Goal: Complete application form: Complete application form

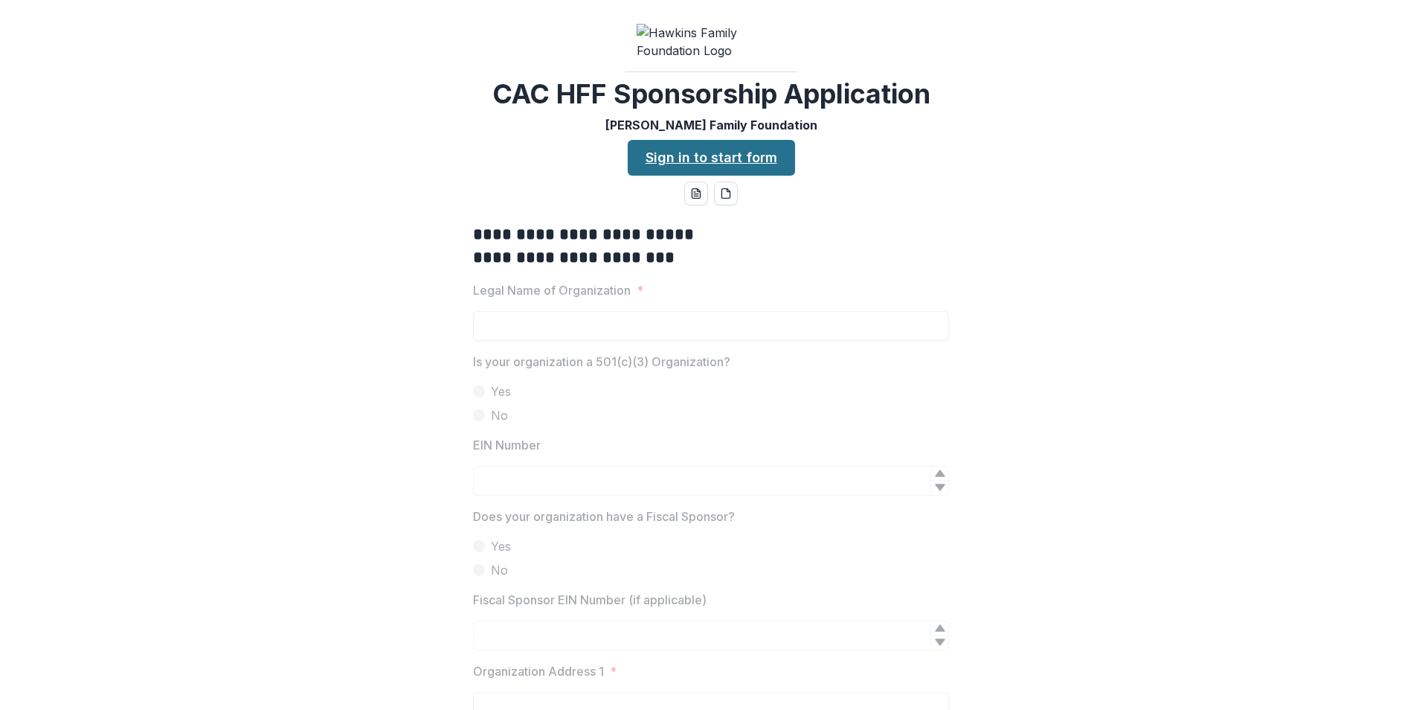
click at [701, 176] on link "Sign in to start form" at bounding box center [711, 158] width 167 height 36
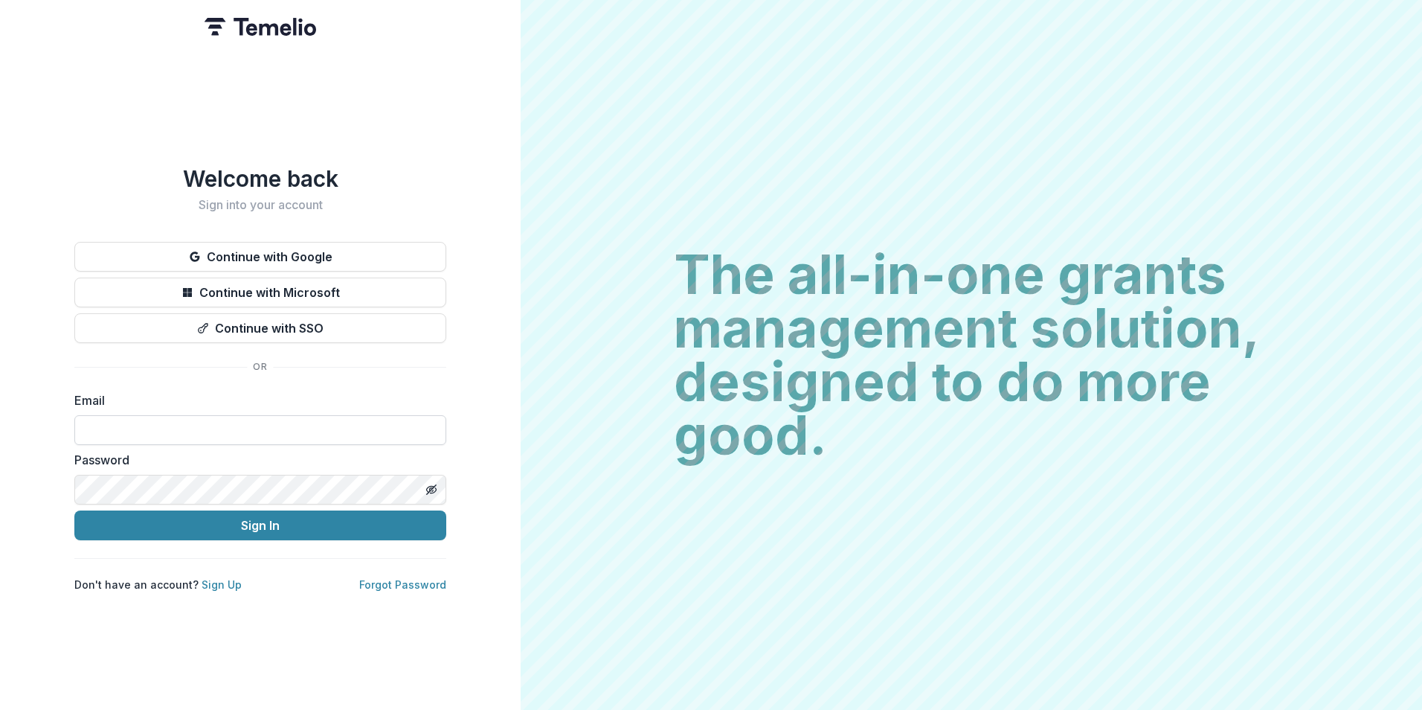
click at [346, 415] on input at bounding box center [260, 430] width 372 height 30
click at [396, 395] on label "Email" at bounding box center [255, 400] width 363 height 18
click at [213, 578] on link "Sign Up" at bounding box center [222, 584] width 40 height 13
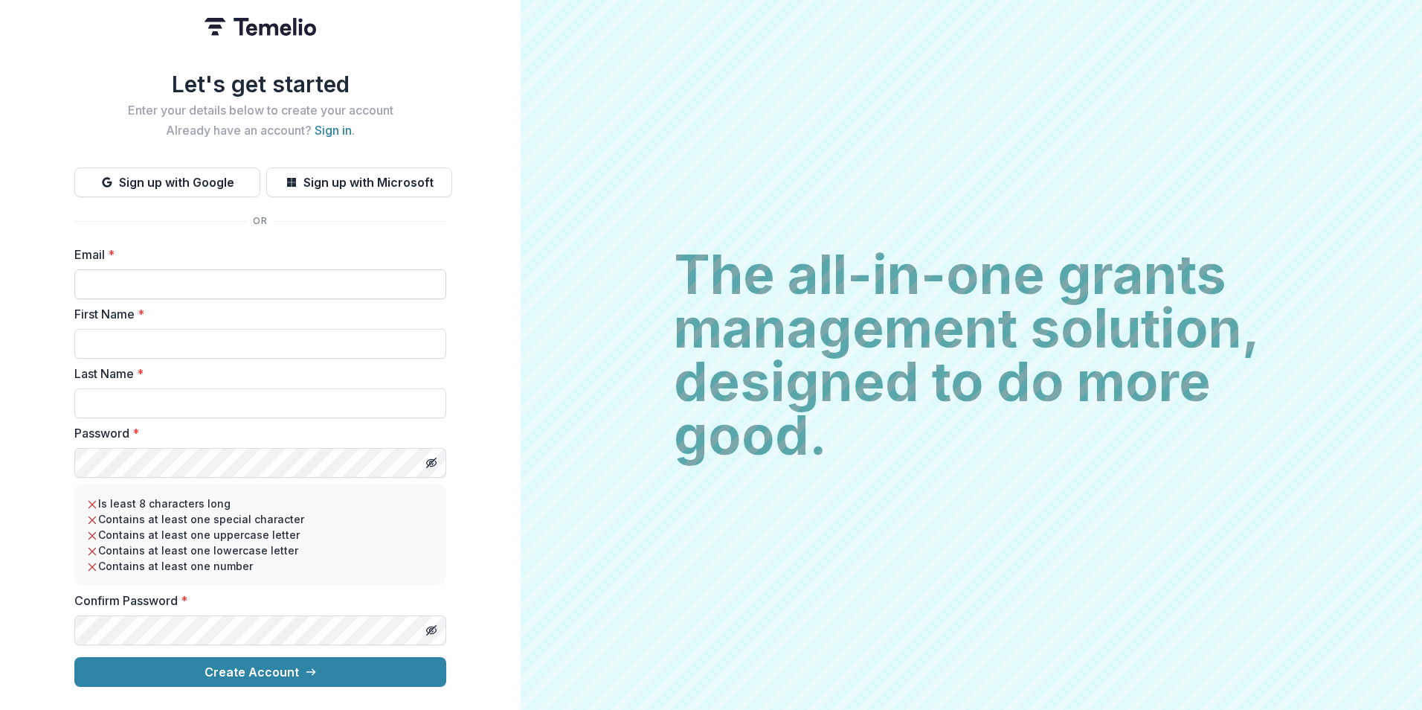
click at [112, 275] on input "Email *" at bounding box center [260, 284] width 372 height 30
type input "**********"
type input "****"
type input "*********"
click at [434, 457] on icon "Toggle password visibility" at bounding box center [432, 463] width 12 height 12
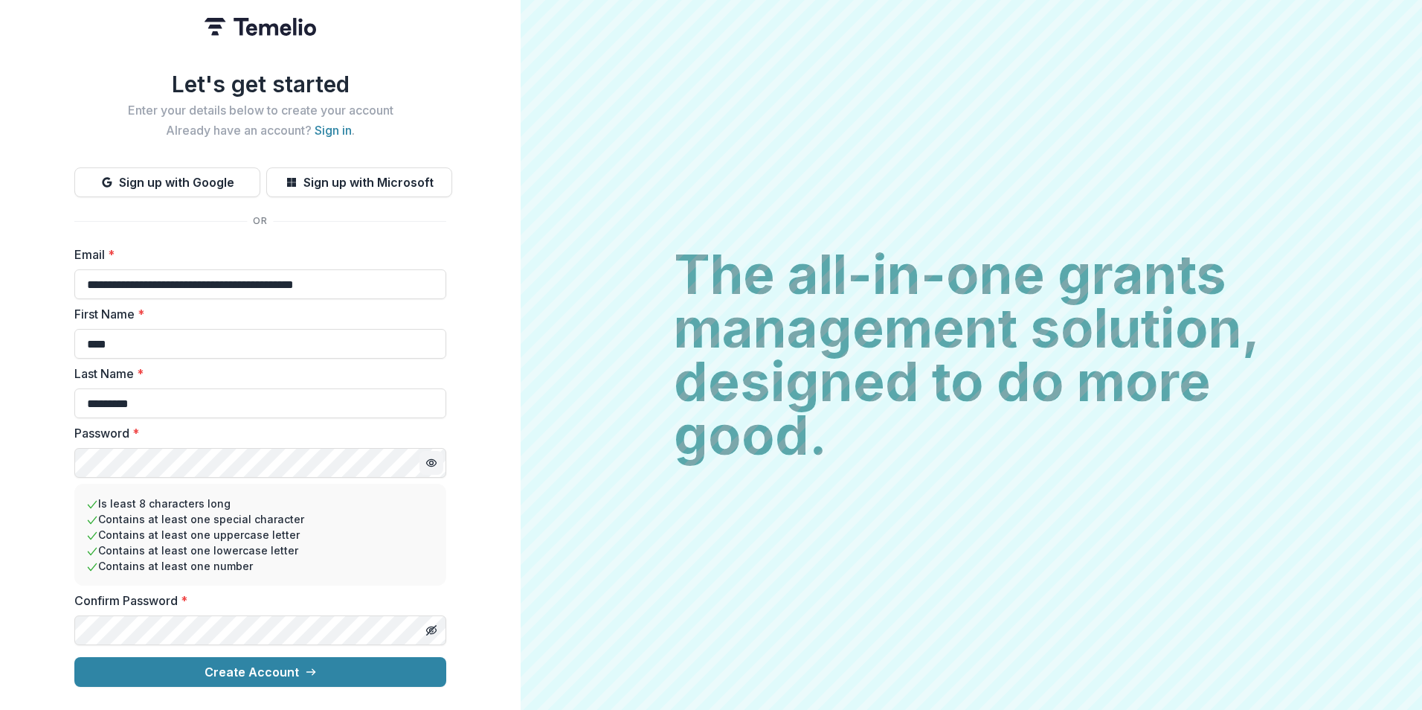
click at [434, 461] on circle "Toggle password visibility" at bounding box center [432, 463] width 4 height 4
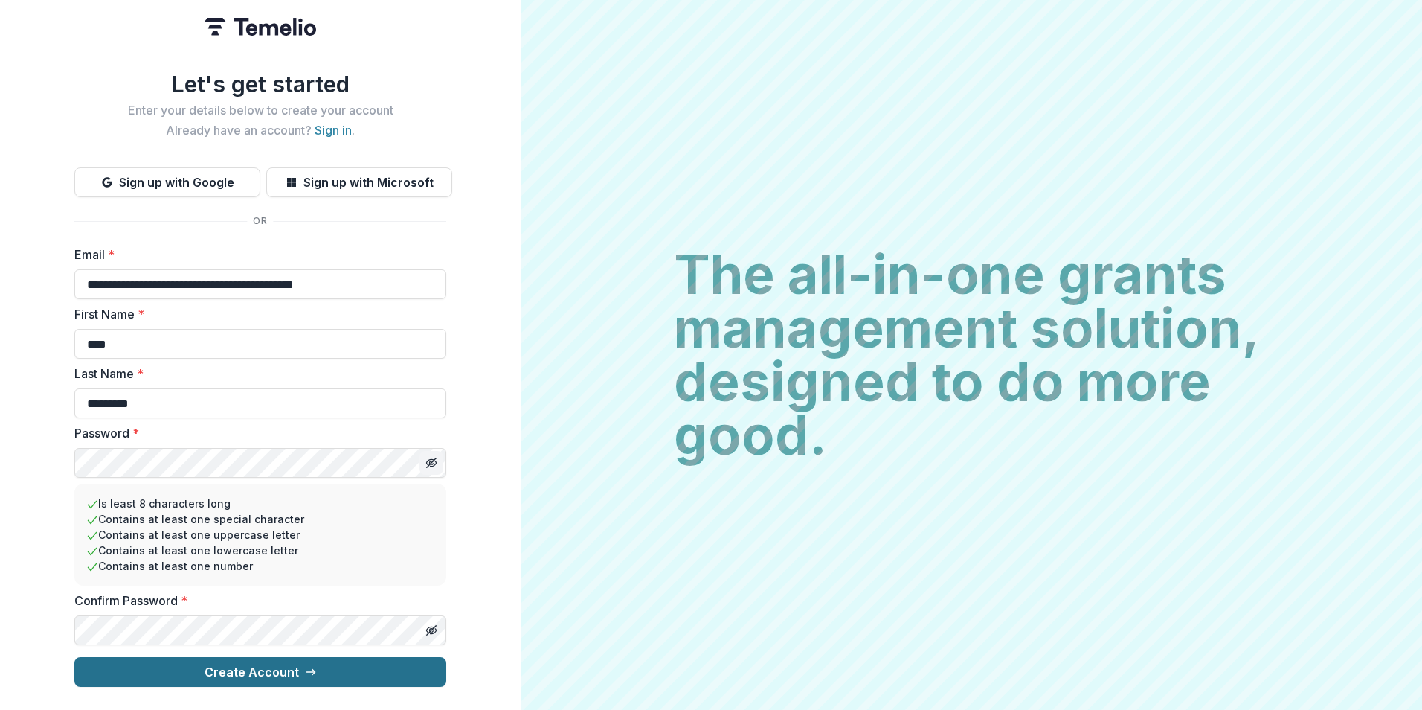
click at [326, 668] on button "Create Account" at bounding box center [260, 672] width 372 height 30
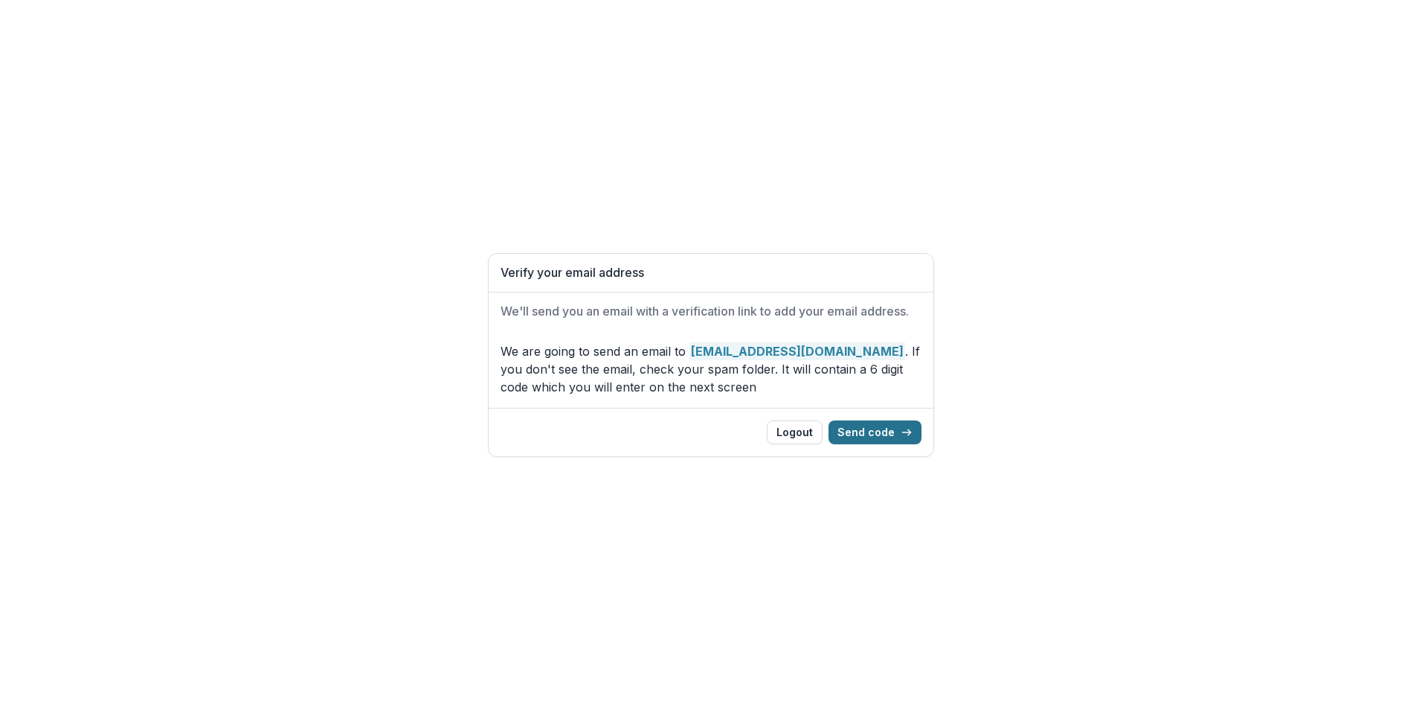
click at [902, 438] on icon "button" at bounding box center [907, 432] width 12 height 12
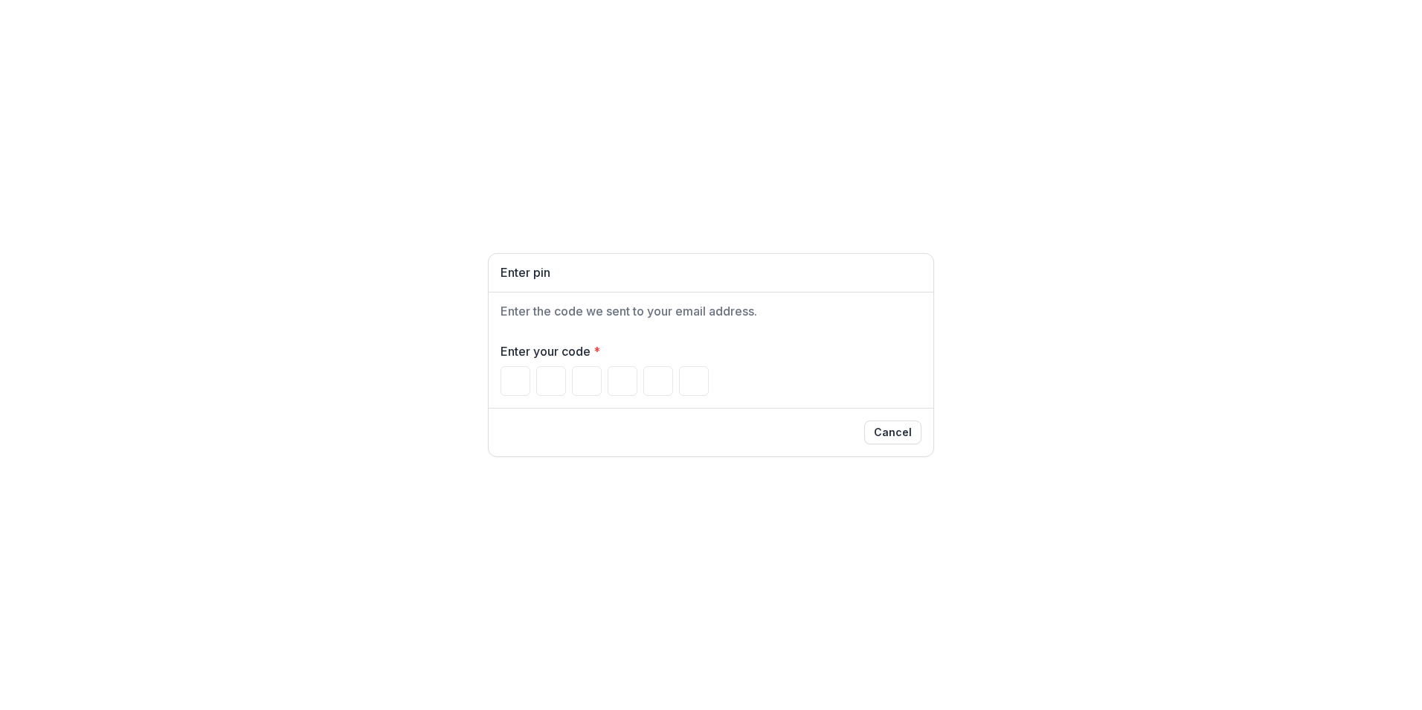
drag, startPoint x: 515, startPoint y: 382, endPoint x: 522, endPoint y: 365, distance: 19.3
click at [514, 380] on input "Please enter your pin code" at bounding box center [516, 381] width 30 height 30
type input "*"
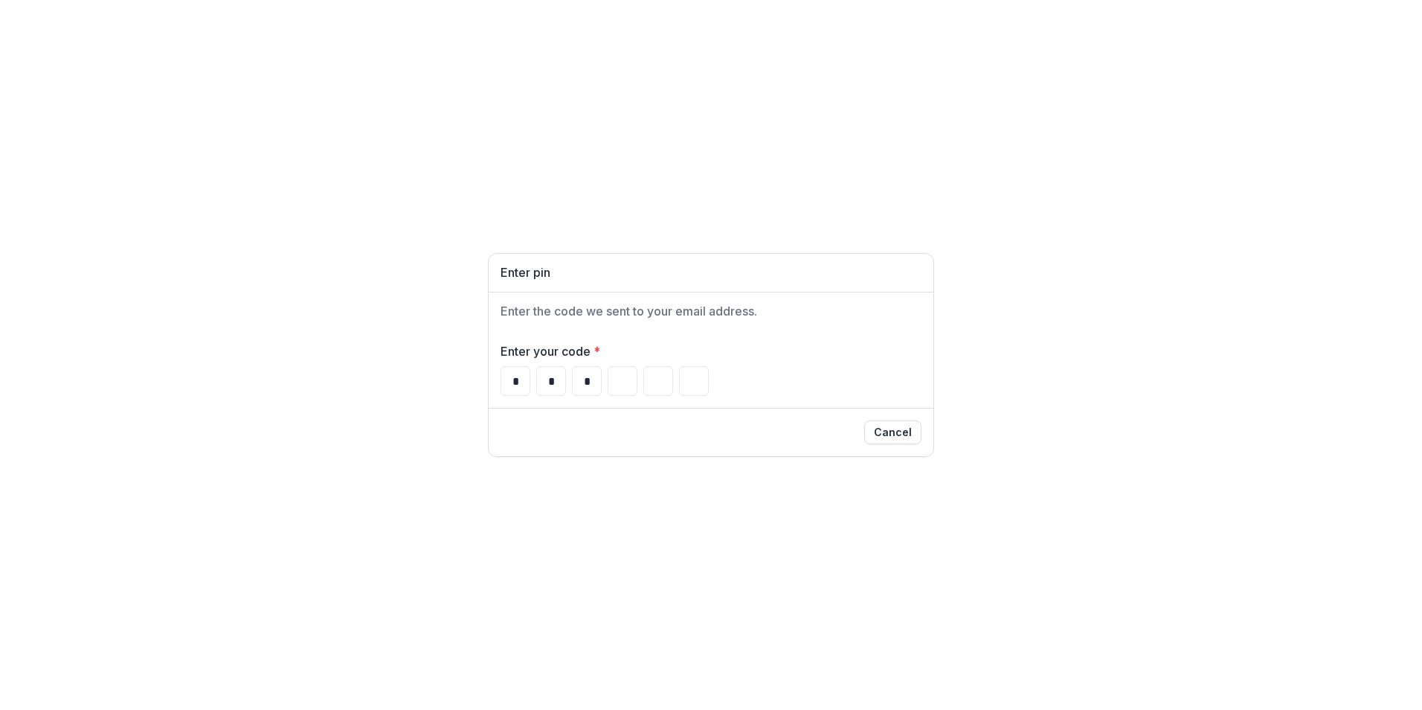
type input "*"
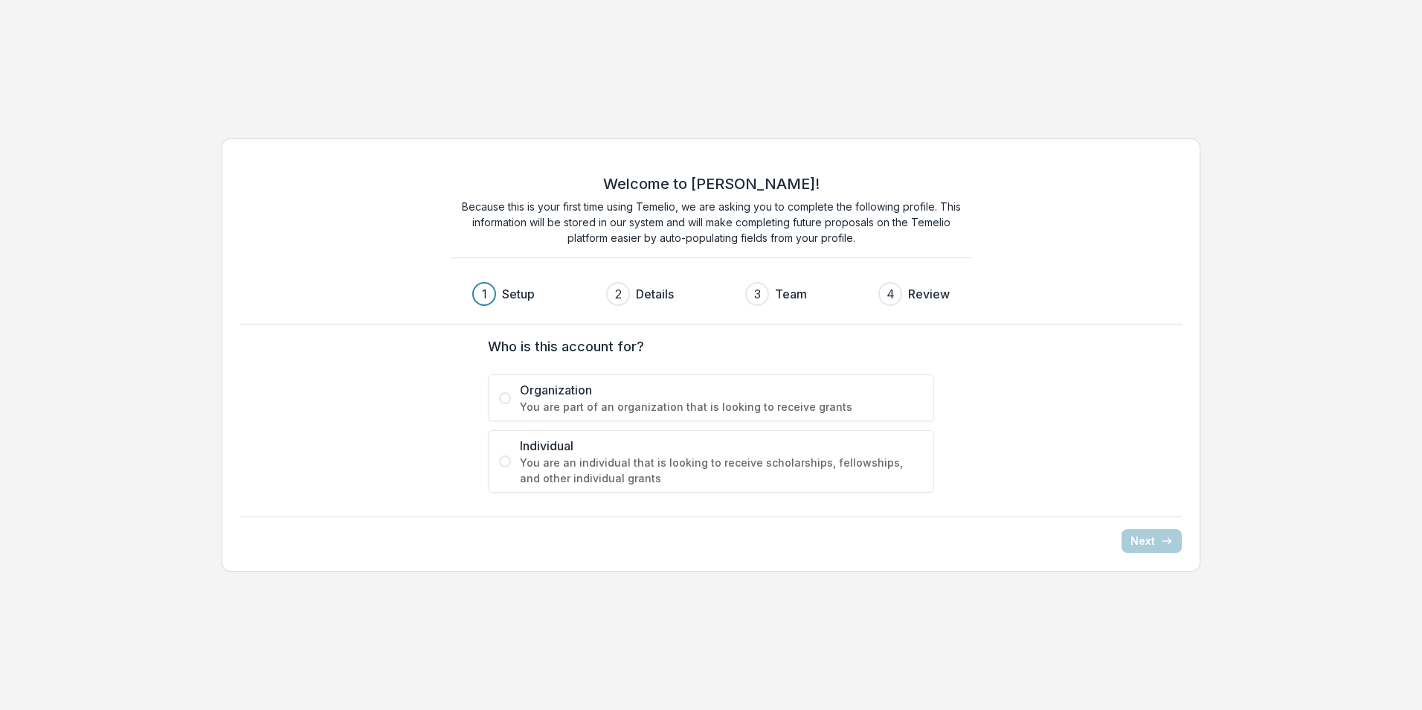
click at [711, 411] on span "You are part of an organization that is looking to receive grants" at bounding box center [721, 407] width 403 height 16
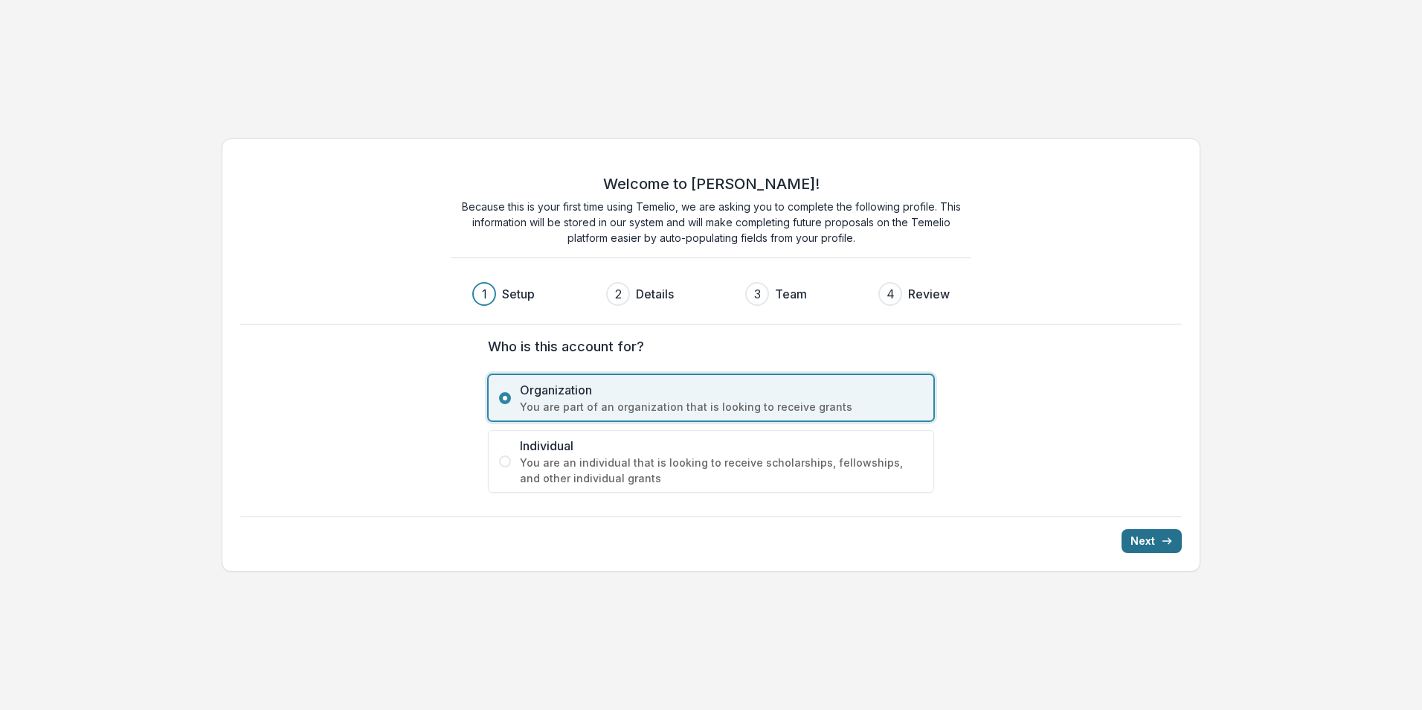
click at [1135, 535] on button "Next" at bounding box center [1152, 541] width 60 height 24
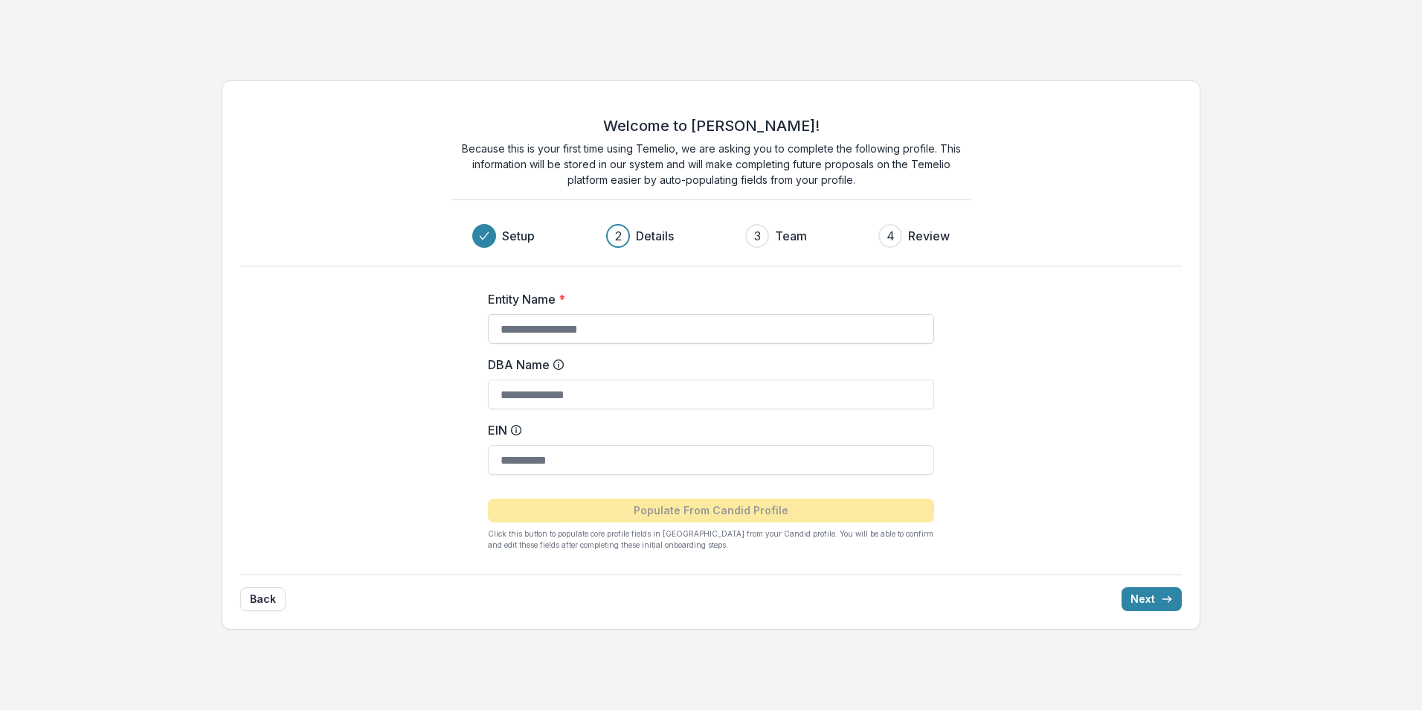
click at [574, 336] on input "Entity Name *" at bounding box center [711, 329] width 446 height 30
type input "**********"
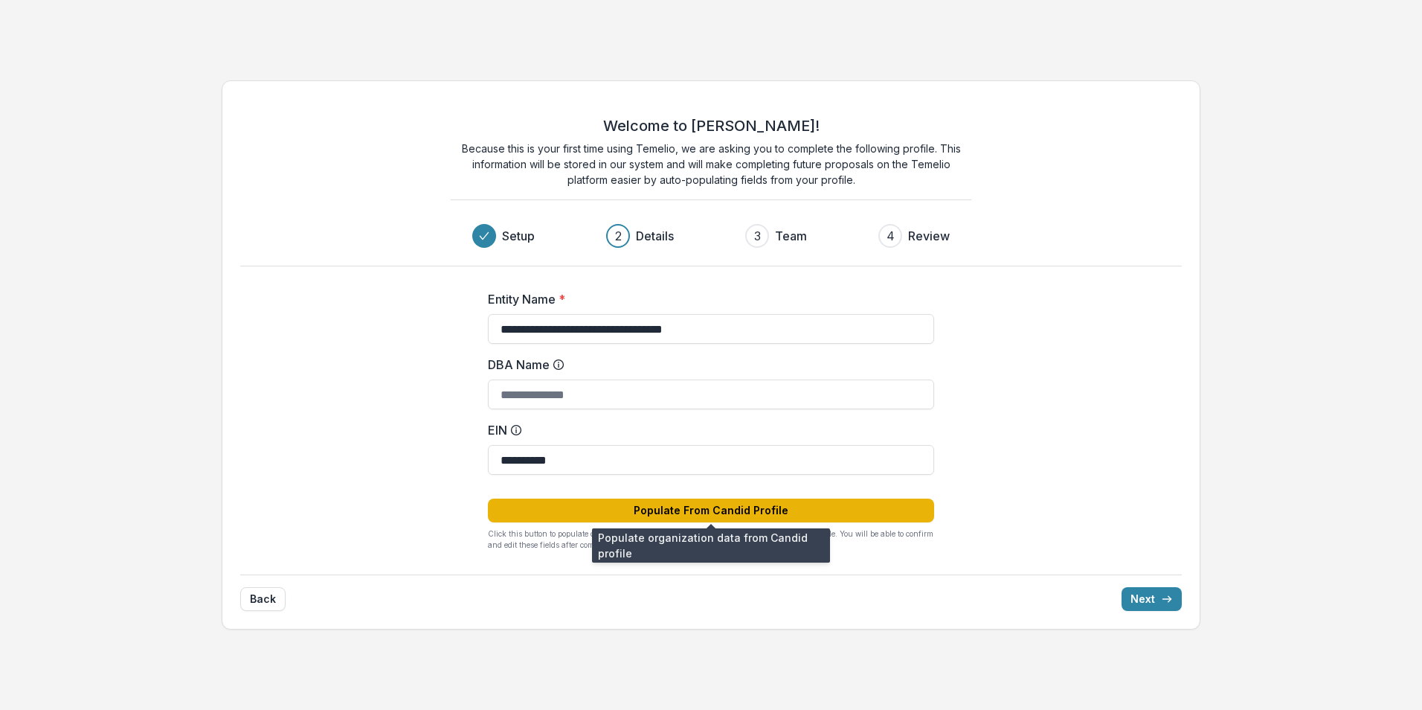
type input "**********"
click at [853, 516] on button "Populate From Candid Profile" at bounding box center [711, 510] width 446 height 24
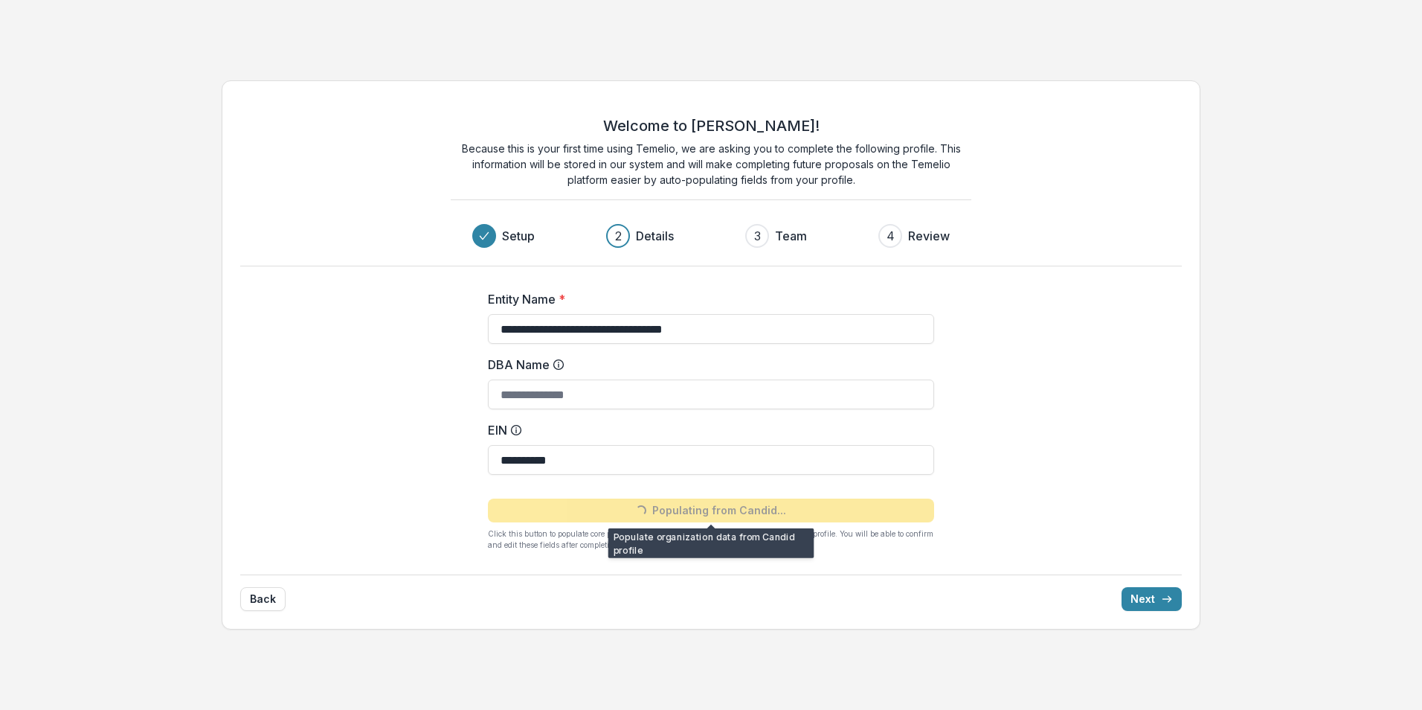
type input "**********"
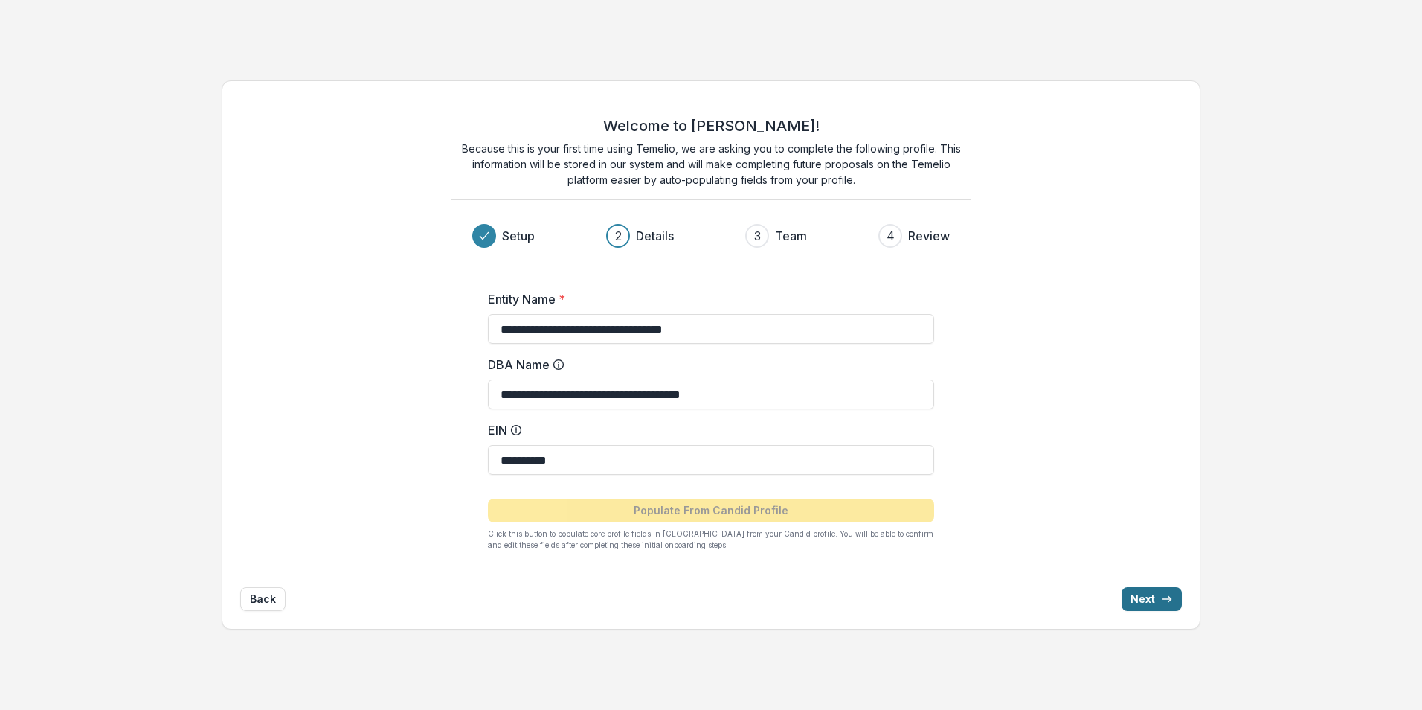
click at [1143, 600] on button "Next" at bounding box center [1152, 599] width 60 height 24
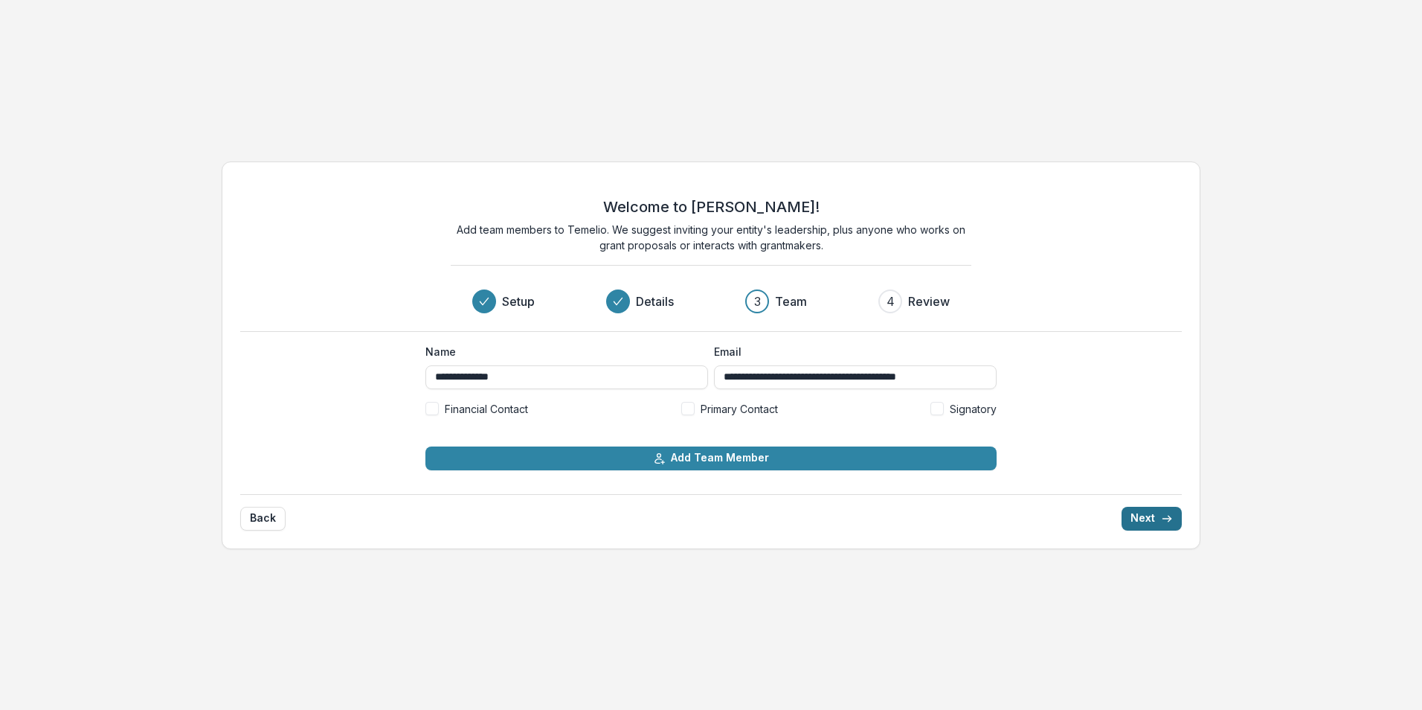
click at [1140, 510] on button "Next" at bounding box center [1152, 519] width 60 height 24
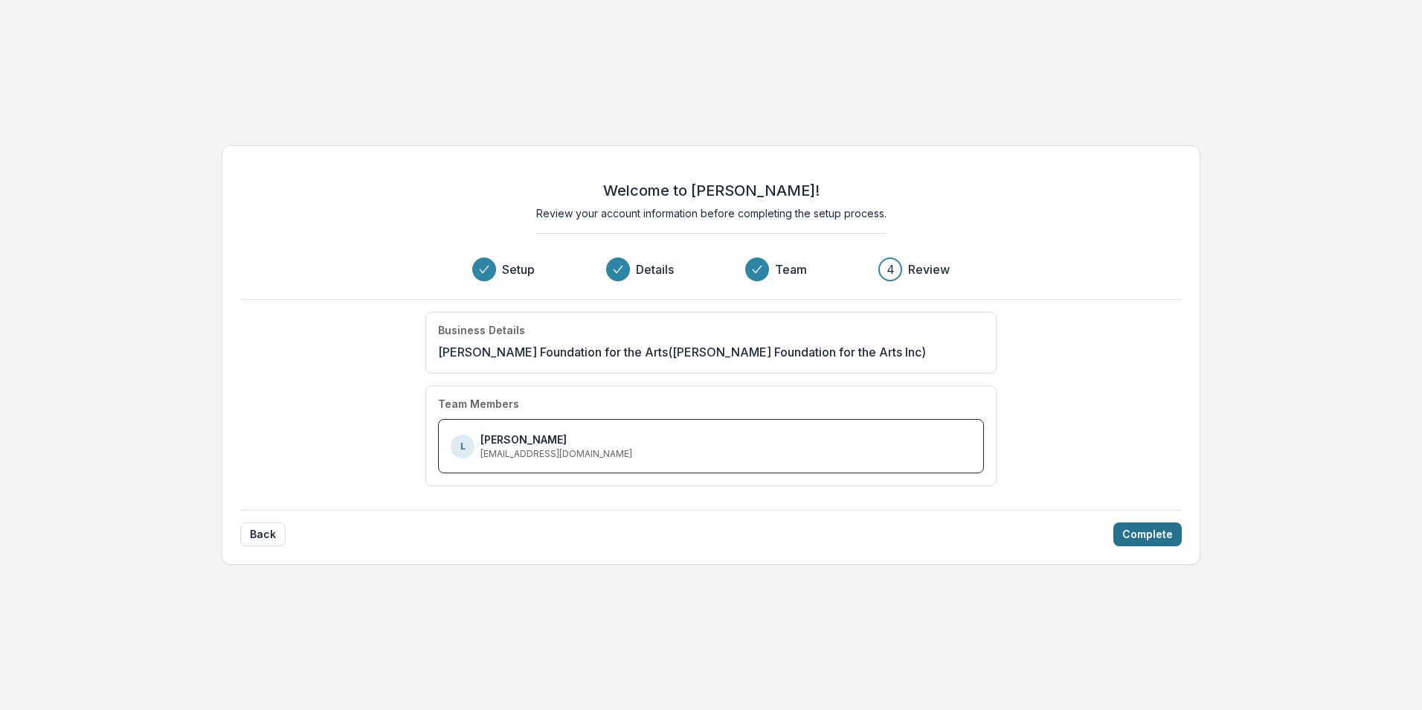
click at [1147, 532] on button "Complete" at bounding box center [1148, 534] width 68 height 24
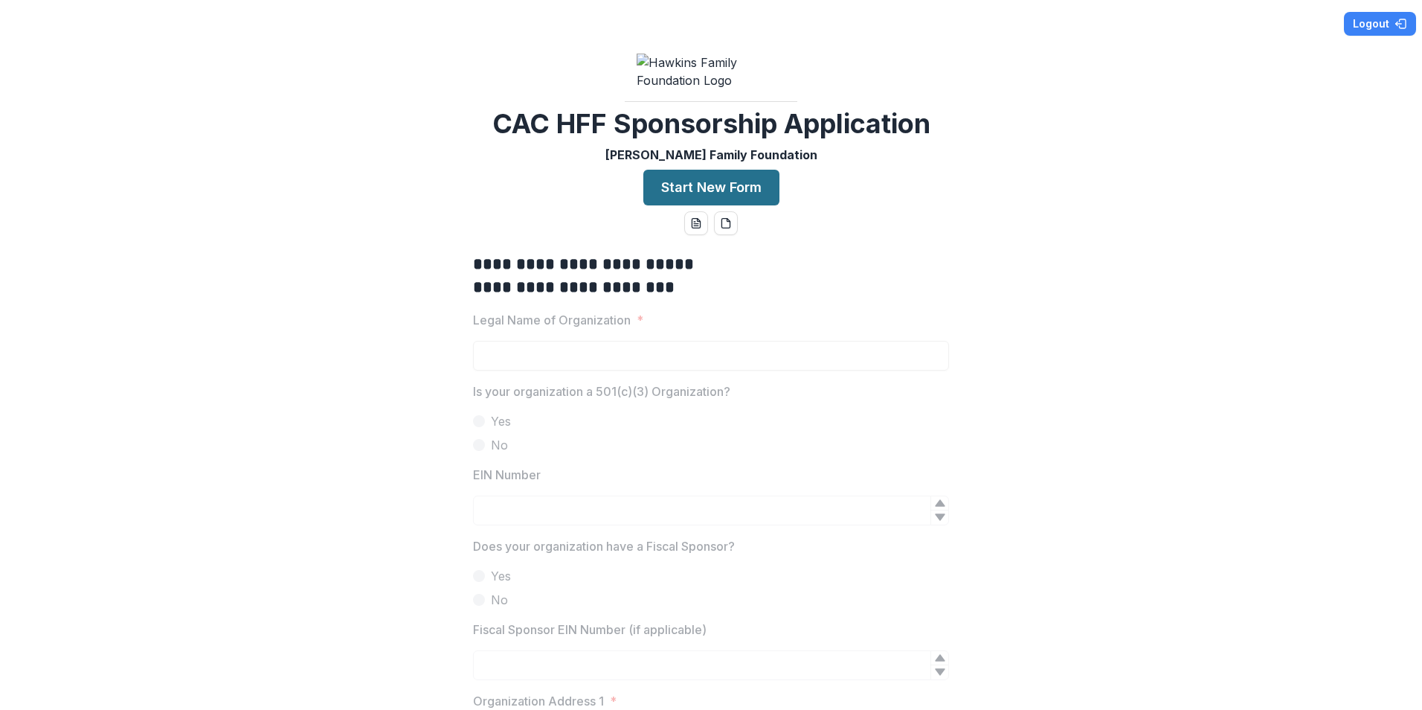
click at [753, 205] on button "Start New Form" at bounding box center [712, 188] width 136 height 36
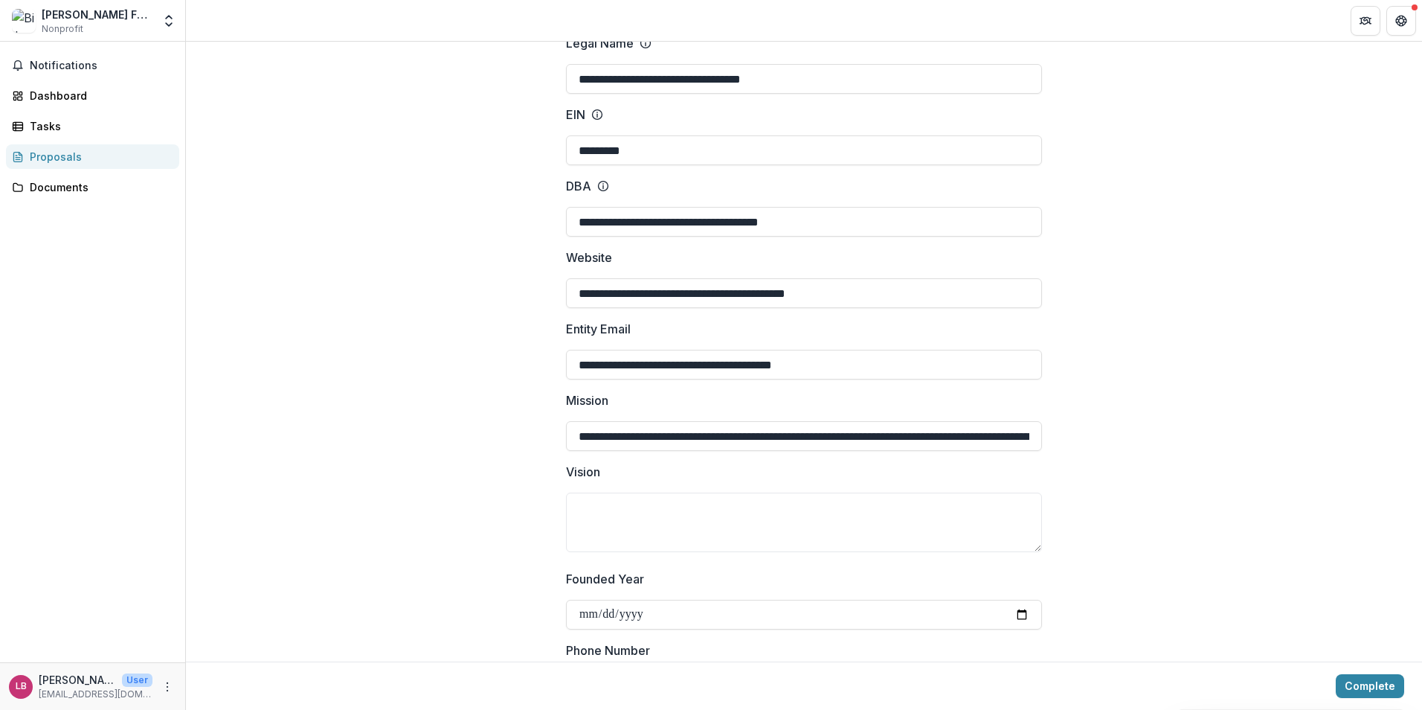
scroll to position [149, 0]
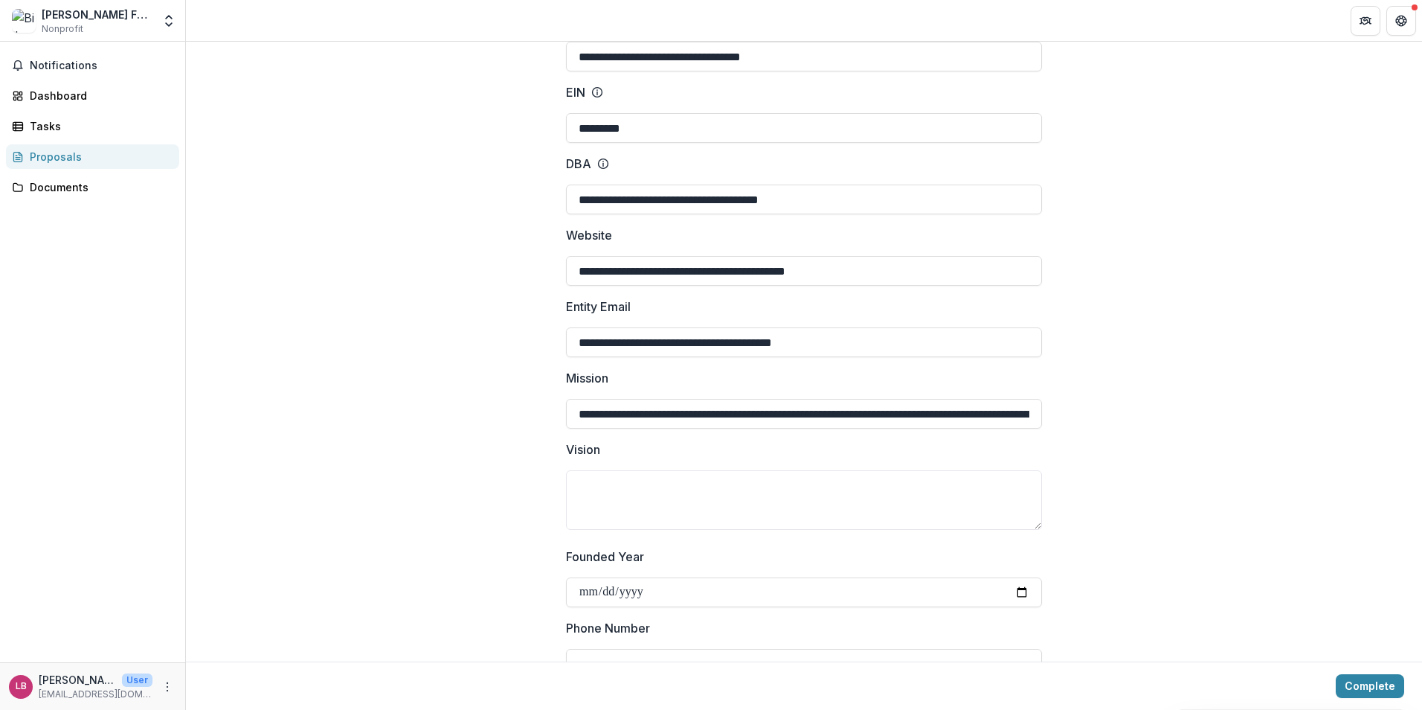
drag, startPoint x: 849, startPoint y: 348, endPoint x: 432, endPoint y: 350, distance: 416.6
type input "**********"
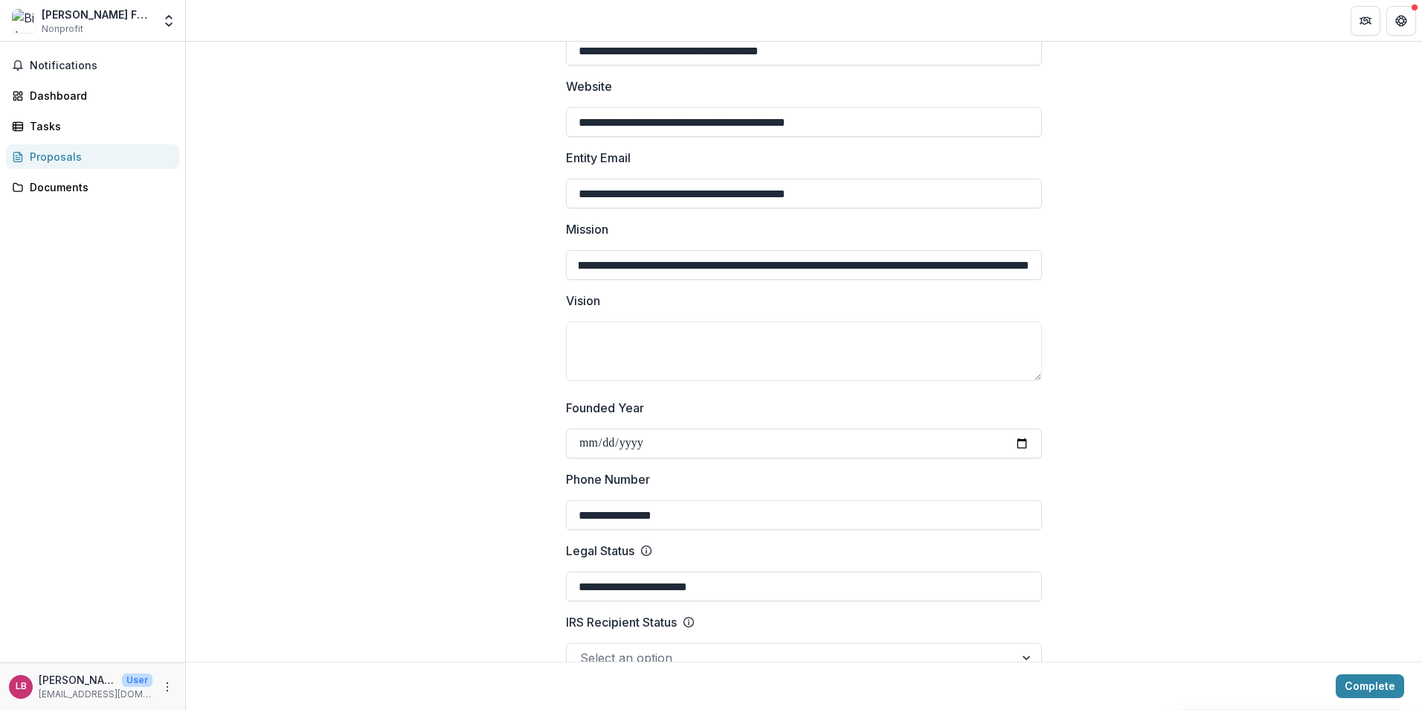
scroll to position [0, 1793]
drag, startPoint x: 578, startPoint y: 262, endPoint x: 1065, endPoint y: 264, distance: 486.6
drag, startPoint x: 567, startPoint y: 261, endPoint x: 1242, endPoint y: 260, distance: 675.5
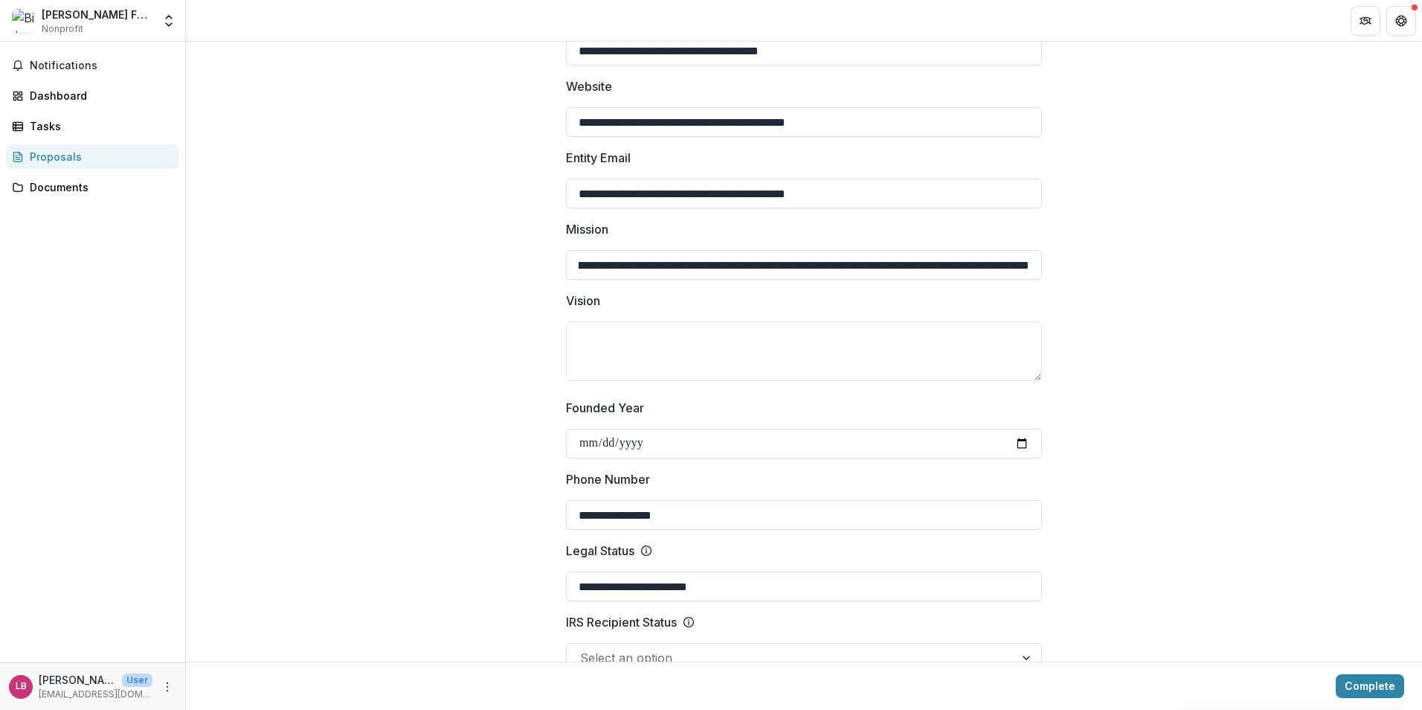
paste input "text"
type input "**********"
click at [729, 338] on textarea "Vision" at bounding box center [804, 351] width 476 height 60
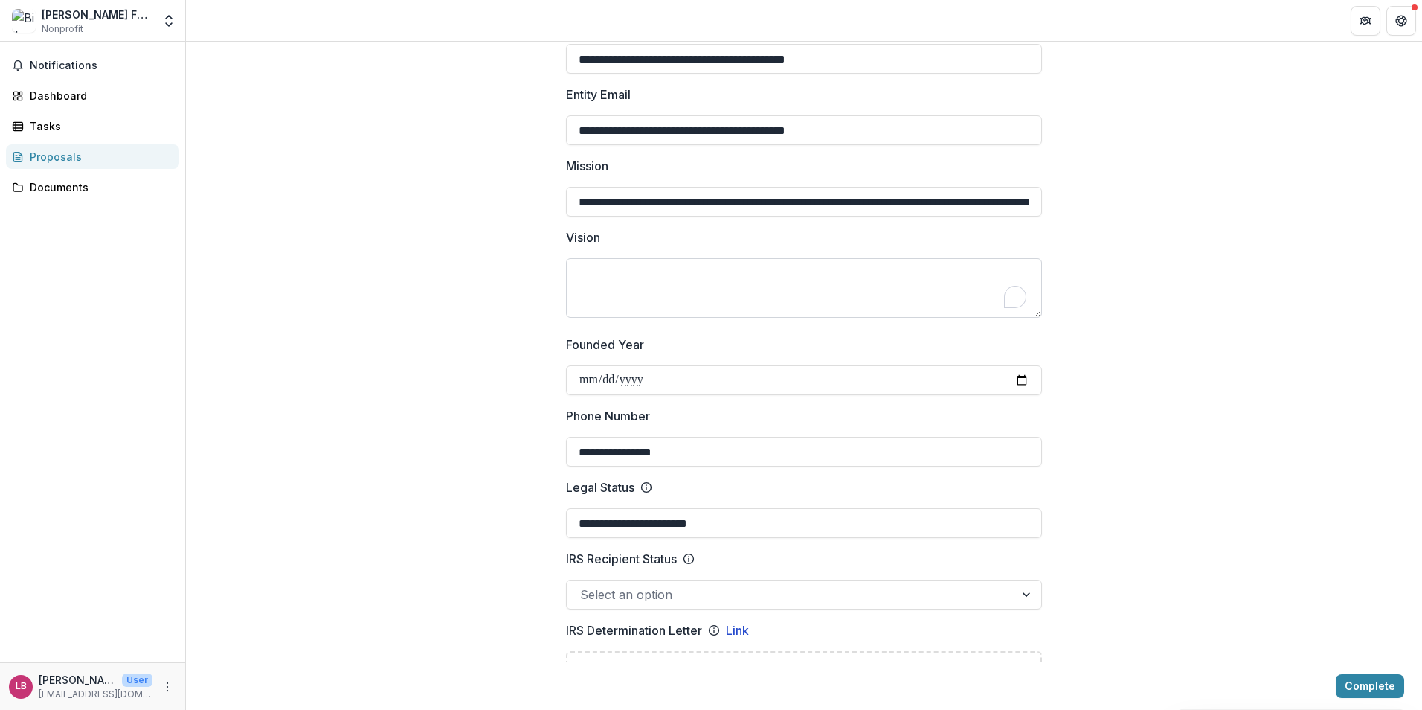
scroll to position [446, 0]
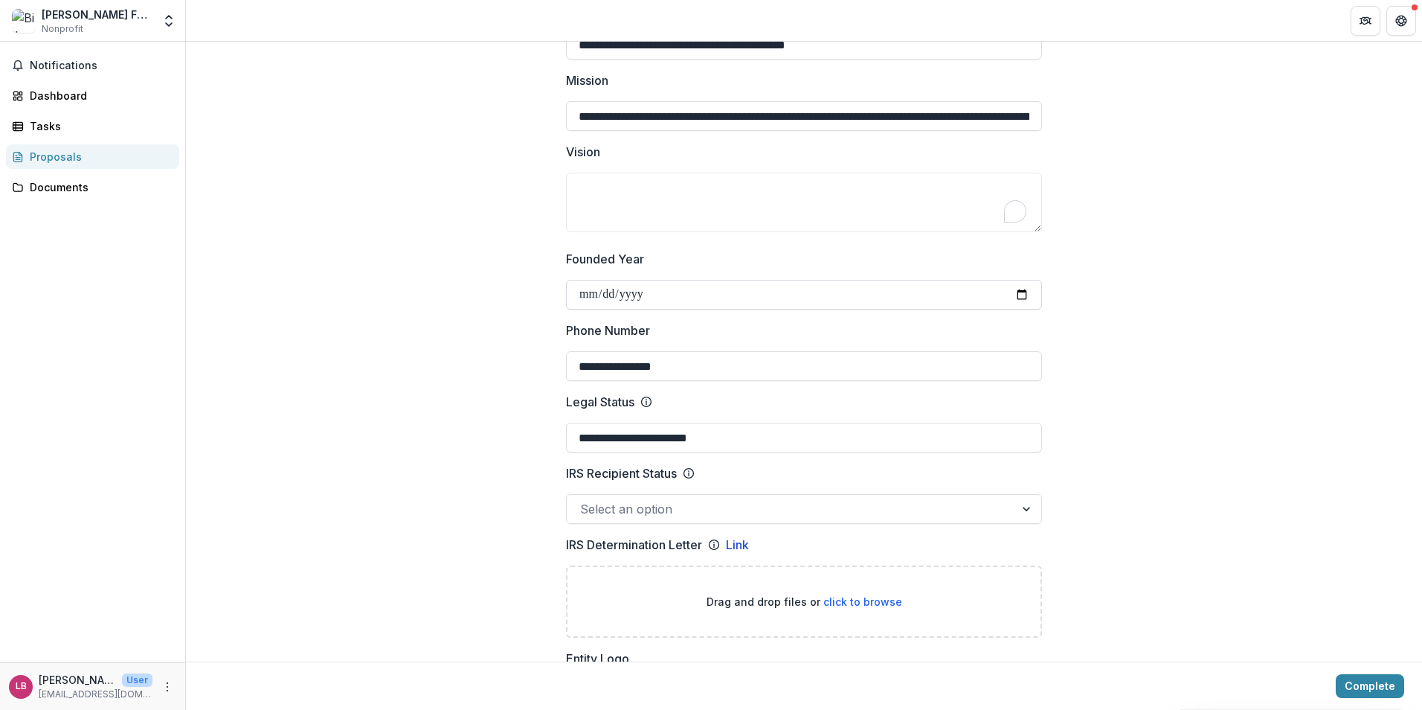
click at [920, 289] on input "**********" at bounding box center [804, 295] width 476 height 30
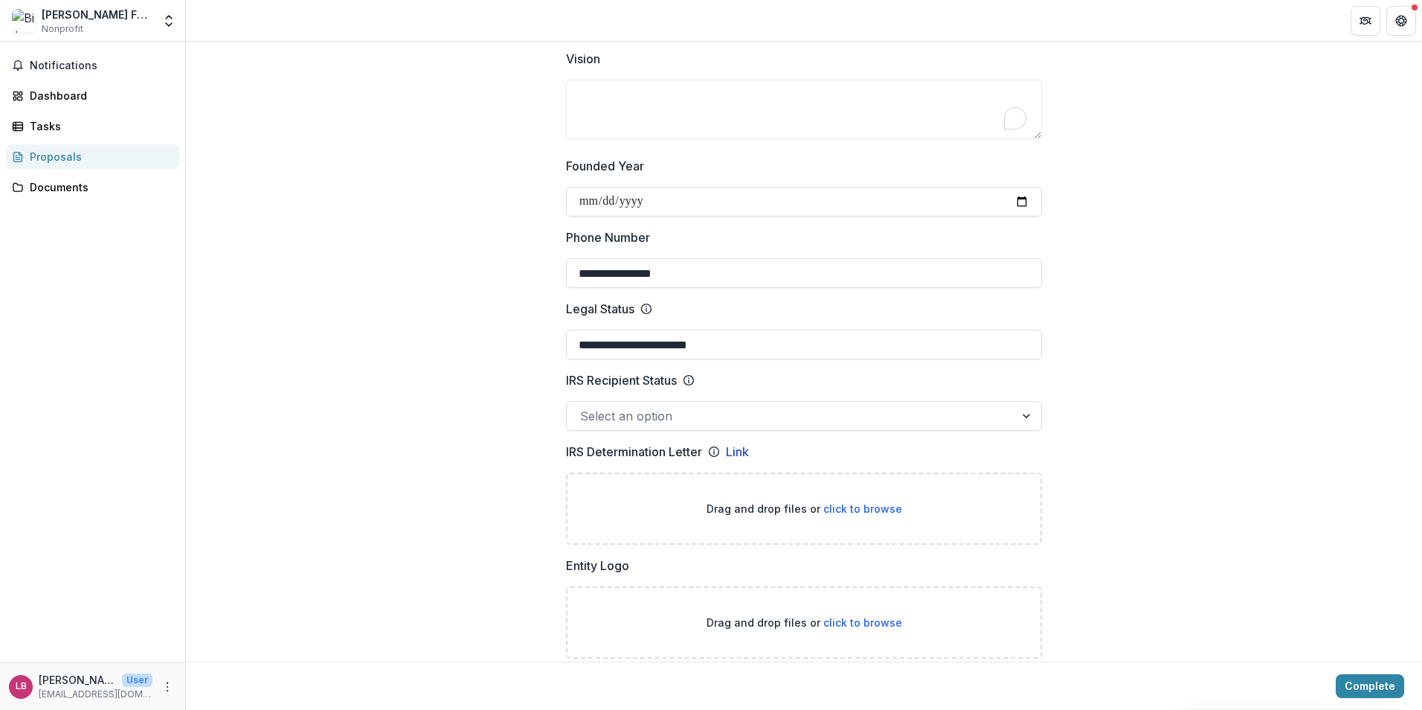
scroll to position [595, 0]
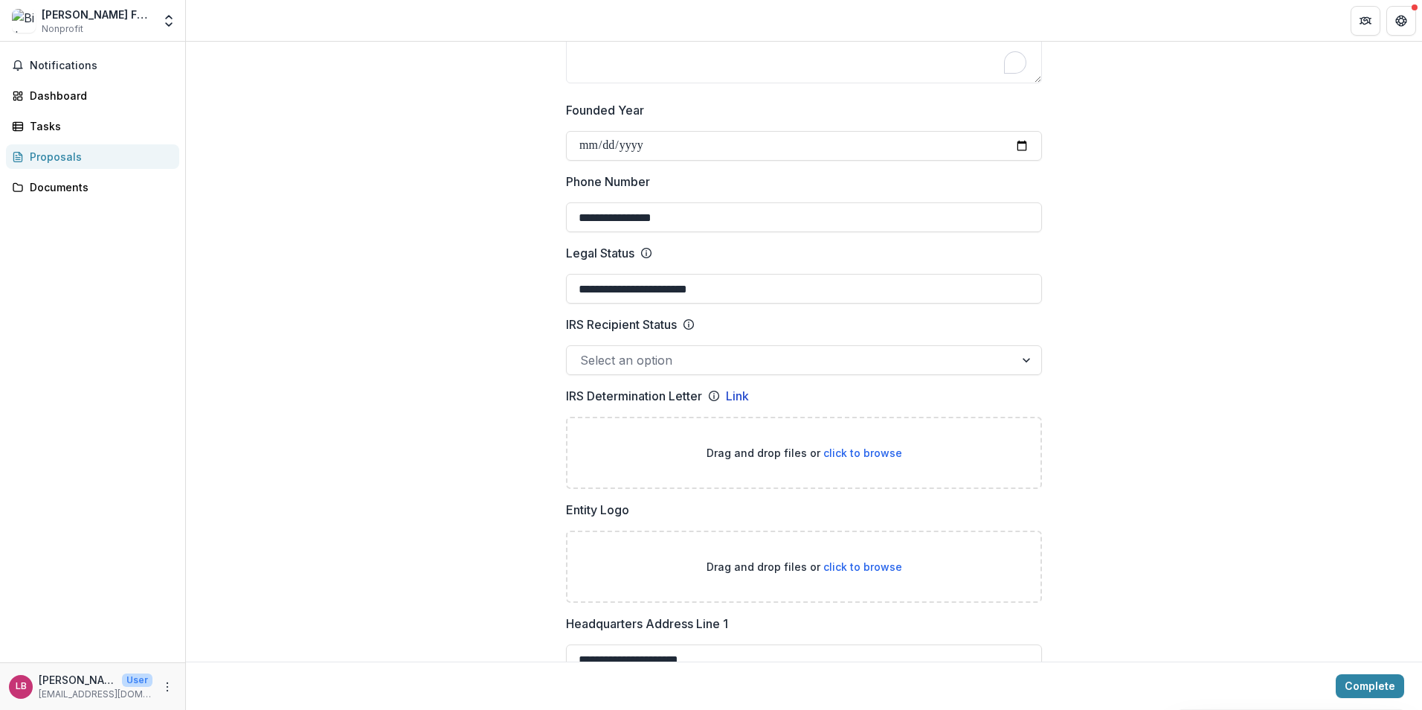
click at [684, 369] on div at bounding box center [790, 360] width 421 height 21
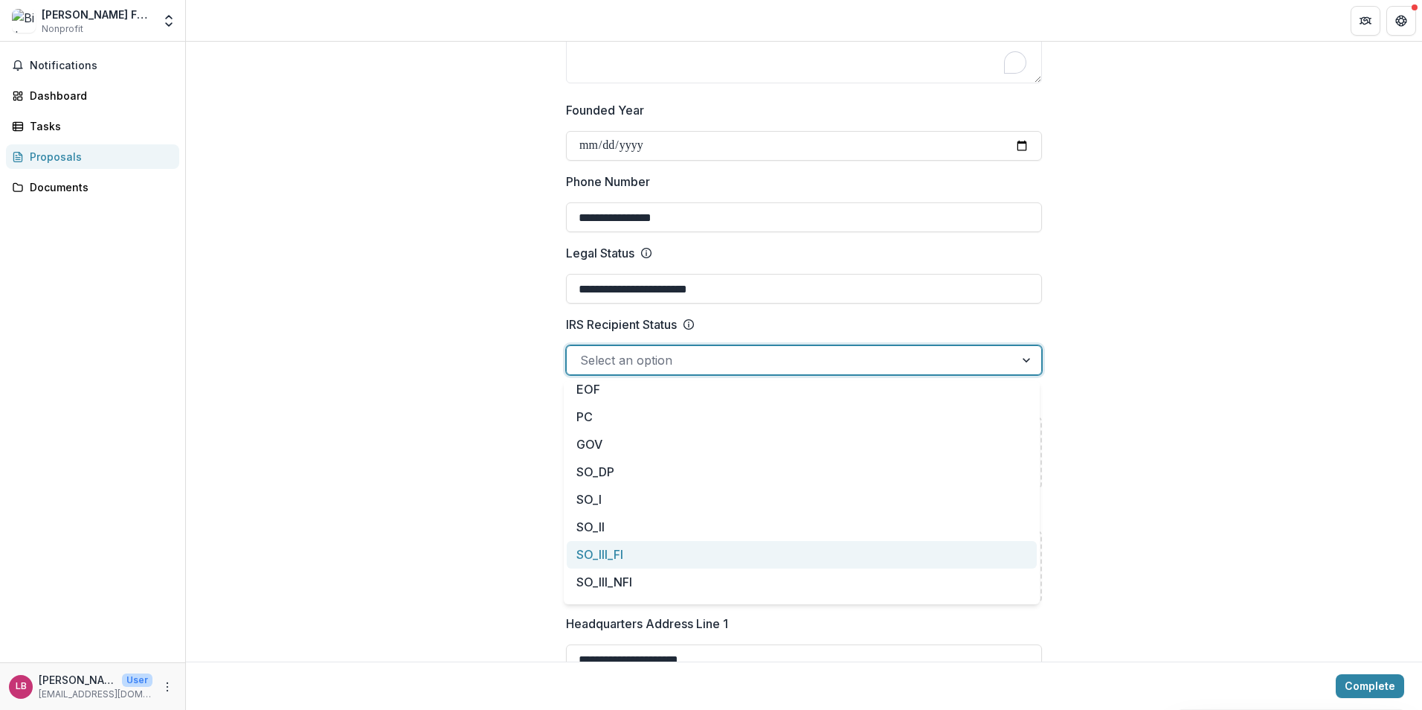
scroll to position [0, 0]
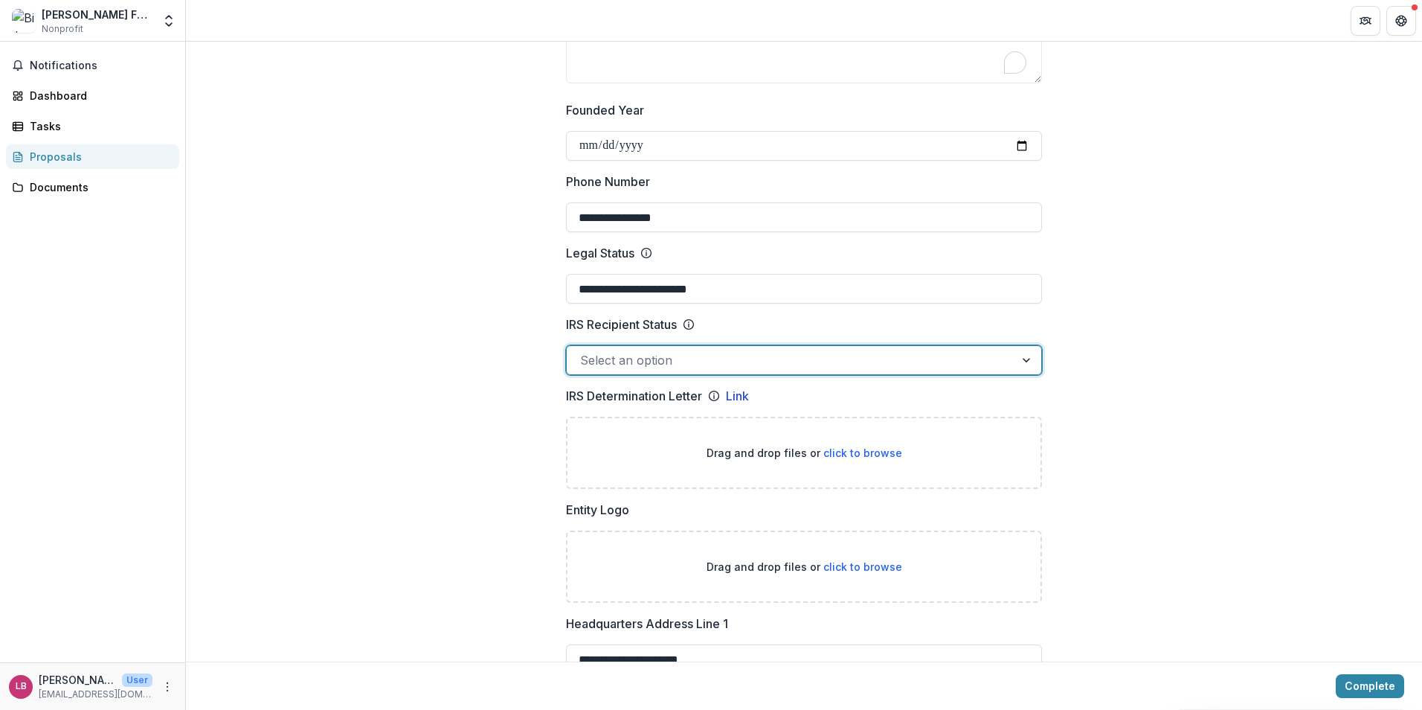
click at [702, 356] on div at bounding box center [790, 360] width 421 height 21
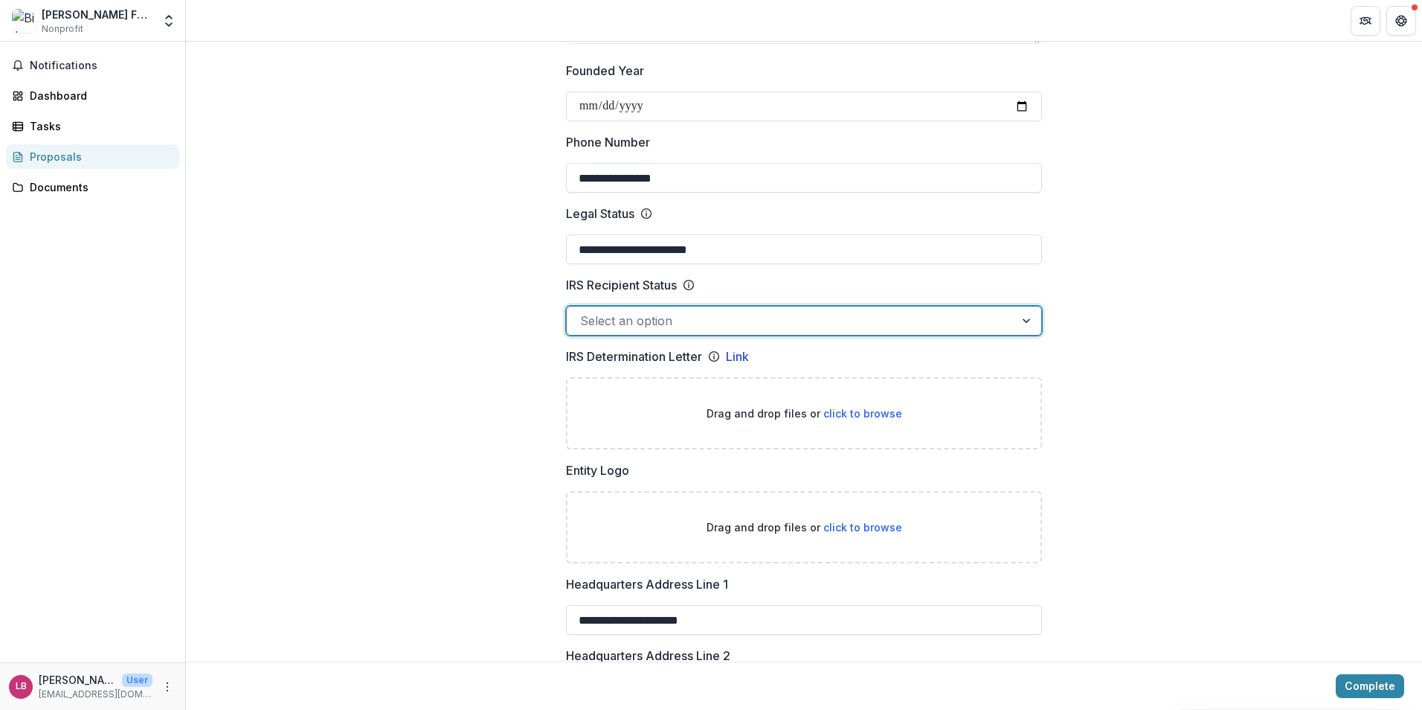
scroll to position [670, 0]
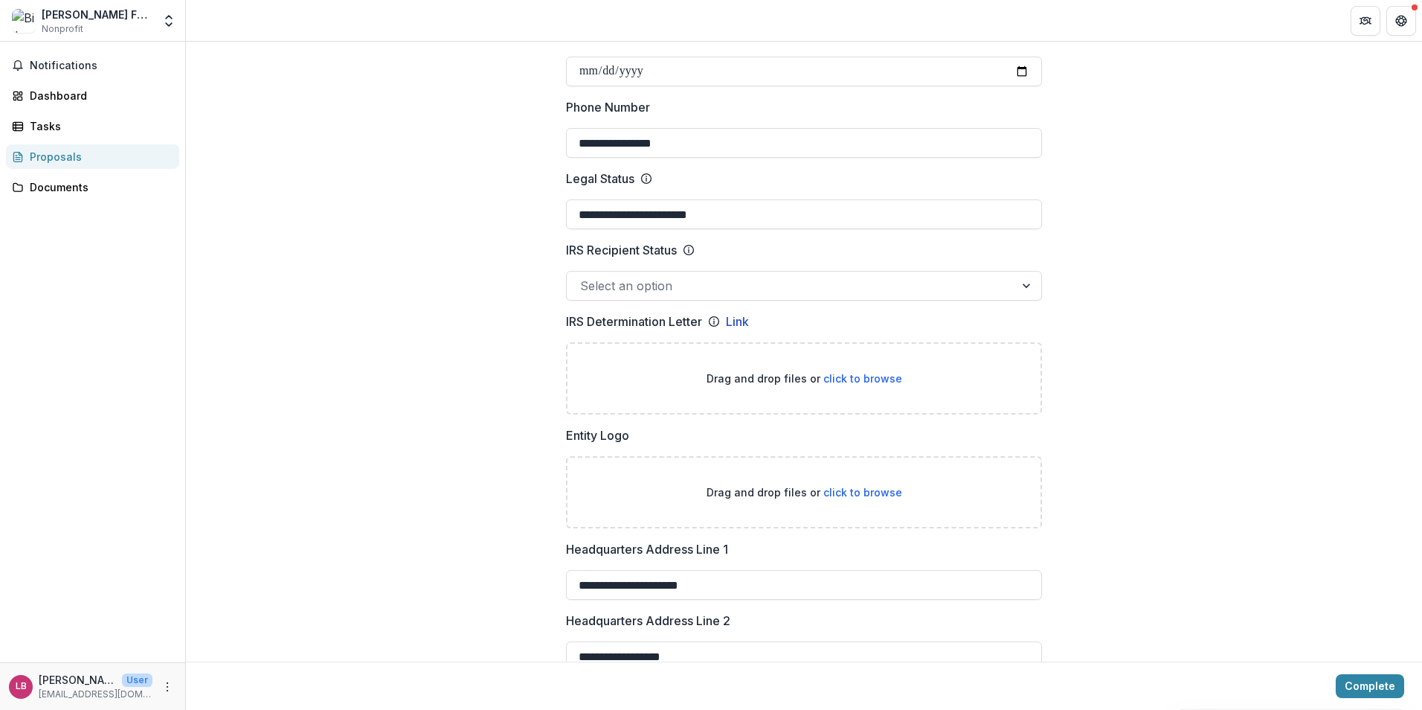
click at [824, 292] on div at bounding box center [790, 285] width 421 height 21
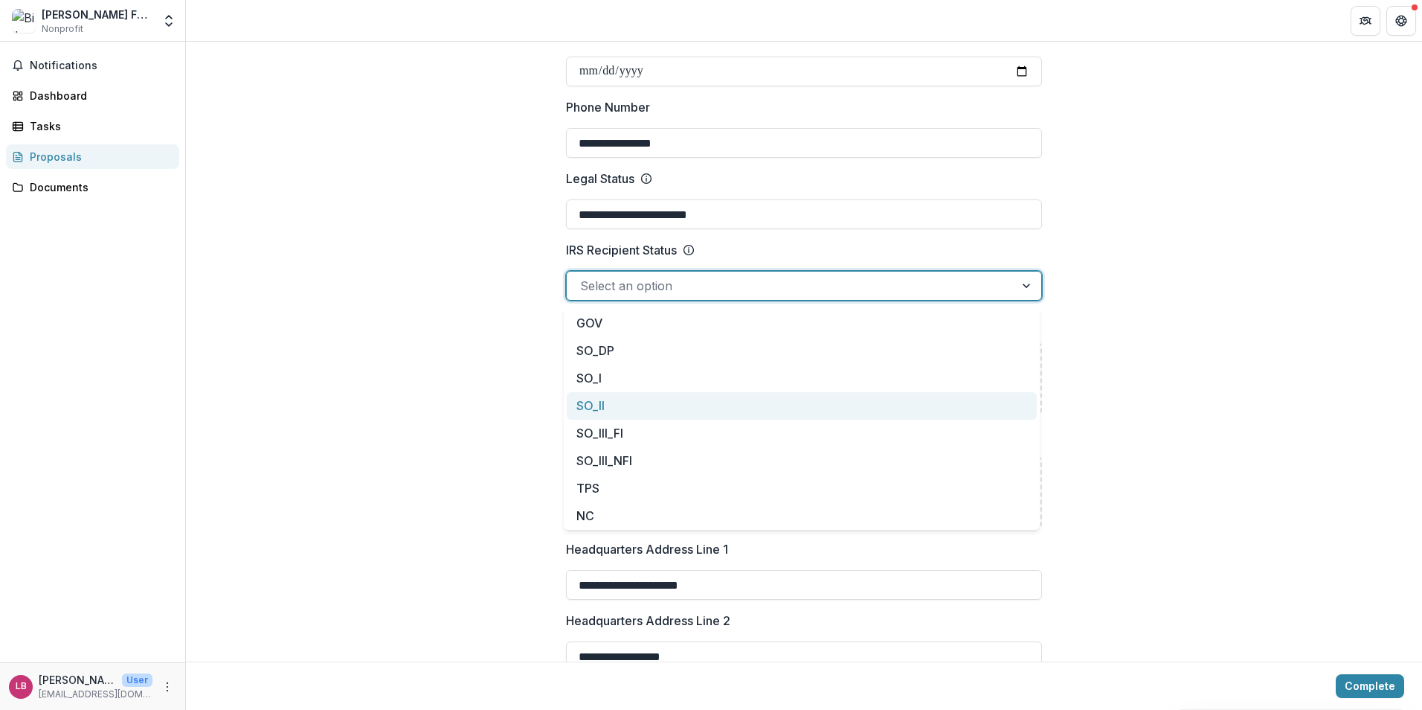
scroll to position [135, 0]
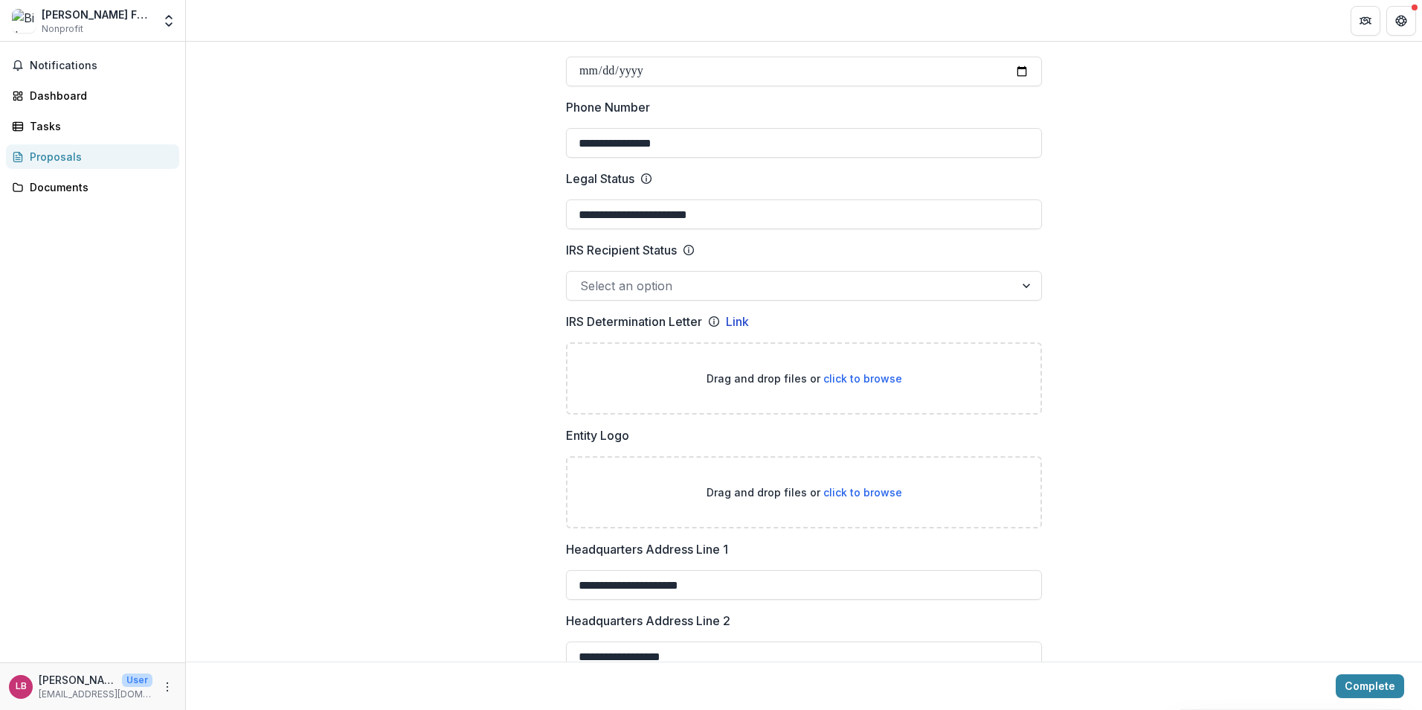
click at [666, 288] on div at bounding box center [790, 285] width 421 height 21
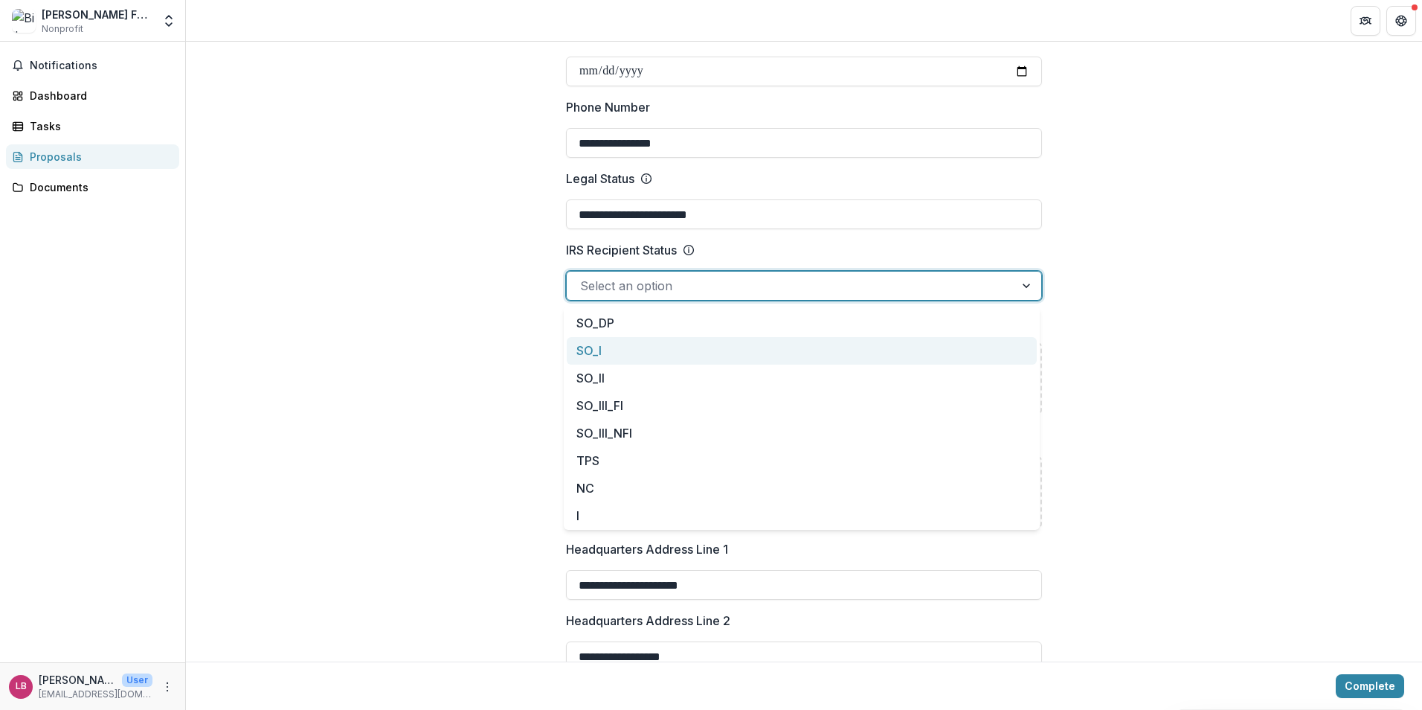
click at [478, 296] on div "**********" at bounding box center [804, 694] width 1236 height 2430
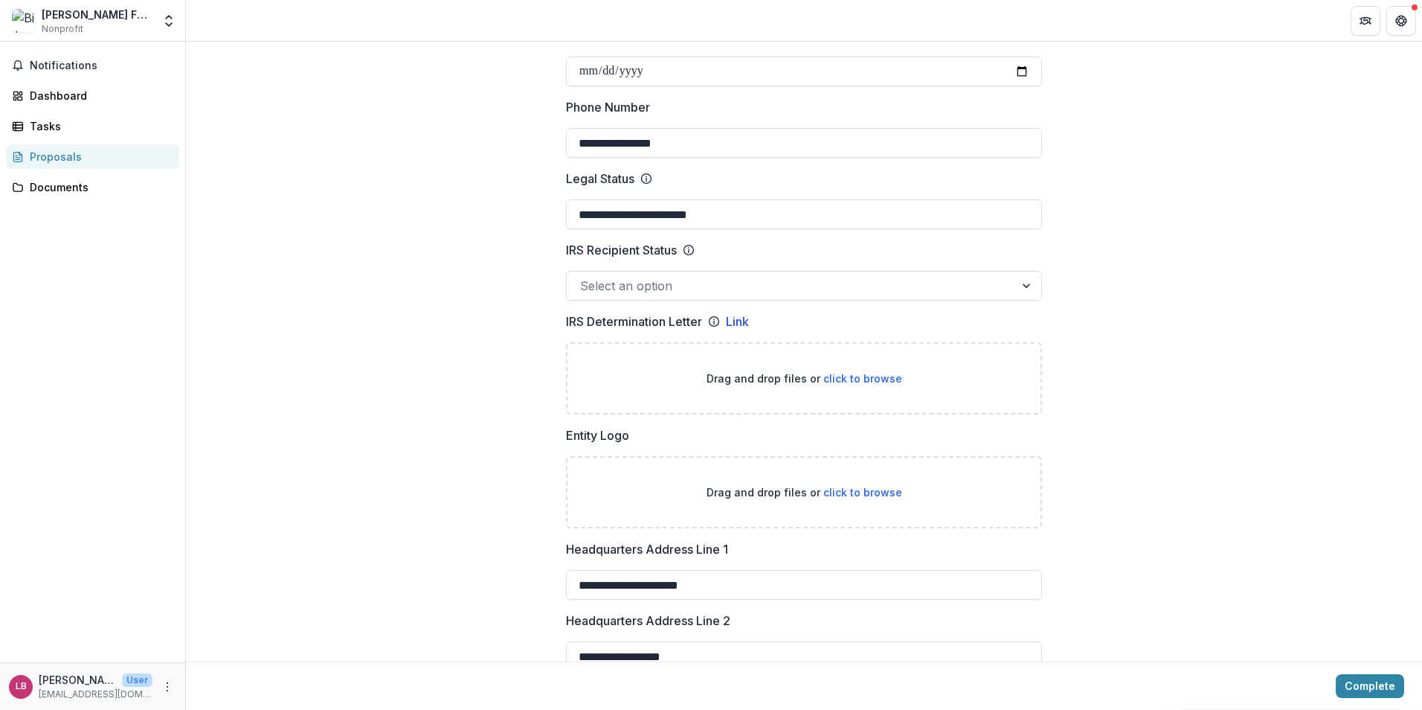
click at [792, 286] on div at bounding box center [790, 285] width 421 height 21
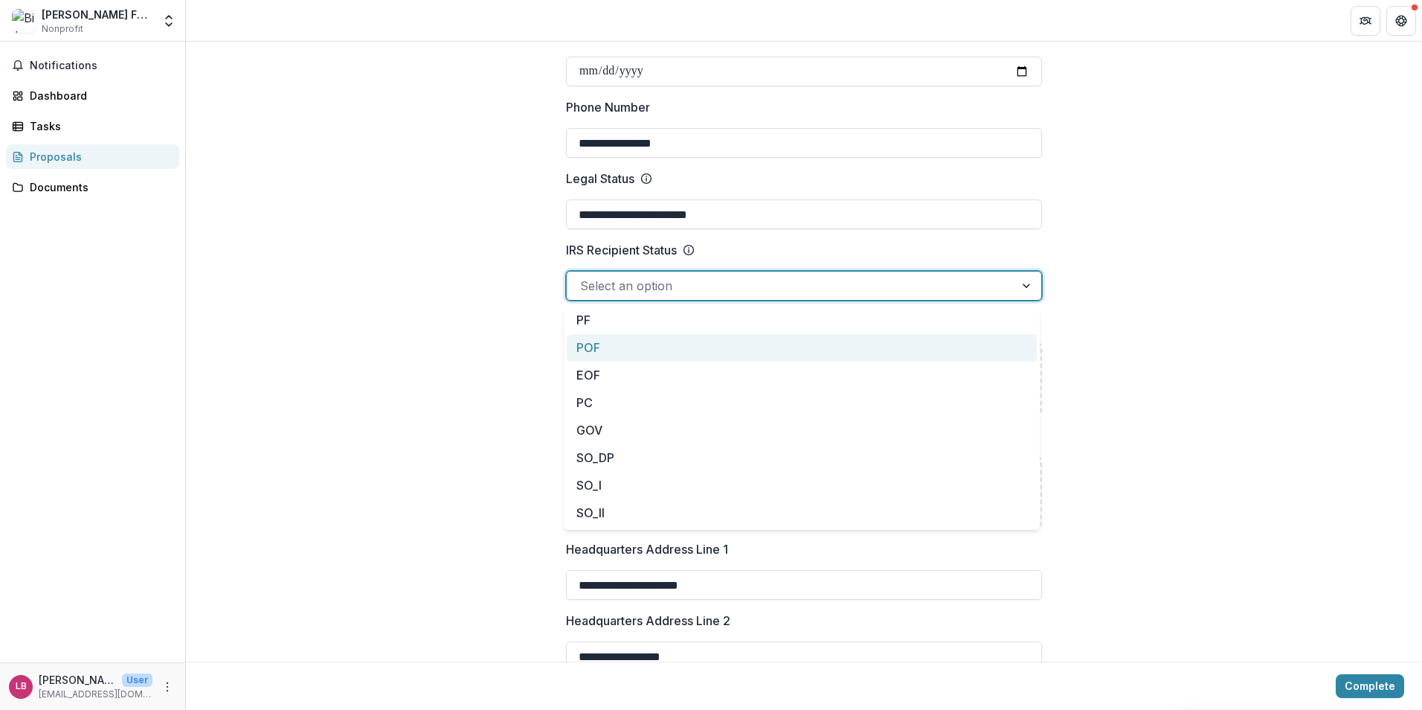
click at [719, 341] on div "POF" at bounding box center [802, 348] width 470 height 28
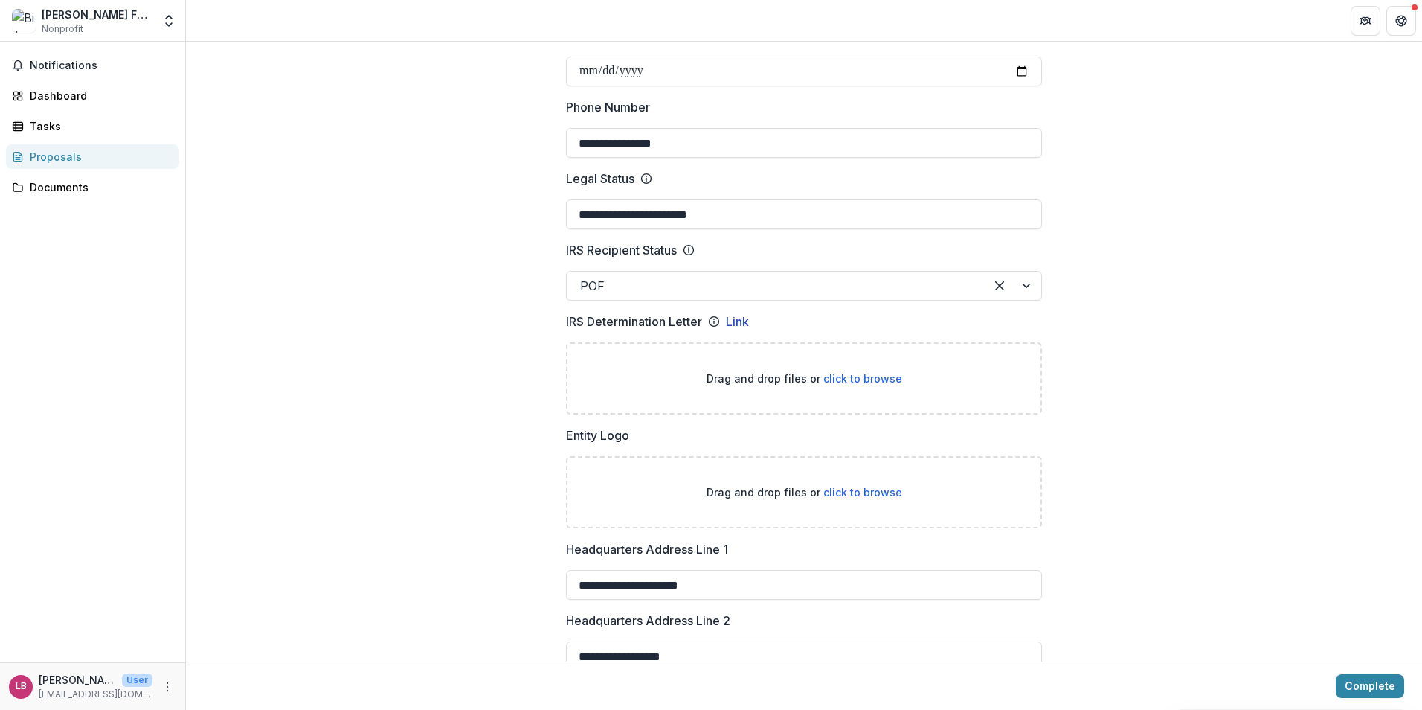
click at [876, 376] on span "click to browse" at bounding box center [863, 378] width 79 height 13
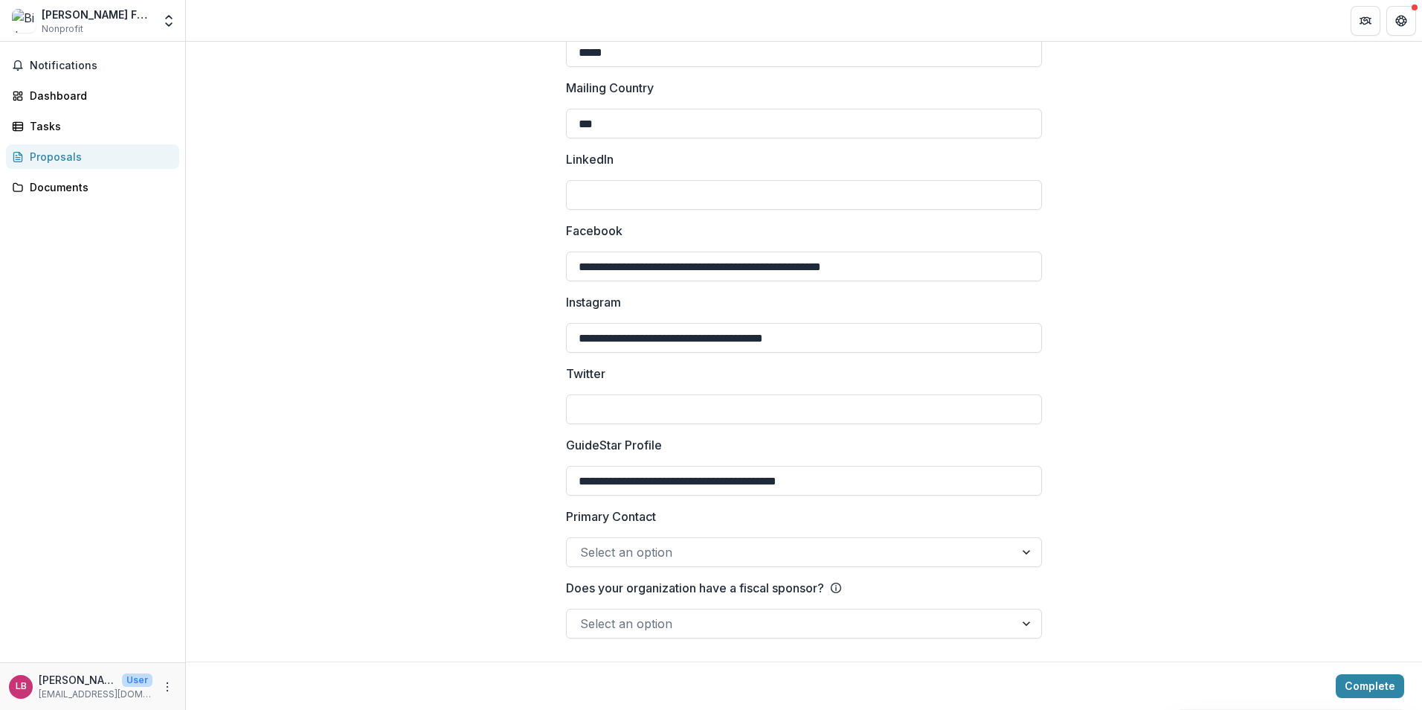
scroll to position [2161, 0]
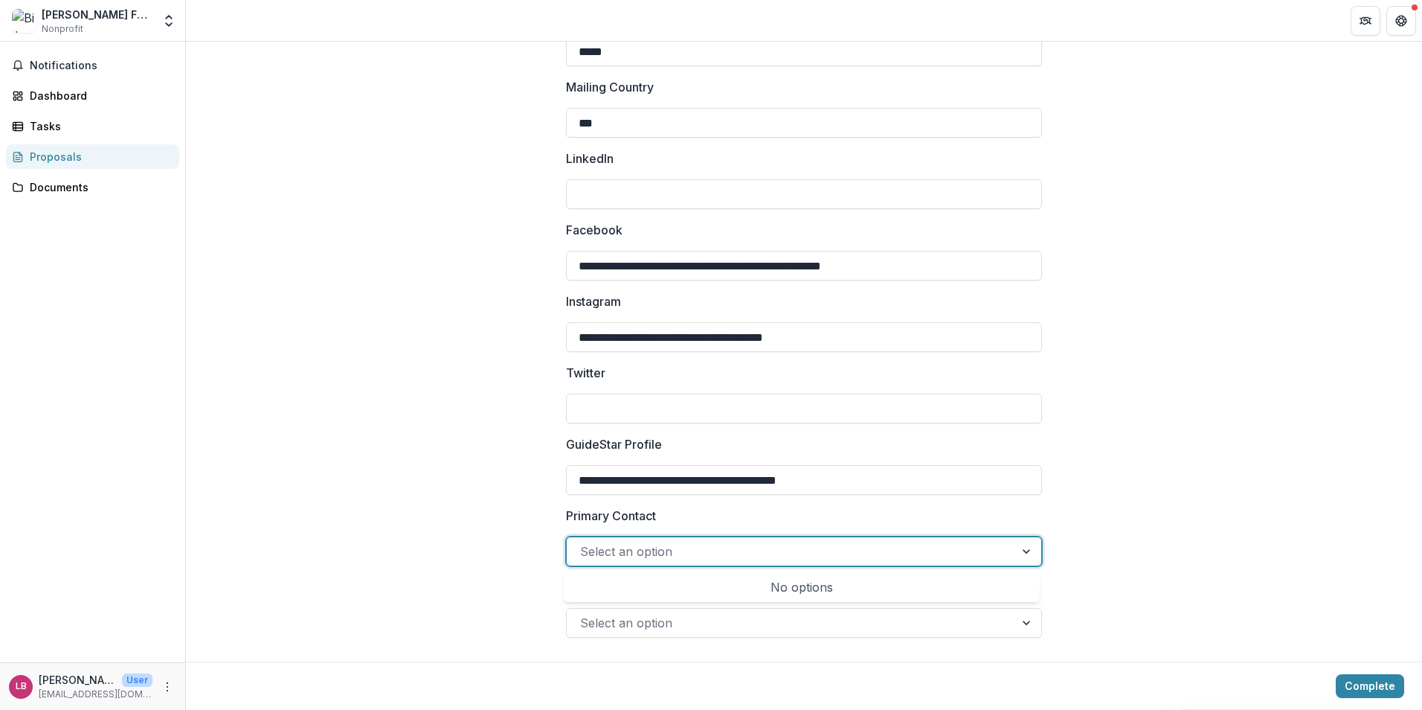
click at [676, 556] on div at bounding box center [790, 551] width 421 height 21
click at [709, 585] on div "No options" at bounding box center [802, 587] width 470 height 30
drag, startPoint x: 710, startPoint y: 566, endPoint x: 713, endPoint y: 554, distance: 12.1
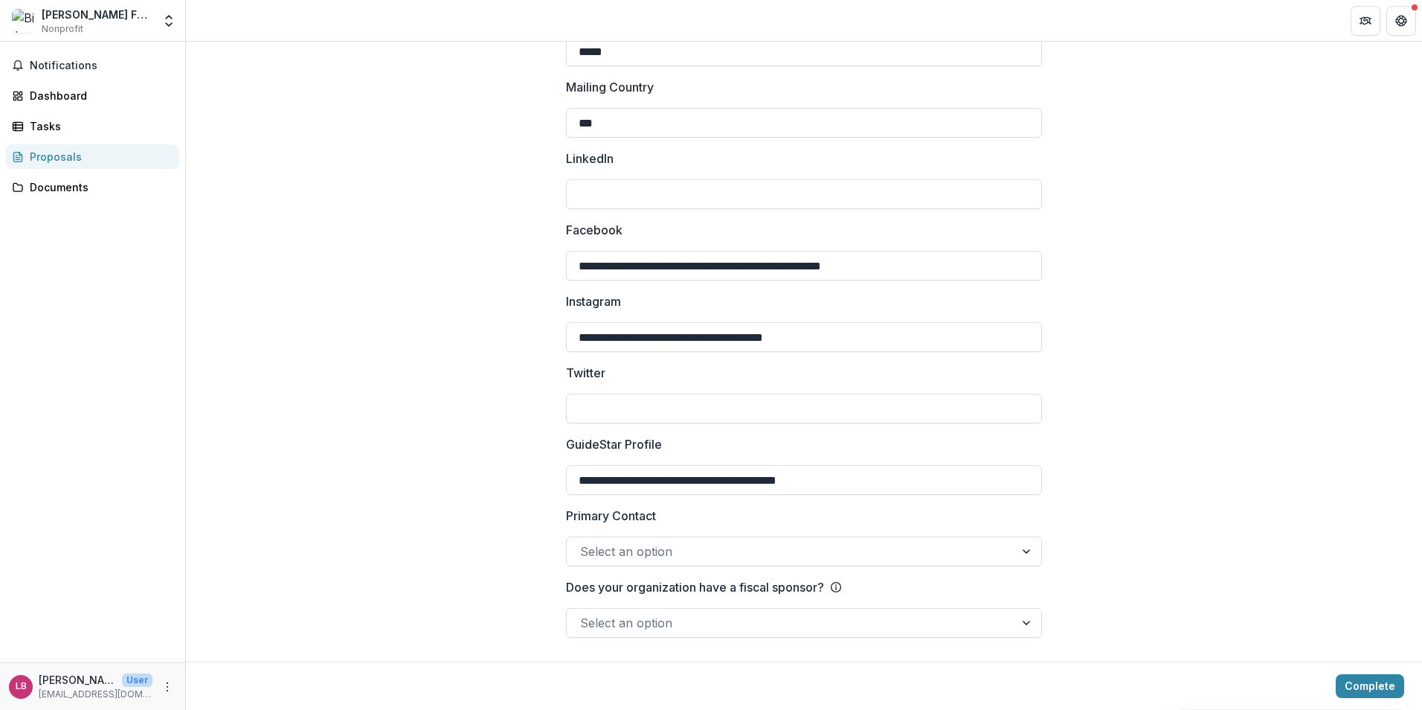
click at [766, 630] on div at bounding box center [790, 622] width 421 height 21
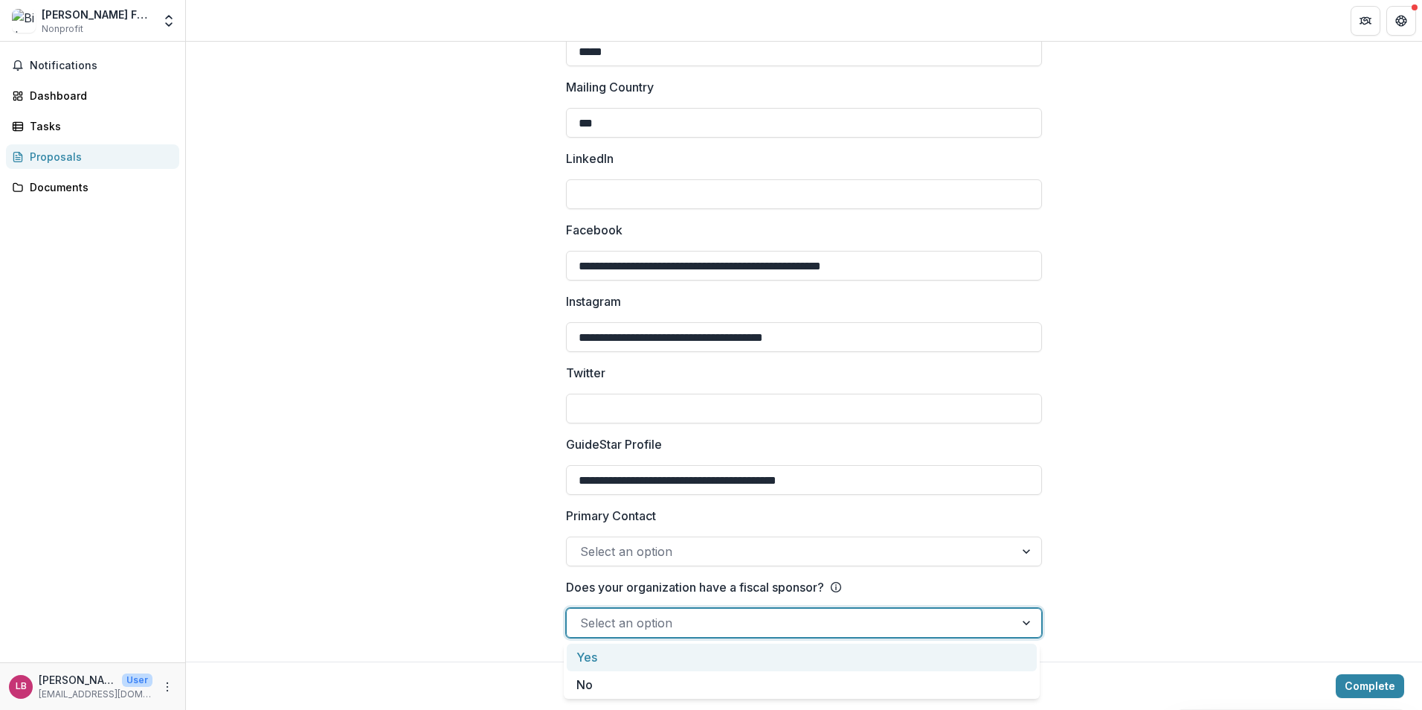
click at [144, 24] on div "[PERSON_NAME] Foundation for the Arts Nonprofit" at bounding box center [97, 21] width 111 height 29
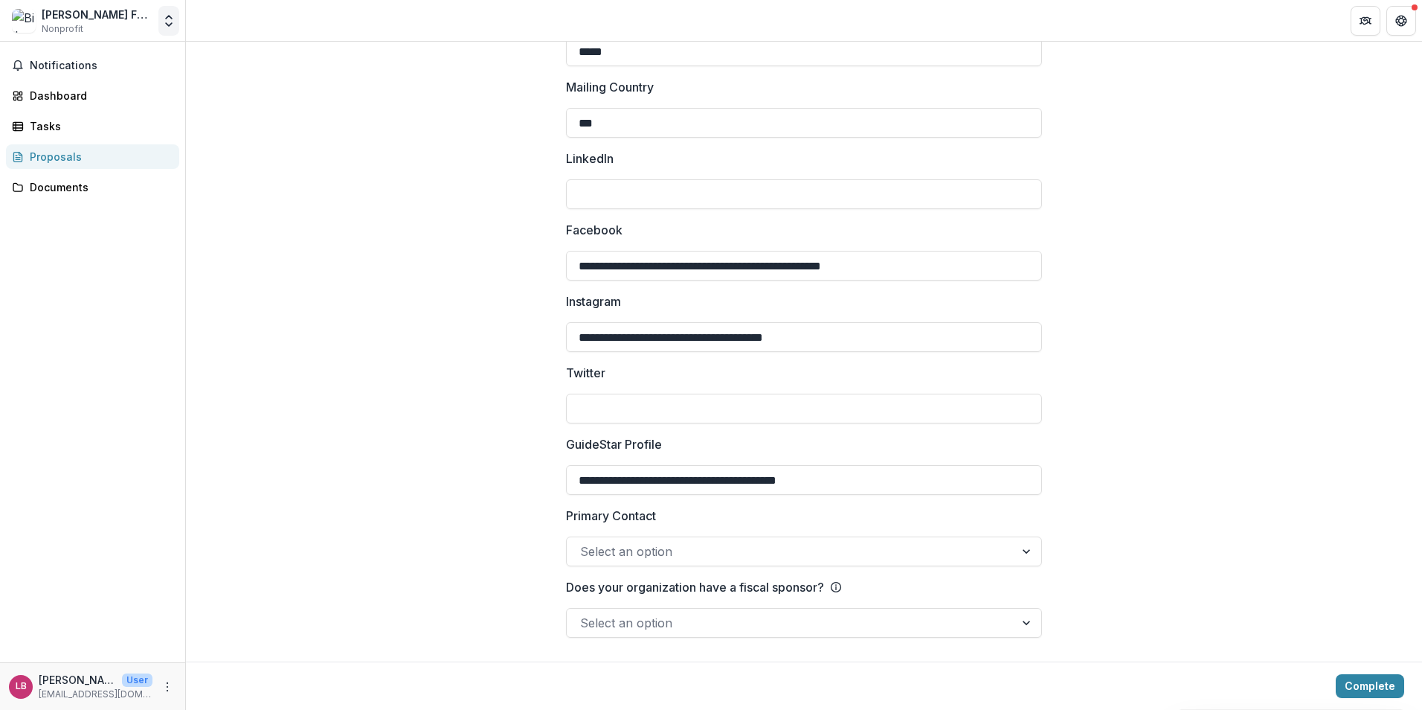
click at [176, 23] on button "Open entity switcher" at bounding box center [168, 21] width 21 height 30
click at [165, 22] on icon "Open entity switcher" at bounding box center [168, 20] width 15 height 15
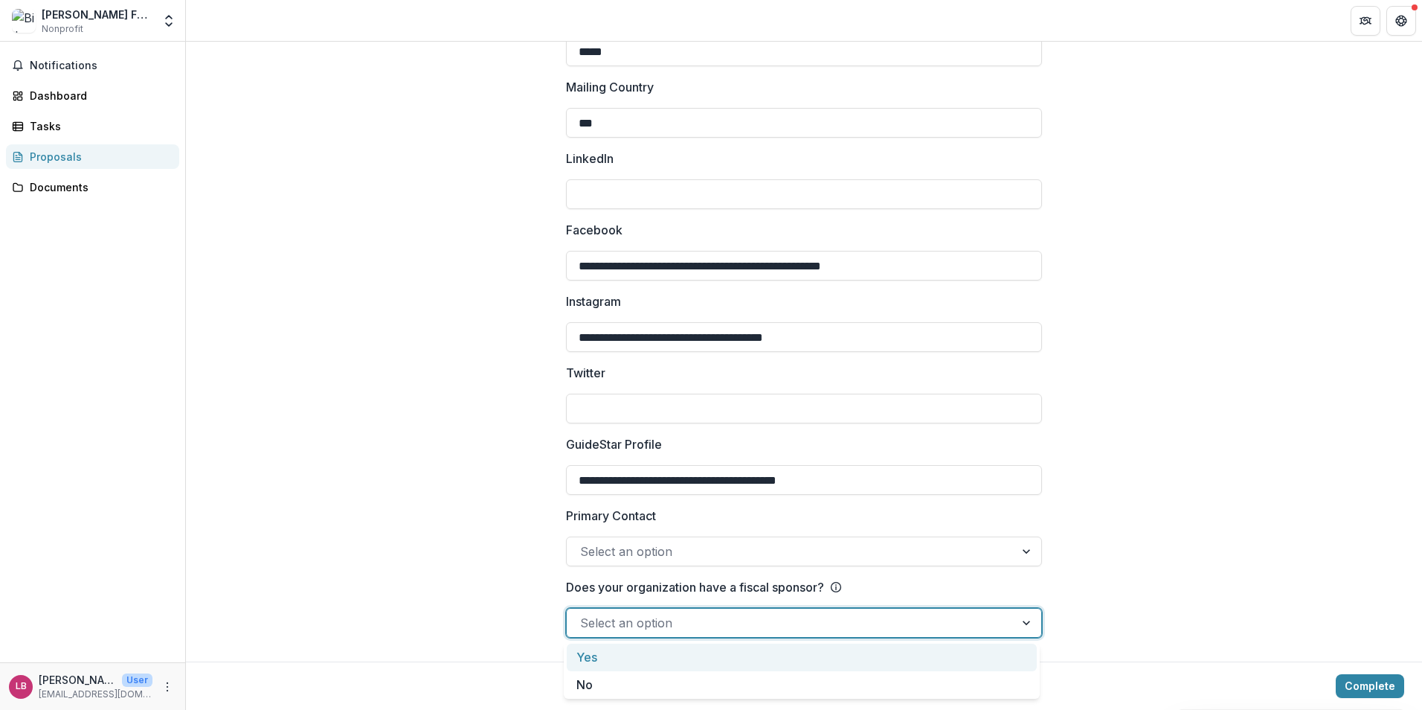
click at [708, 617] on div at bounding box center [790, 622] width 421 height 21
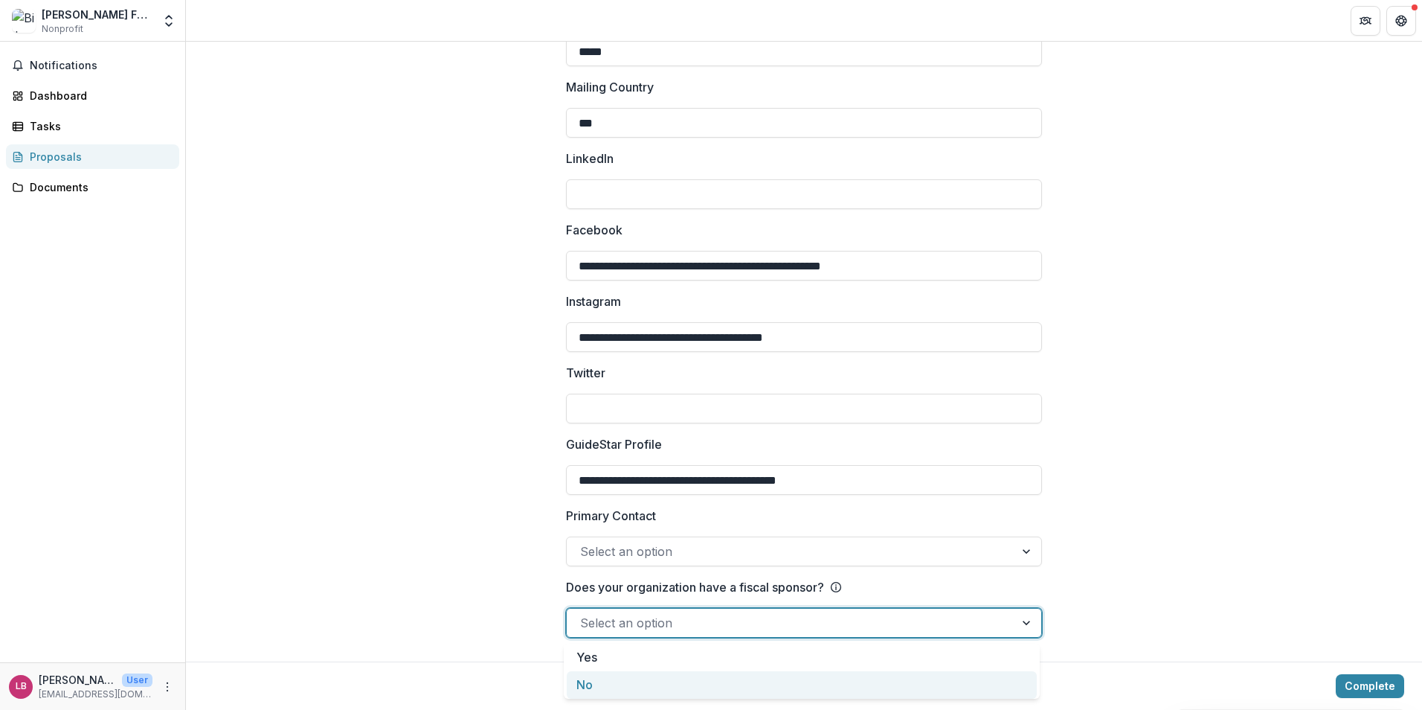
click at [718, 681] on div "No" at bounding box center [802, 685] width 470 height 28
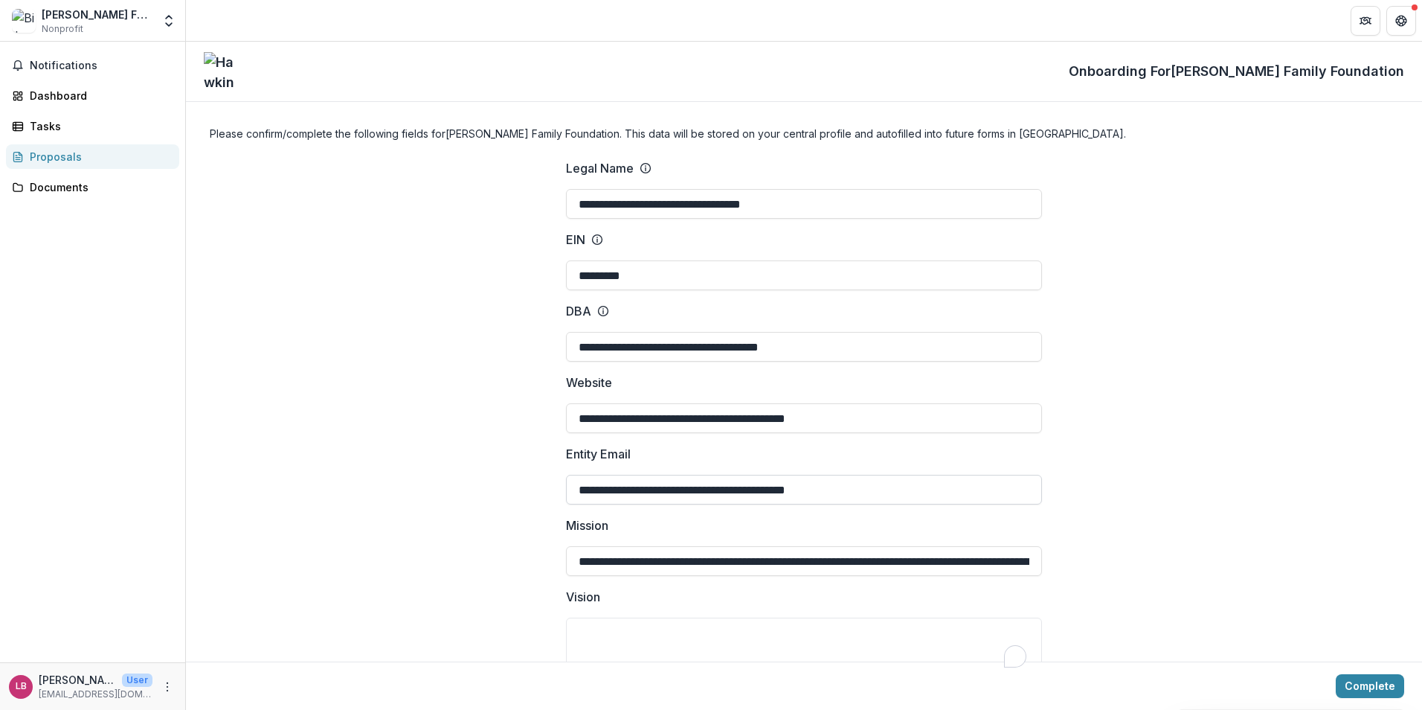
scroll to position [0, 0]
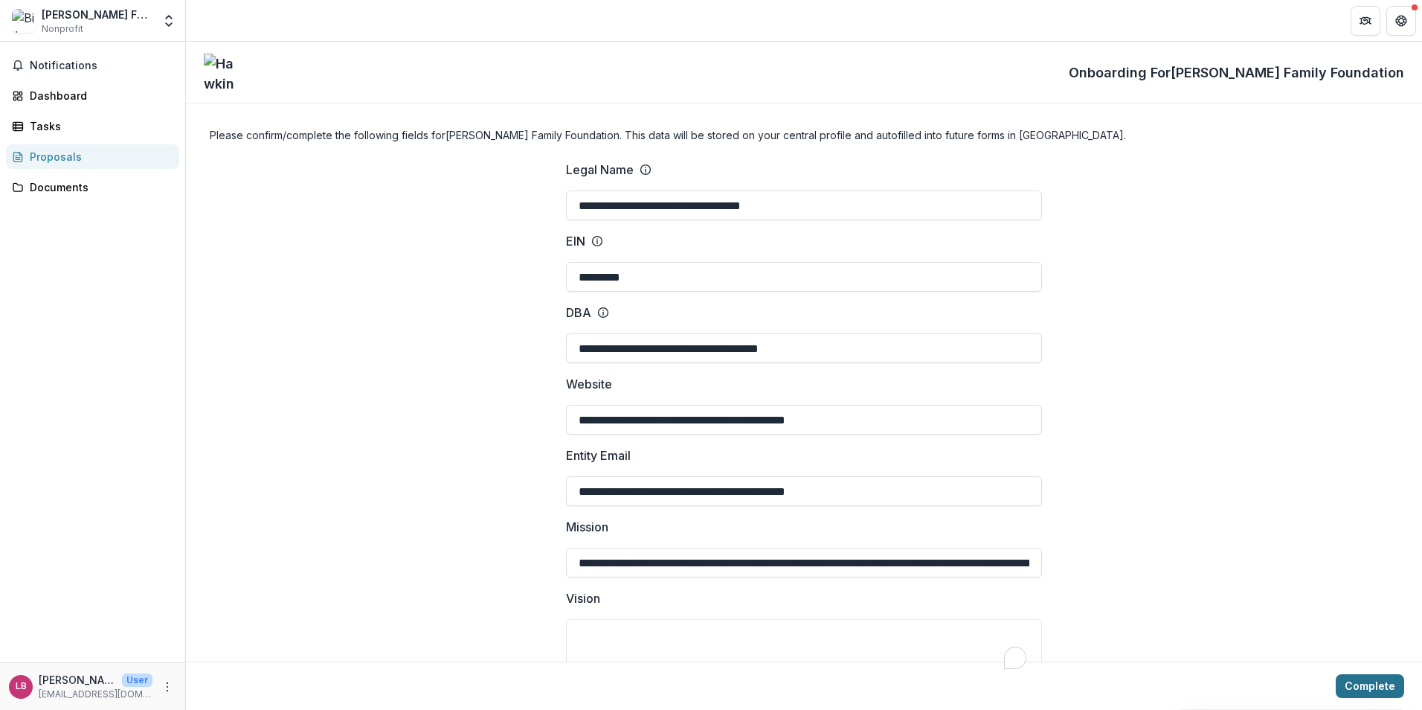
click at [1364, 685] on button "Complete" at bounding box center [1370, 686] width 68 height 24
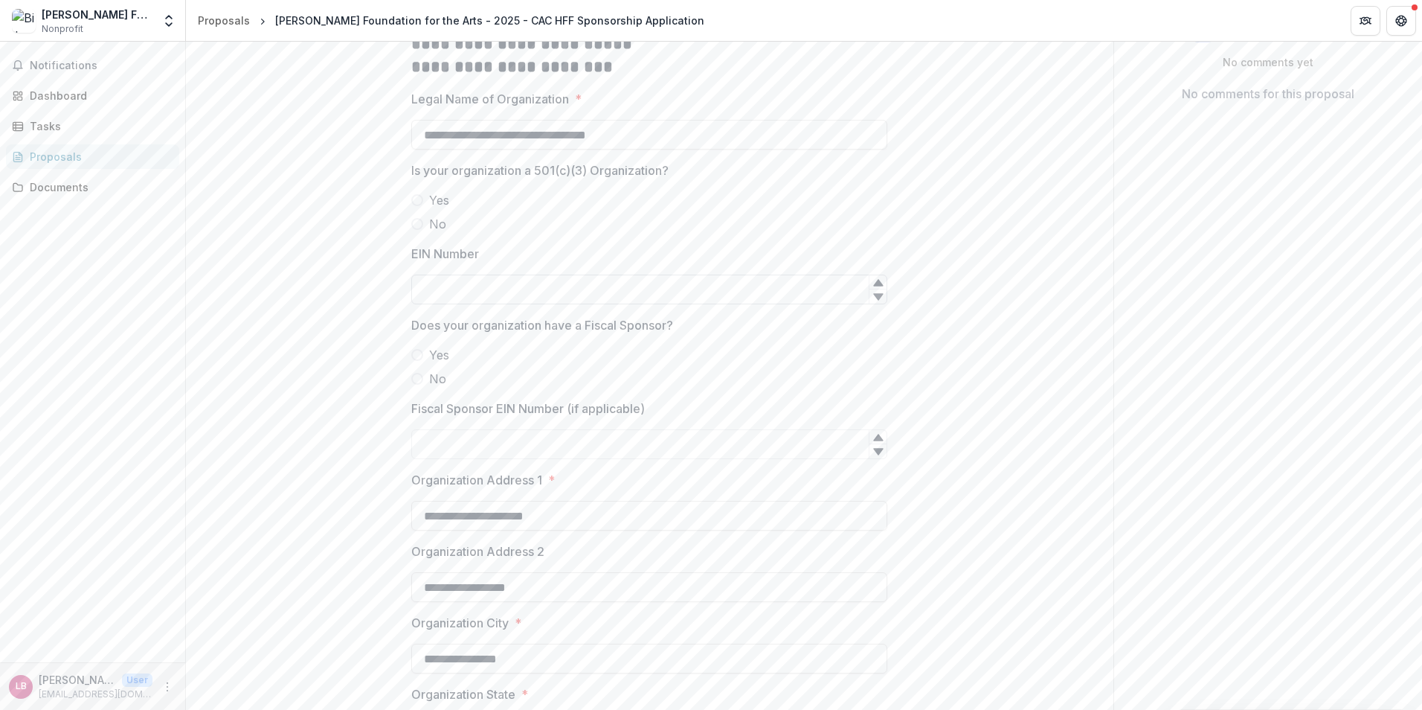
scroll to position [298, 0]
click at [509, 301] on input "EIN Number" at bounding box center [649, 287] width 476 height 30
click at [426, 385] on label "No" at bounding box center [649, 376] width 476 height 18
click at [447, 206] on span "Yes" at bounding box center [439, 197] width 20 height 18
click at [487, 301] on input "EIN Number" at bounding box center [649, 287] width 476 height 30
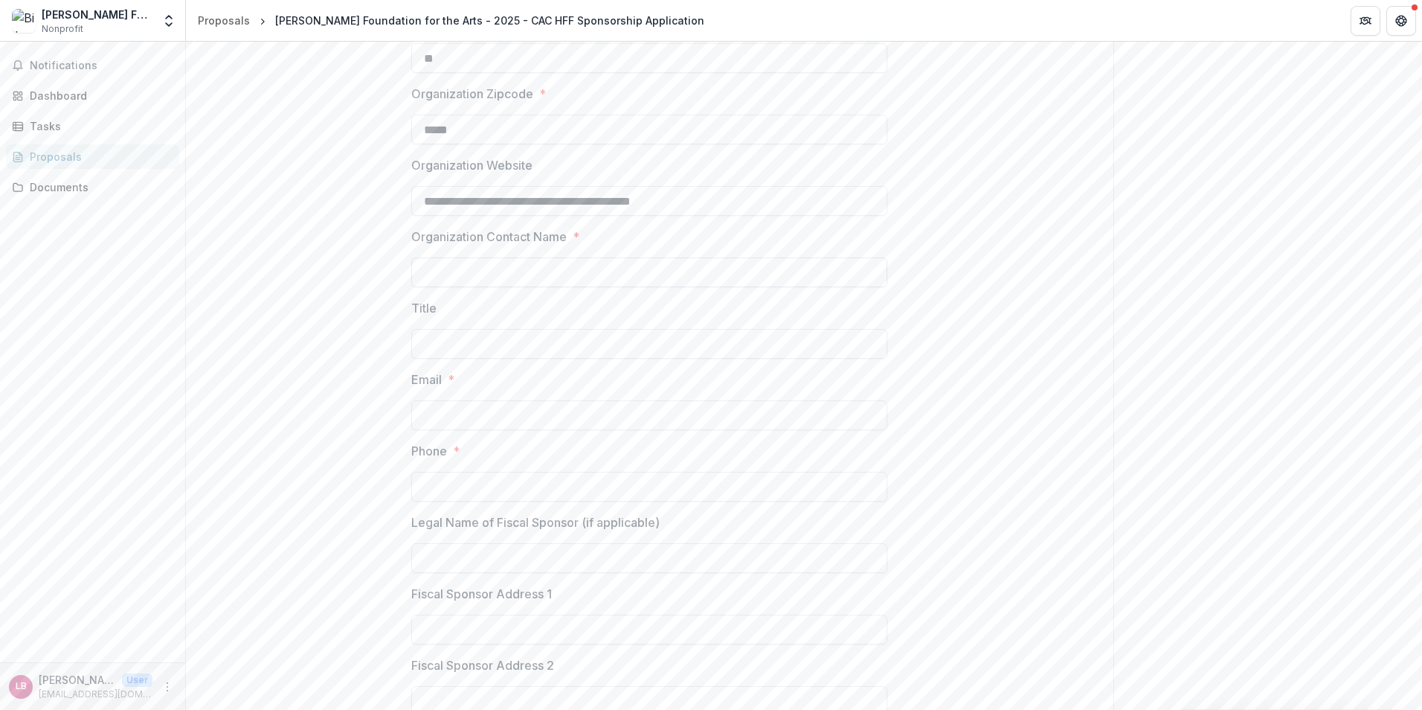
scroll to position [967, 0]
type input "*********"
click at [583, 286] on input "Organization Contact Name *" at bounding box center [649, 272] width 476 height 30
type input "**********"
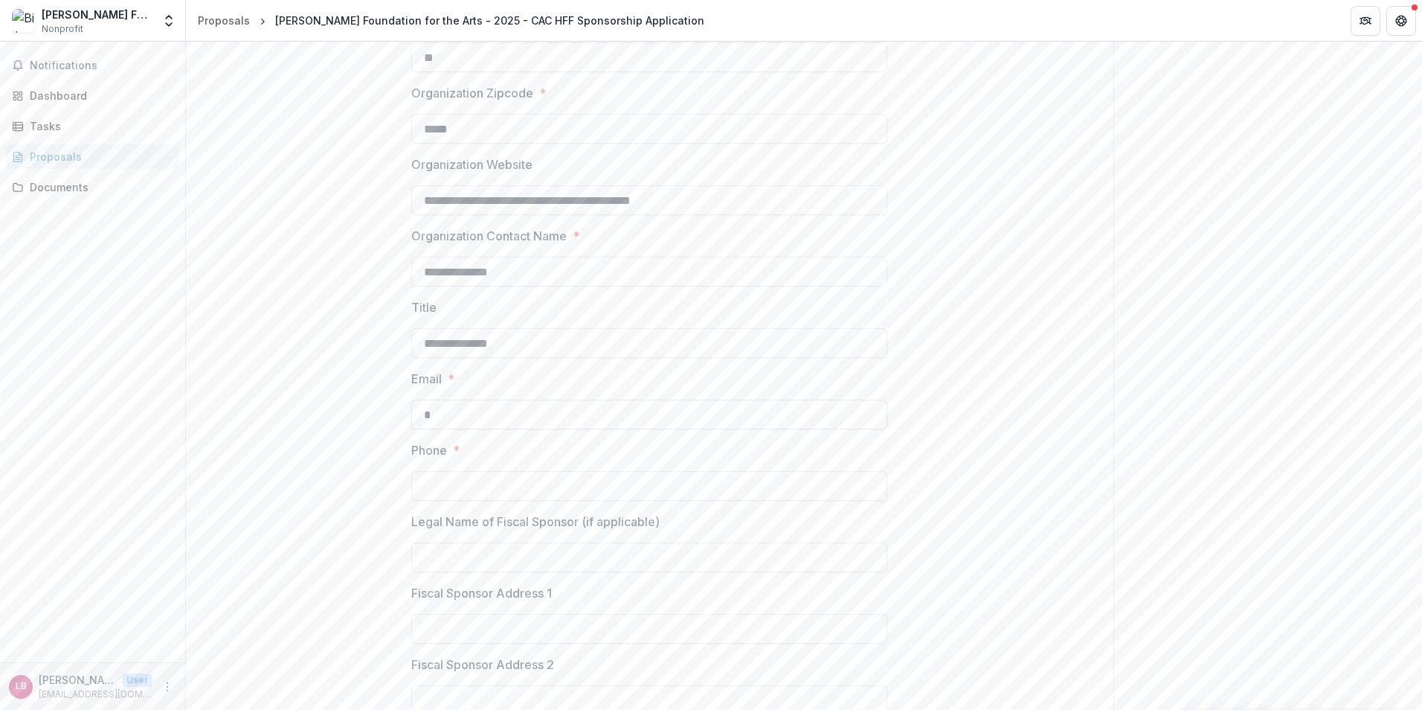
type input "**********"
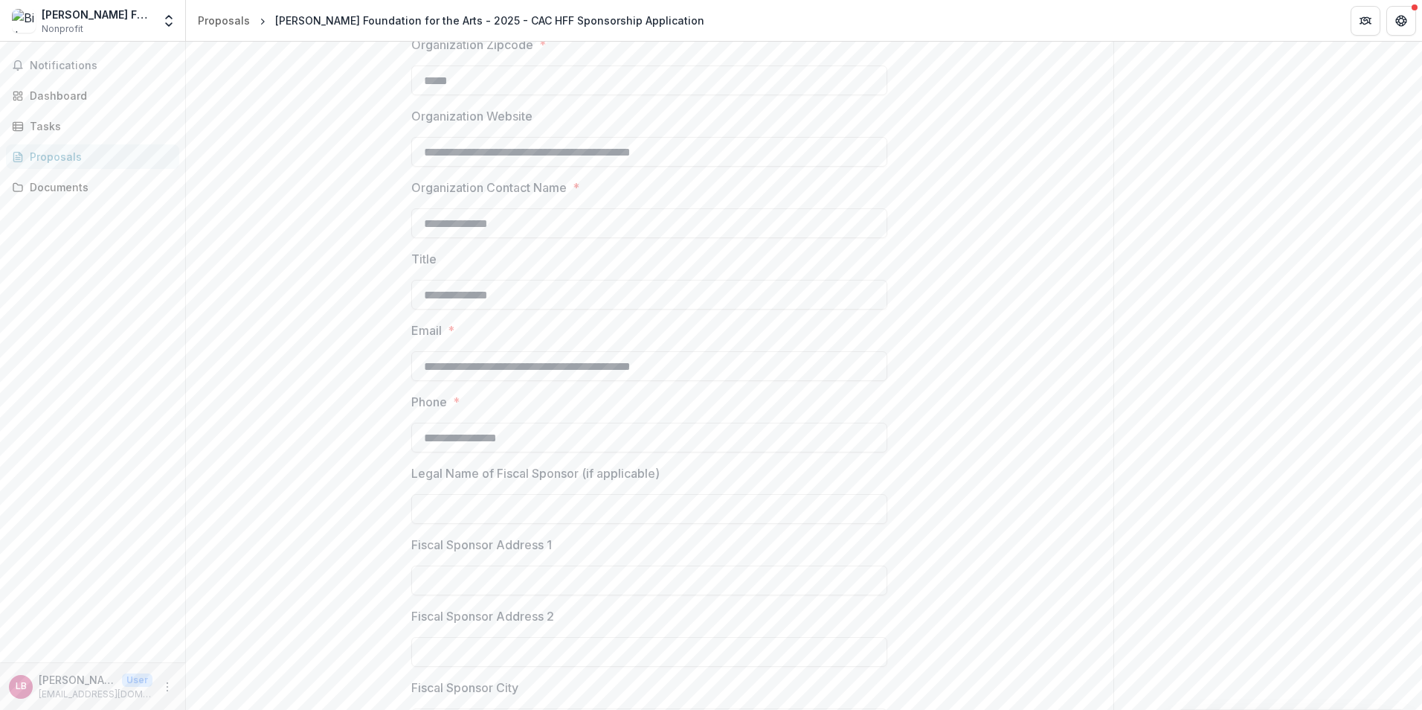
scroll to position [1042, 0]
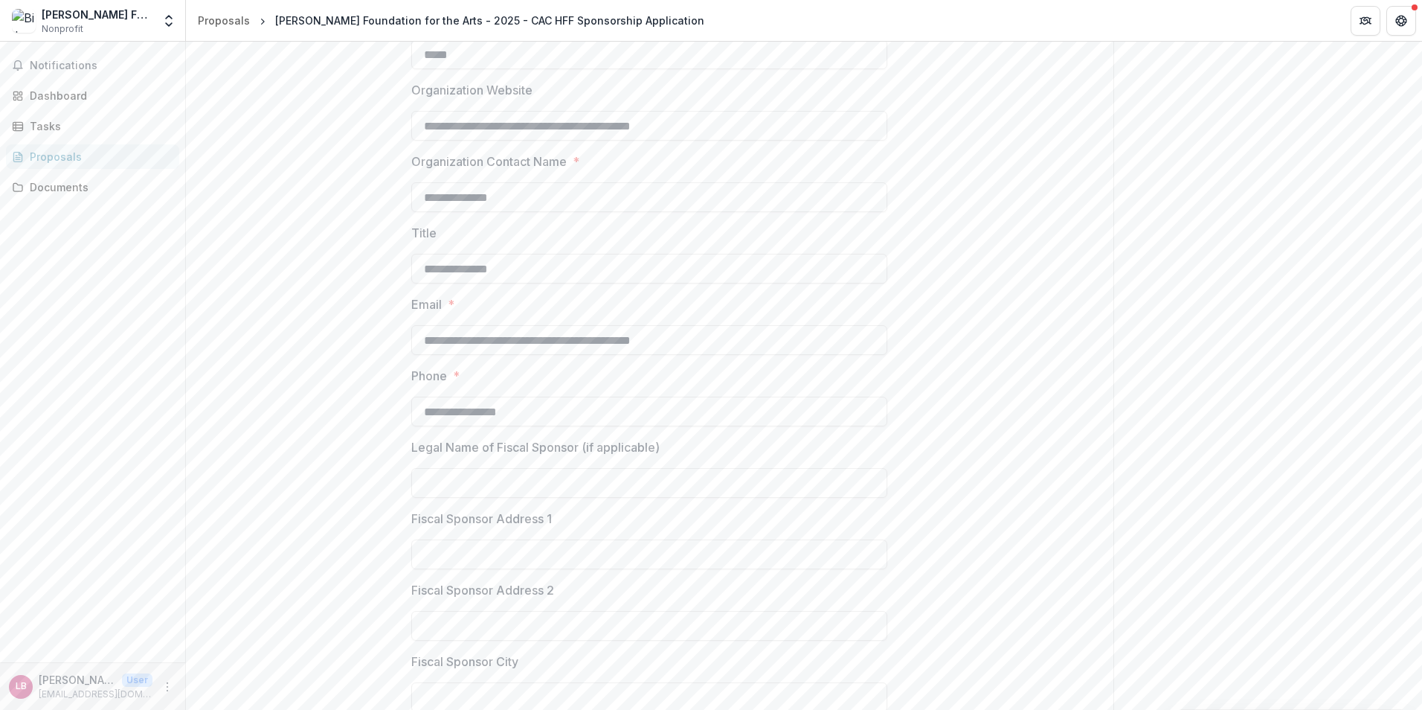
drag, startPoint x: 430, startPoint y: 449, endPoint x: 381, endPoint y: 449, distance: 49.1
click at [381, 449] on div "**********" at bounding box center [650, 106] width 928 height 1664
type input "**********"
click at [337, 435] on div "**********" at bounding box center [650, 106] width 928 height 1664
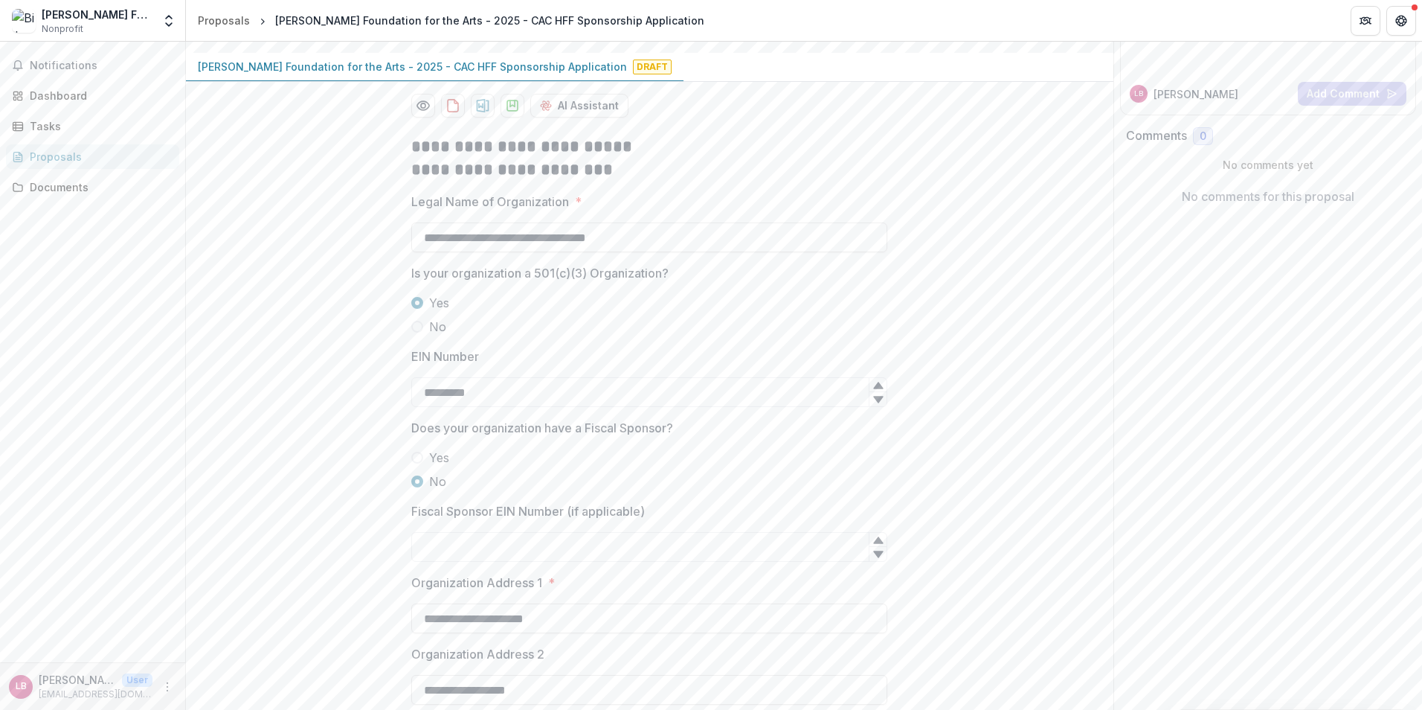
scroll to position [166, 0]
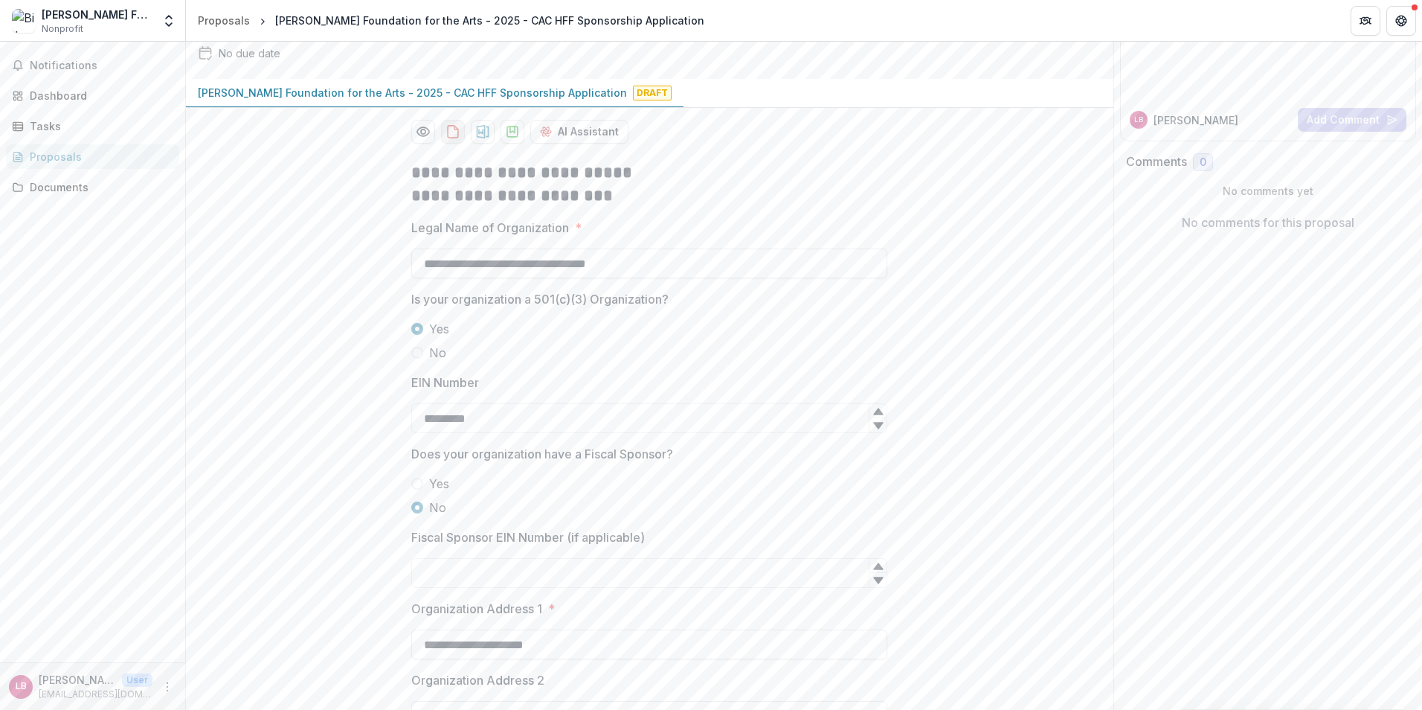
click at [458, 139] on icon "download-proposal" at bounding box center [453, 131] width 15 height 15
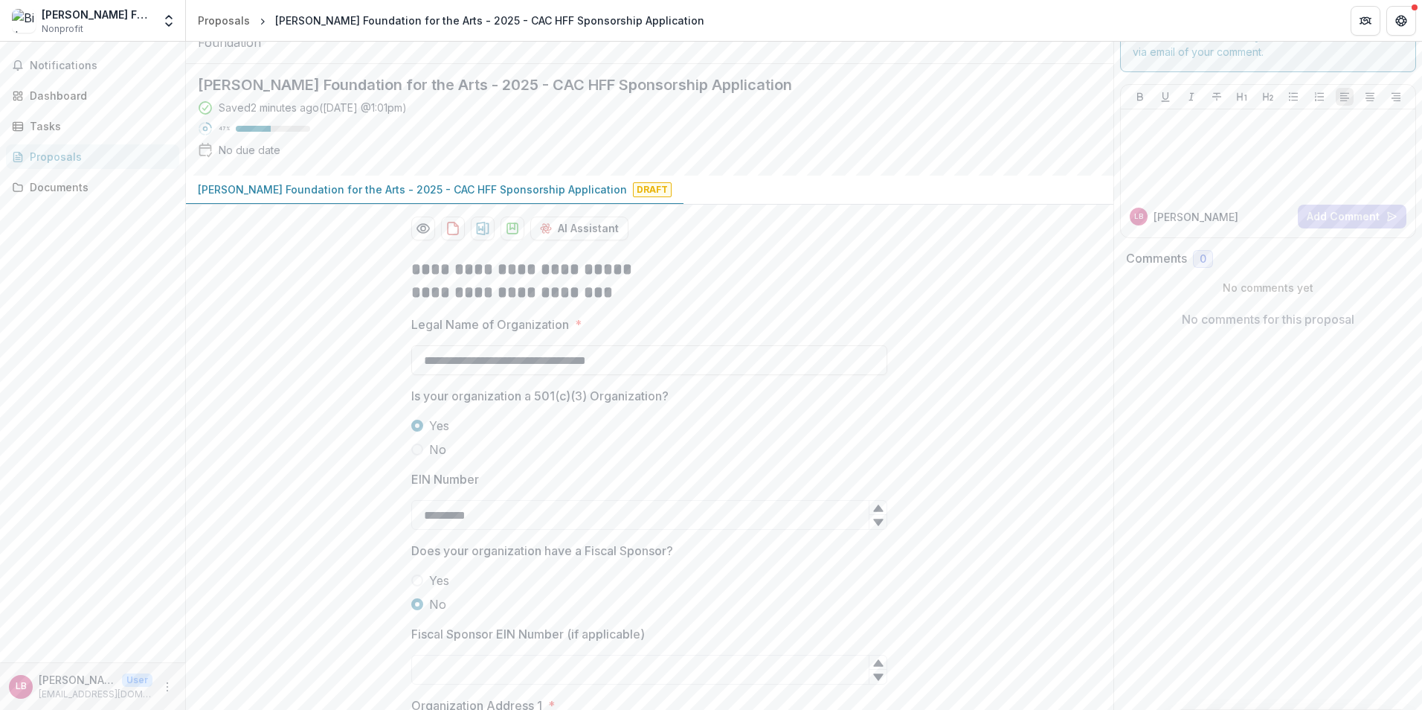
scroll to position [0, 0]
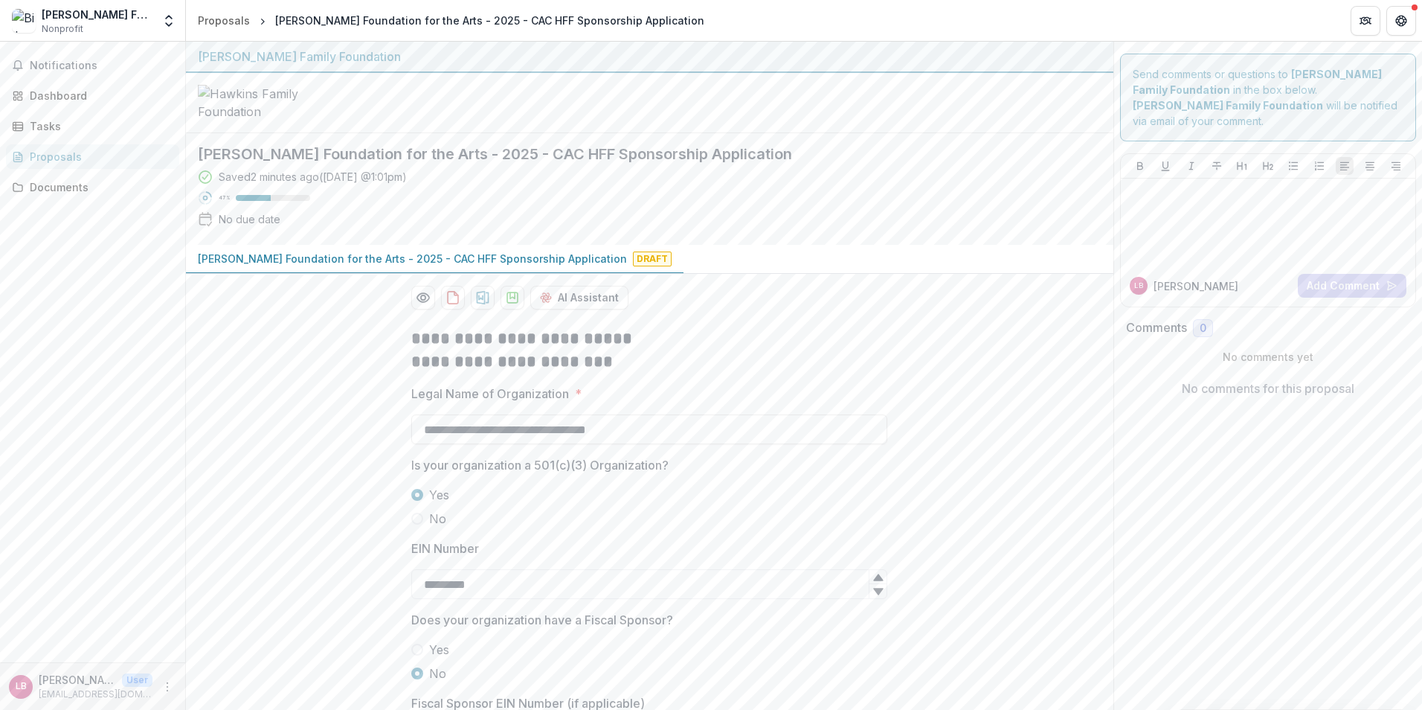
click at [133, 33] on div "[PERSON_NAME] Foundation for the Arts Nonprofit" at bounding box center [97, 21] width 111 height 29
click at [170, 19] on icon "Open entity switcher" at bounding box center [168, 20] width 15 height 15
click at [133, 60] on link "Team Settings" at bounding box center [93, 57] width 179 height 25
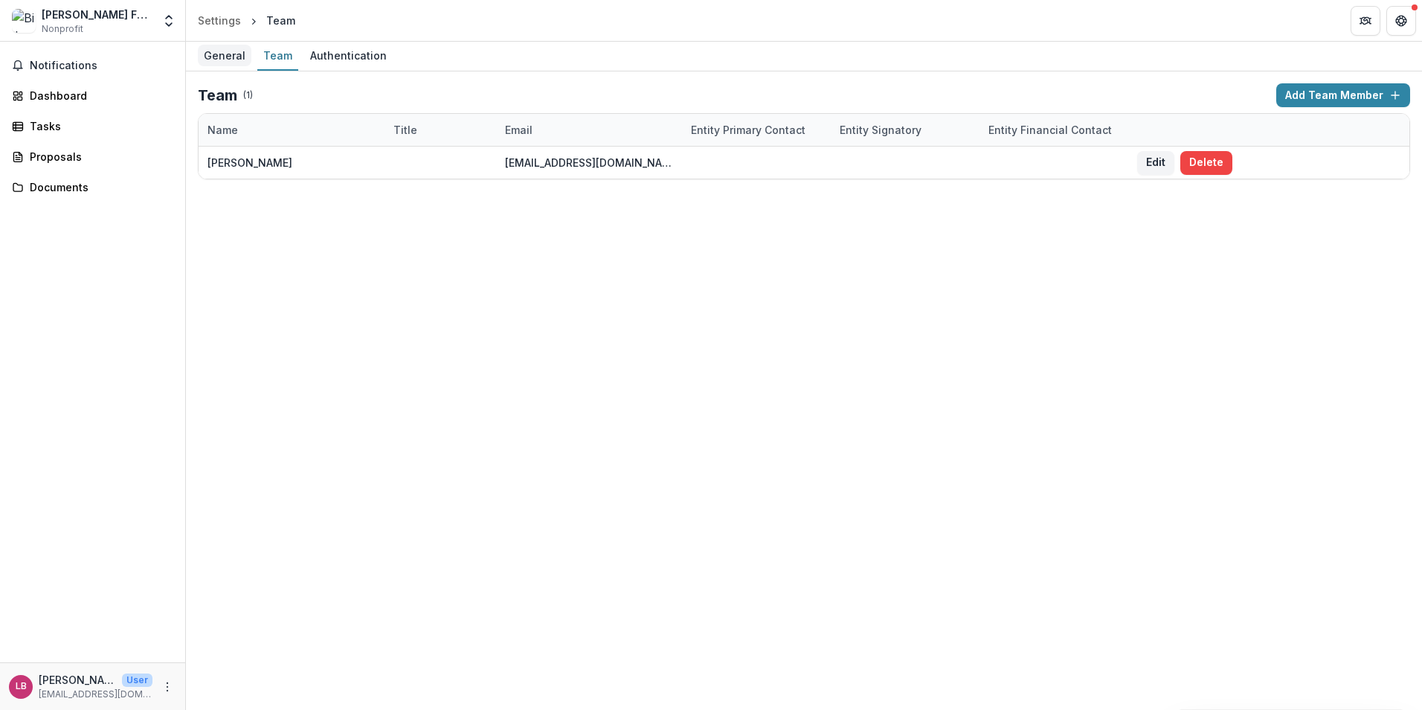
click at [211, 57] on div "General" at bounding box center [225, 56] width 54 height 22
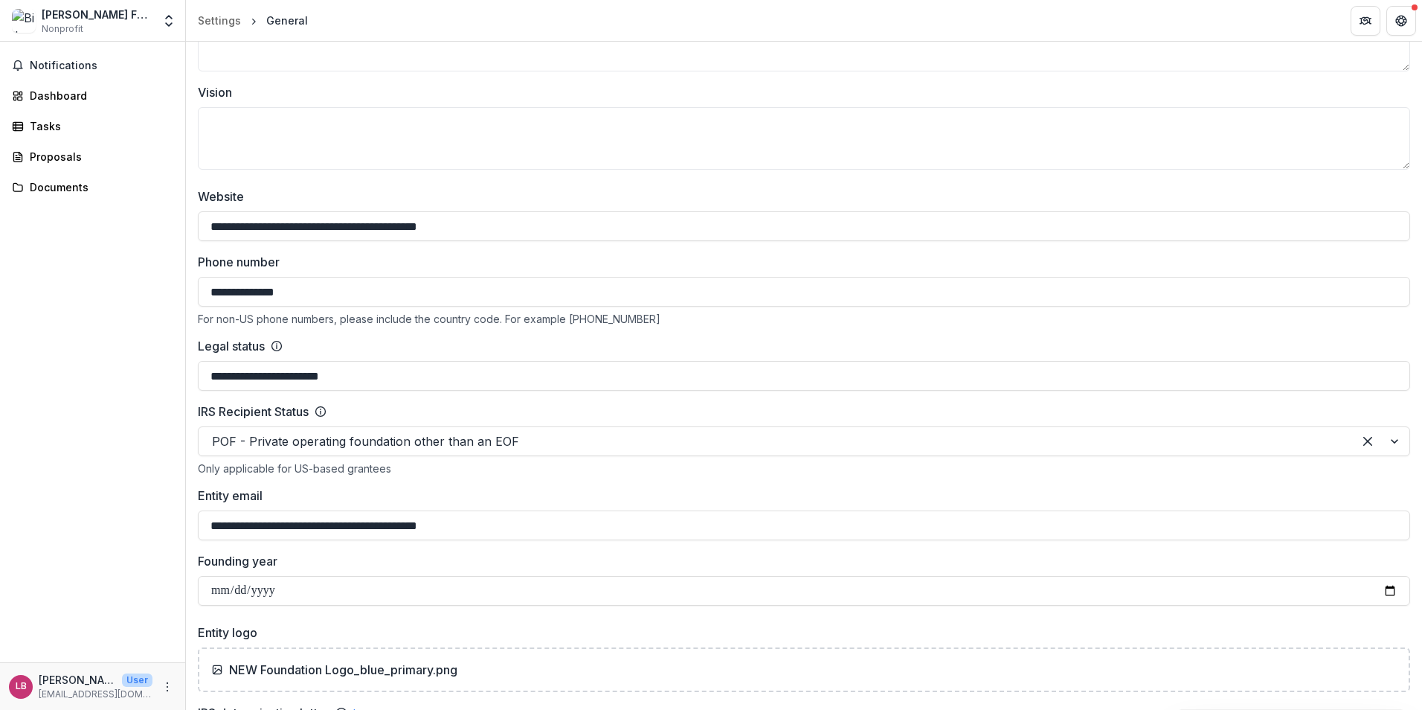
scroll to position [521, 0]
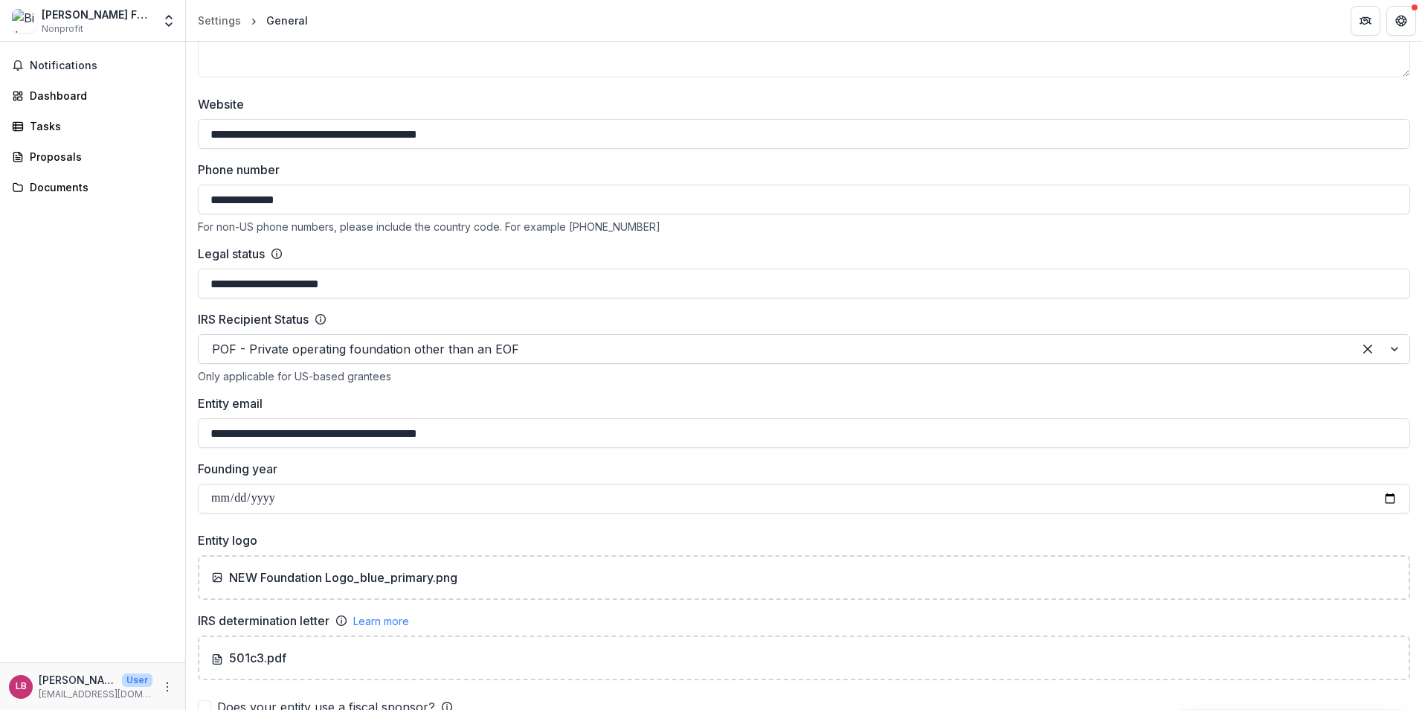
click at [339, 346] on div at bounding box center [776, 349] width 1128 height 21
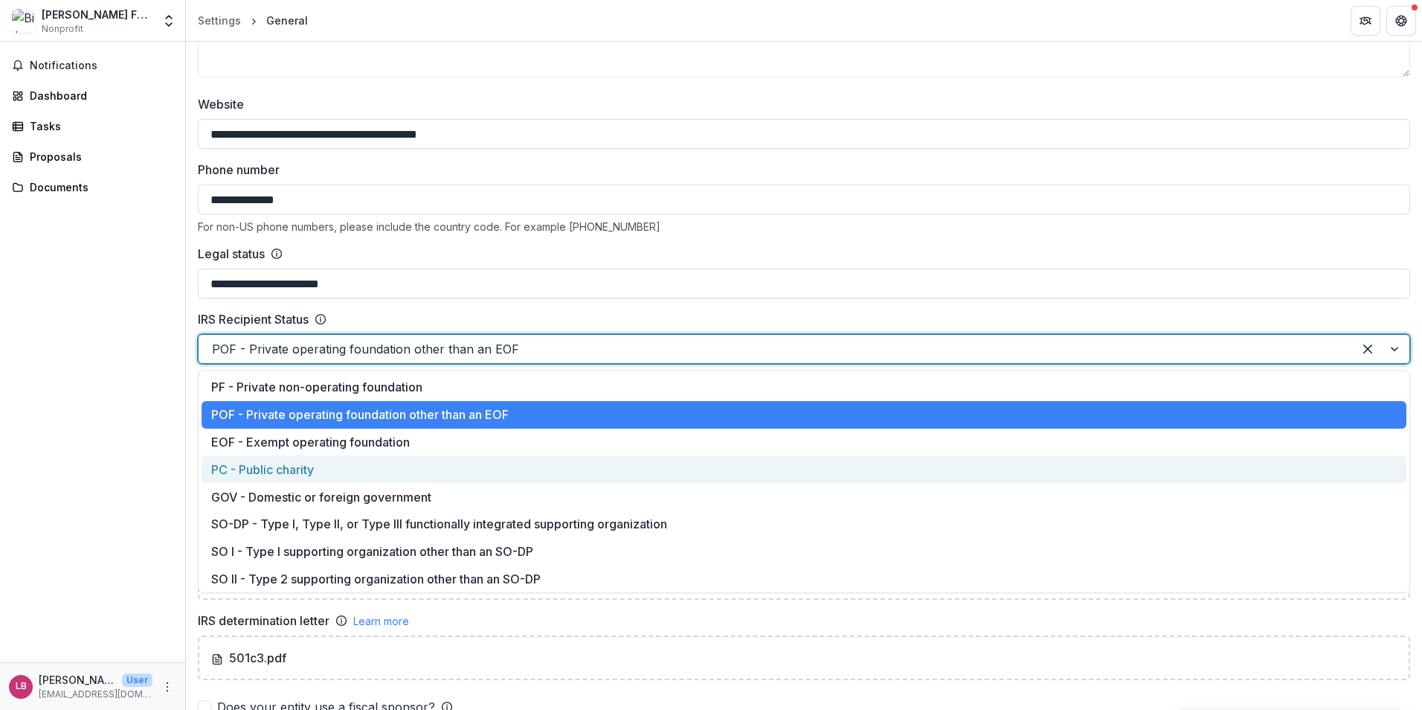
click at [357, 464] on div "PC - Public charity" at bounding box center [804, 469] width 1205 height 28
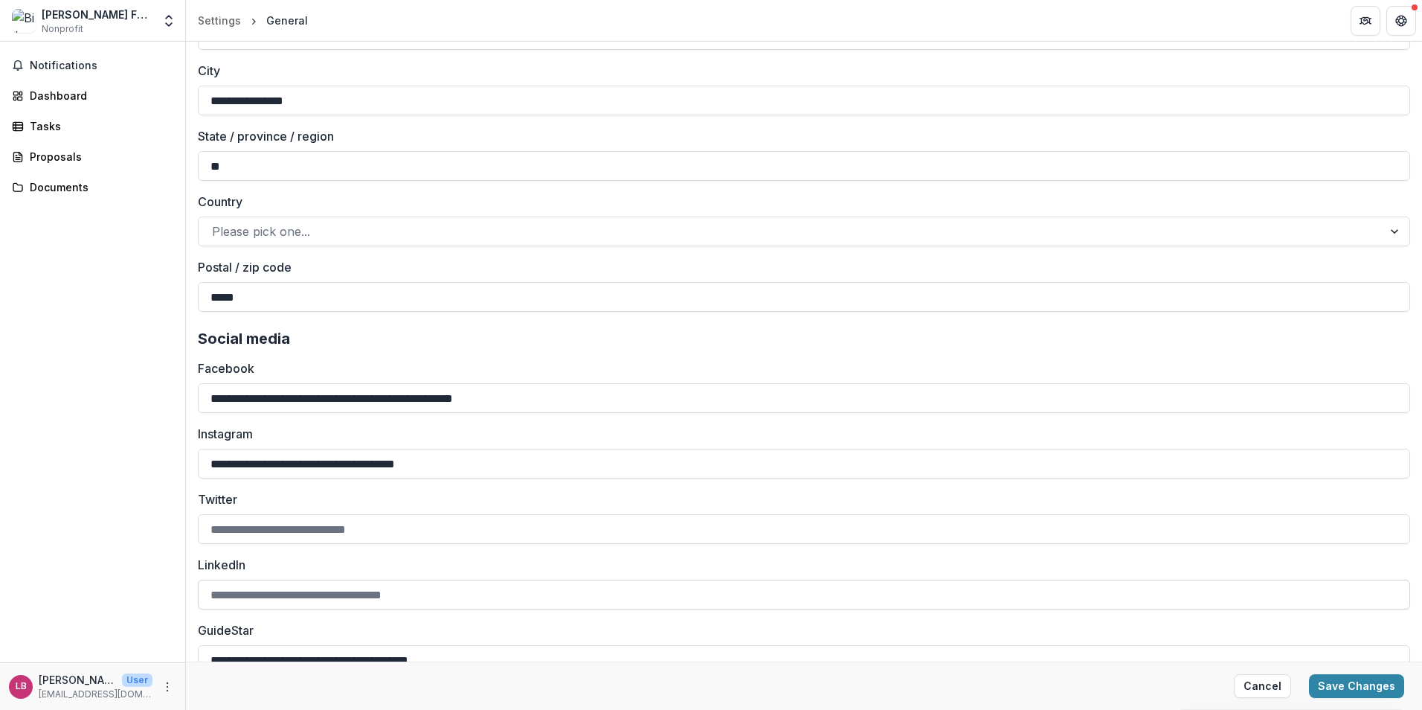
scroll to position [1837, 0]
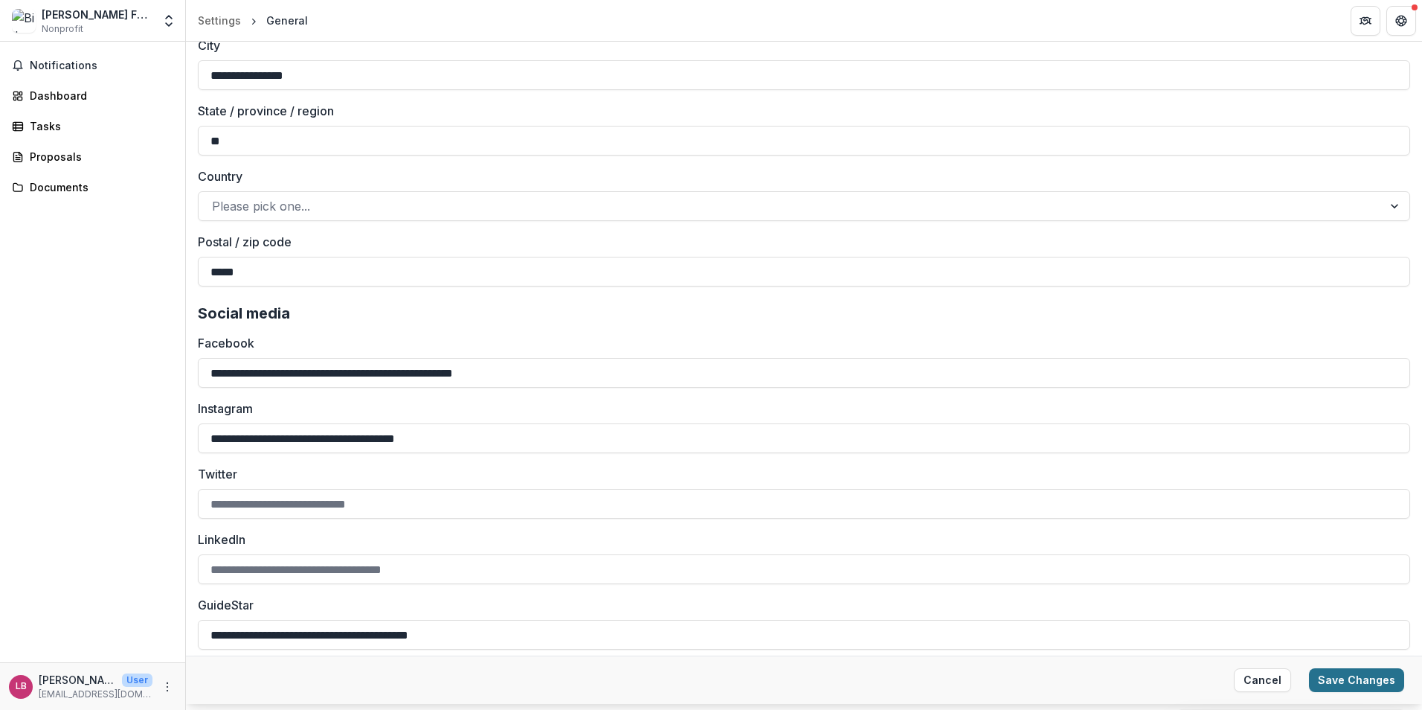
click at [1341, 677] on button "Save Changes" at bounding box center [1356, 680] width 95 height 24
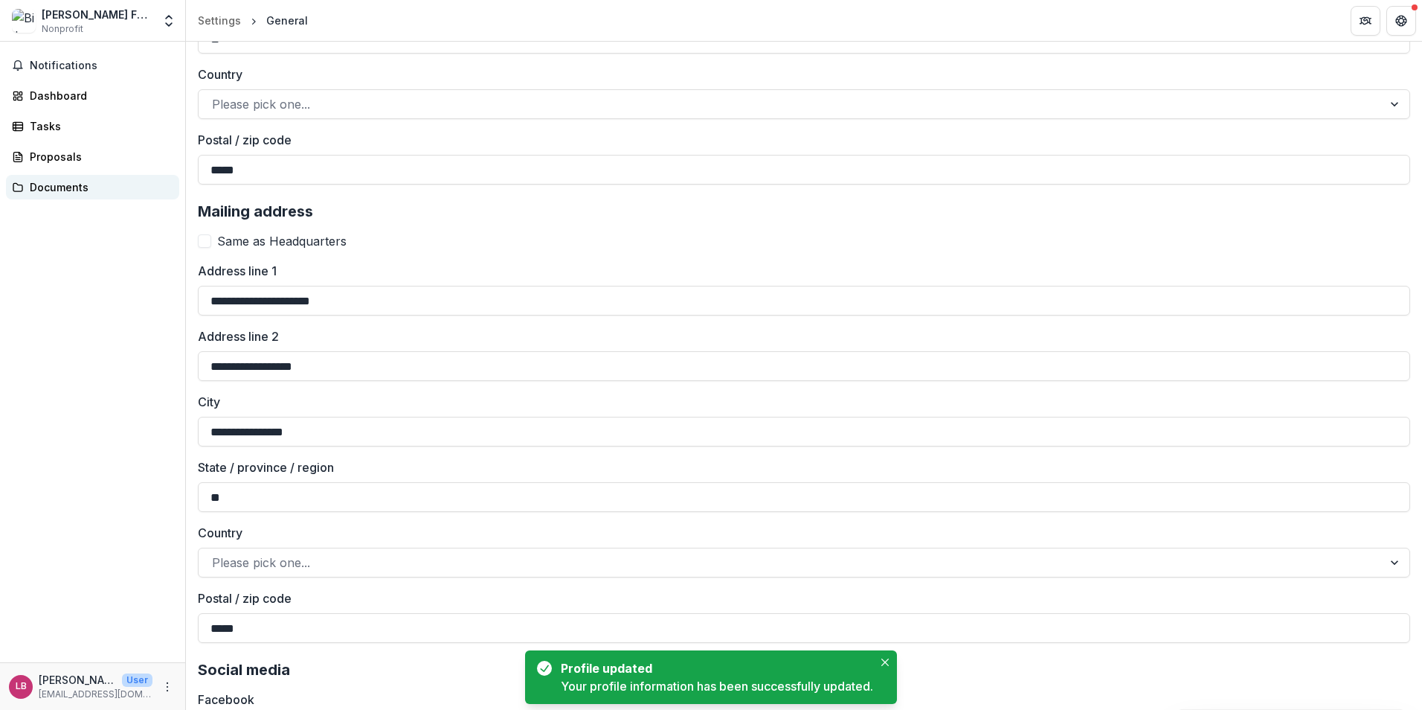
scroll to position [1458, 0]
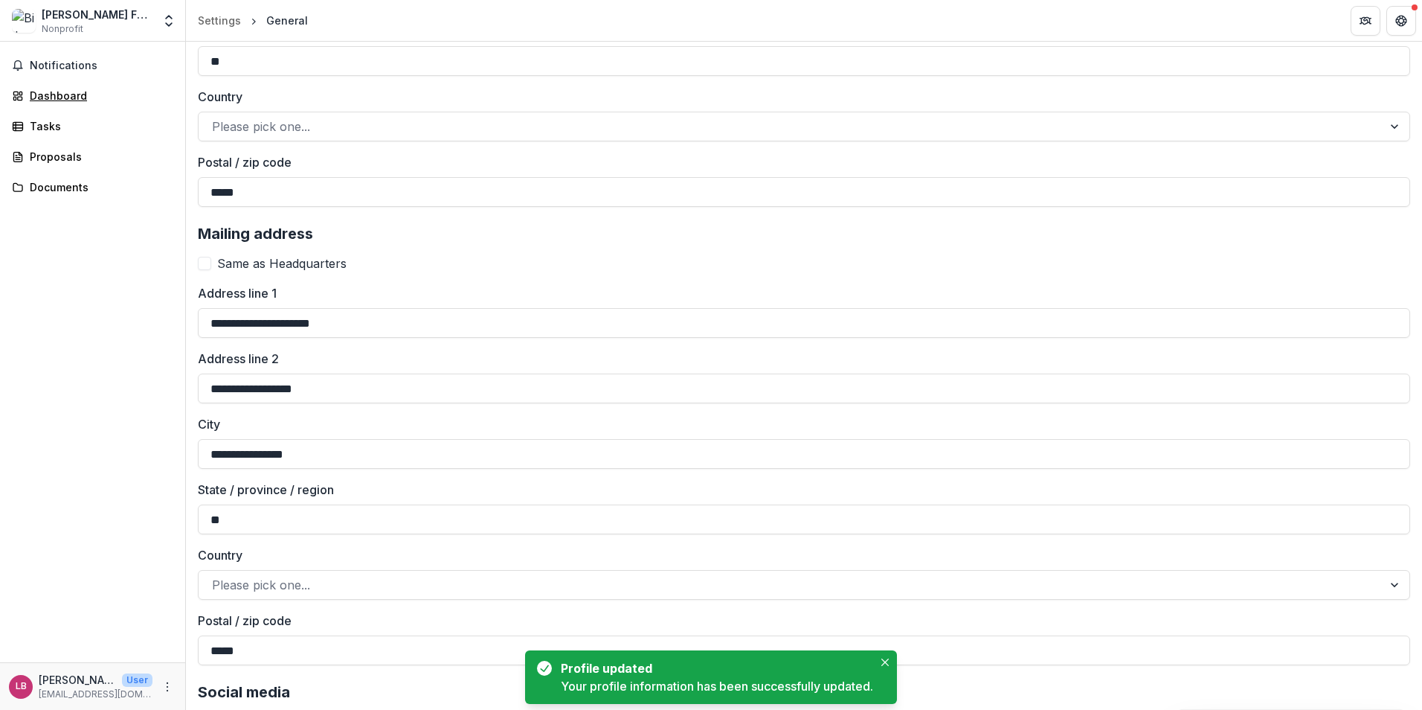
drag, startPoint x: 80, startPoint y: 98, endPoint x: 80, endPoint y: 79, distance: 19.4
click at [80, 98] on div "Dashboard" at bounding box center [99, 96] width 138 height 16
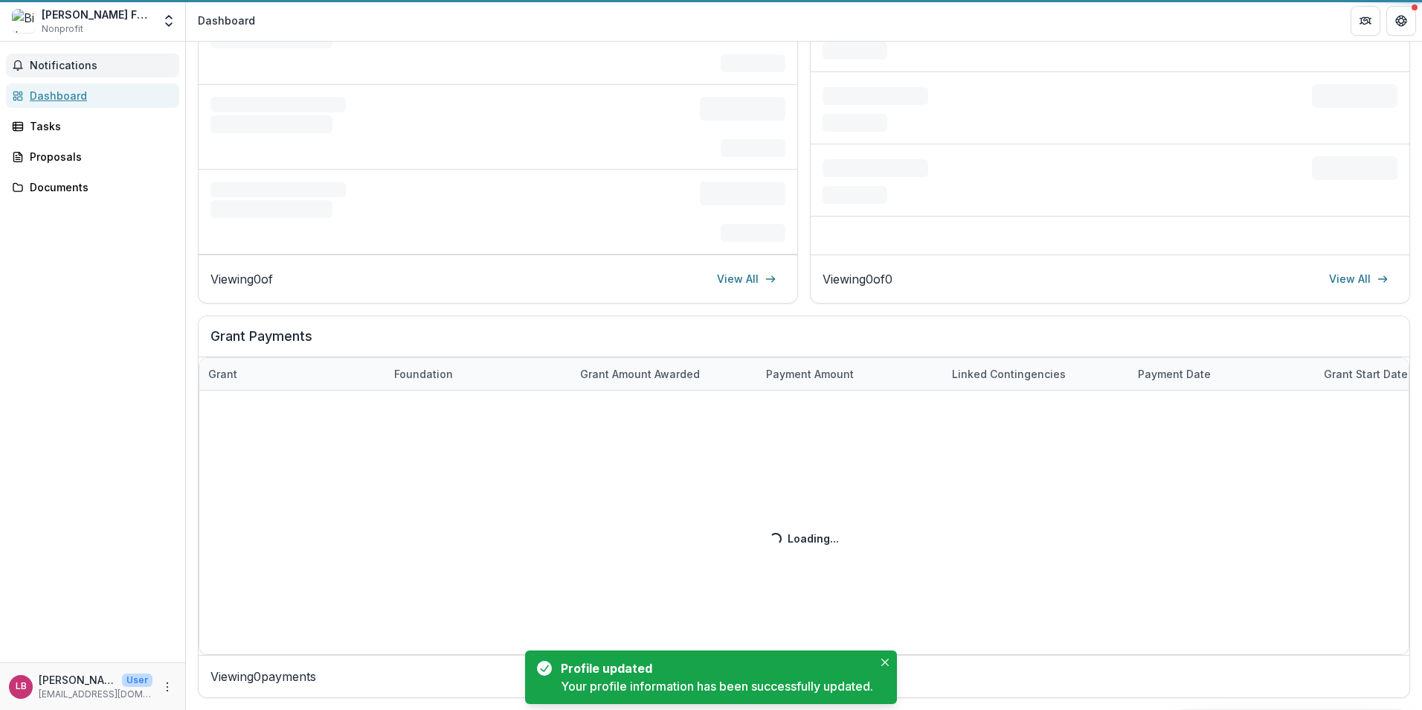
scroll to position [236, 0]
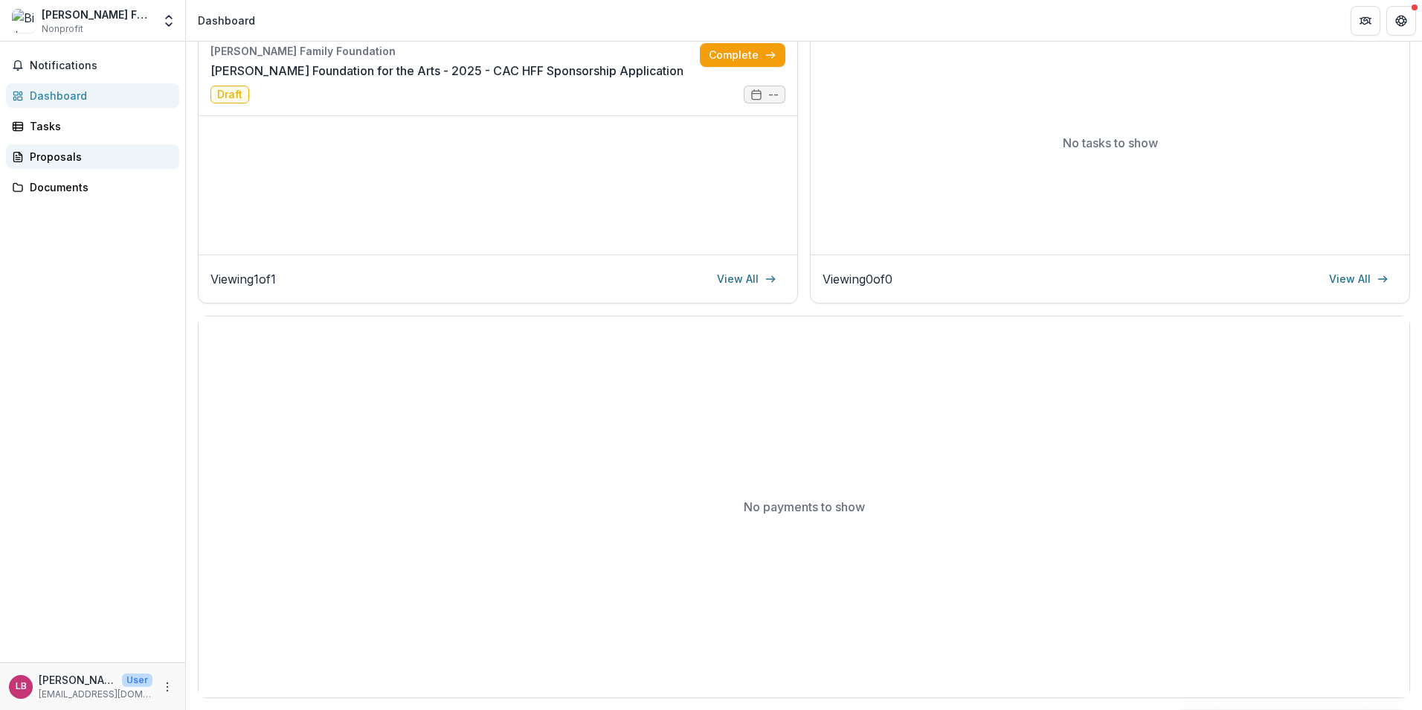
click at [103, 161] on div "Proposals" at bounding box center [99, 157] width 138 height 16
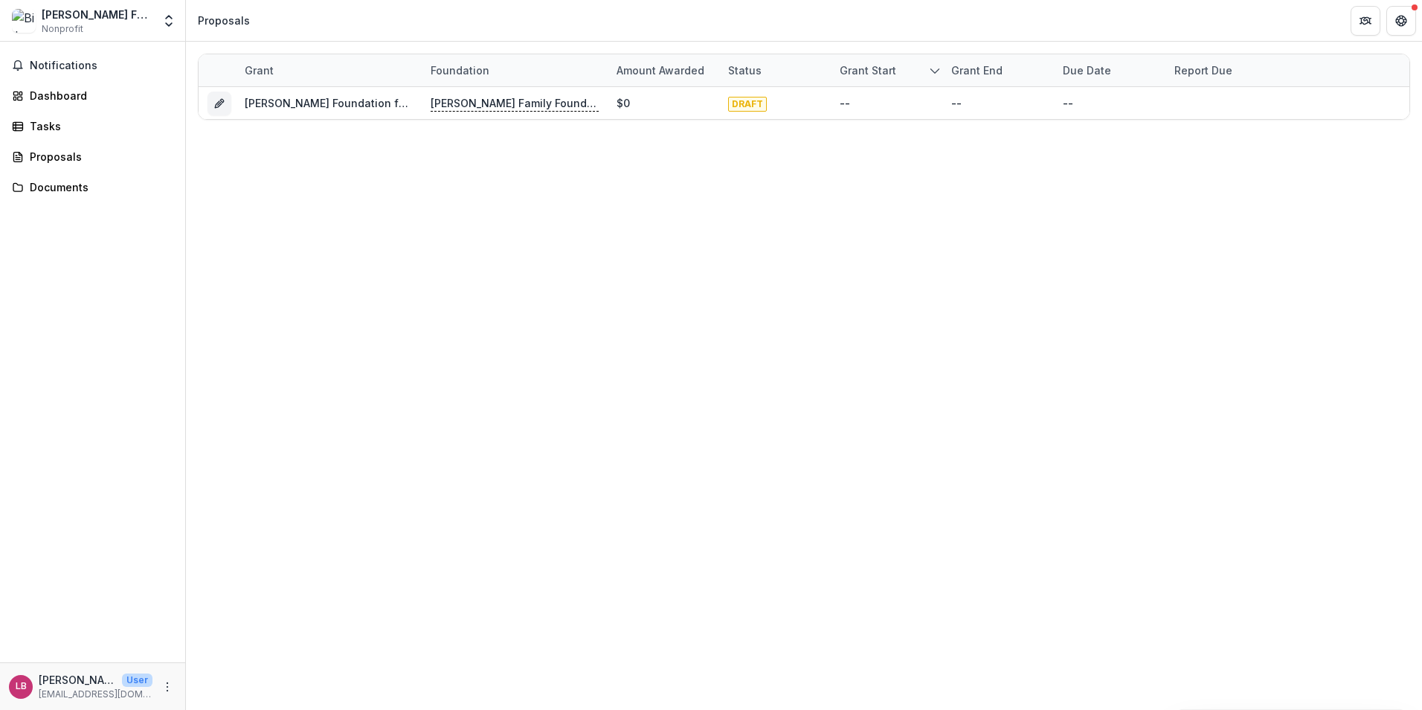
click at [87, 83] on div "Notifications Dashboard Tasks Proposals Documents" at bounding box center [92, 352] width 185 height 620
click at [87, 91] on div "Dashboard" at bounding box center [99, 96] width 138 height 16
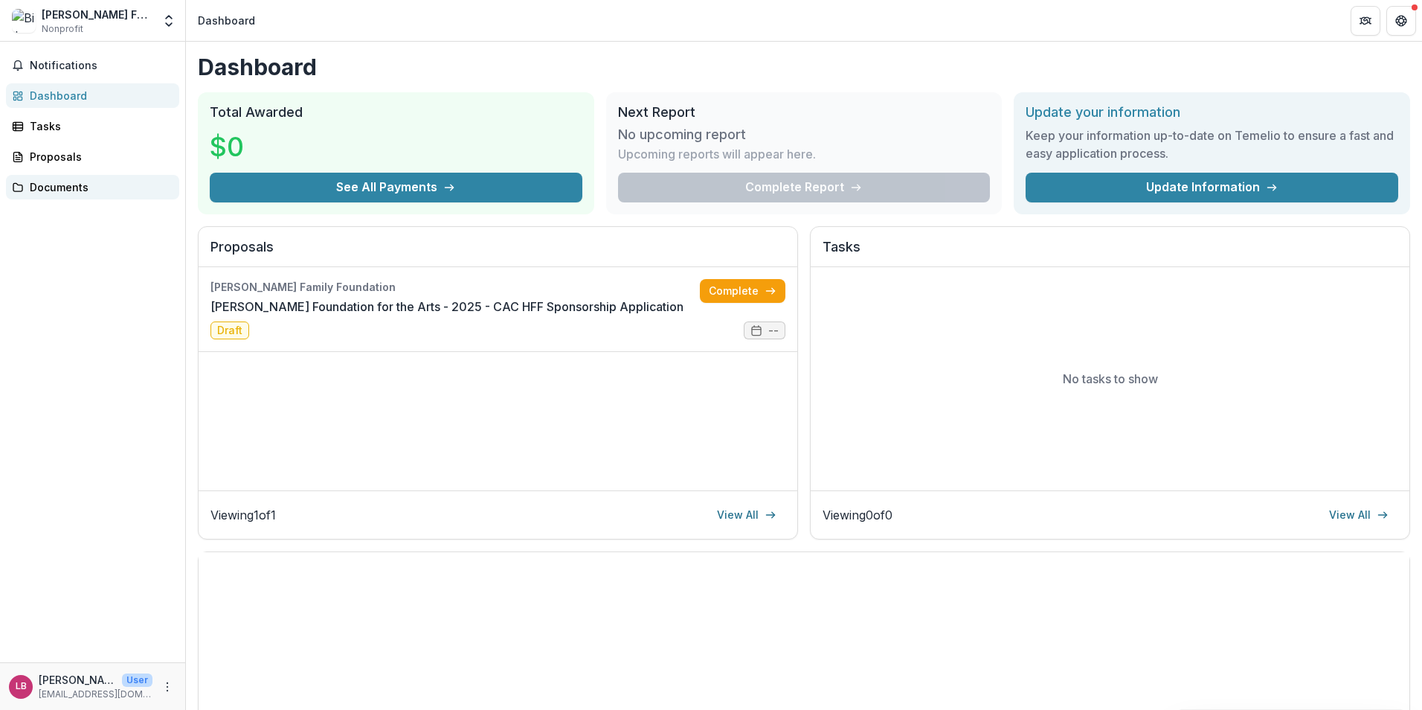
click at [102, 196] on link "Documents" at bounding box center [92, 187] width 173 height 25
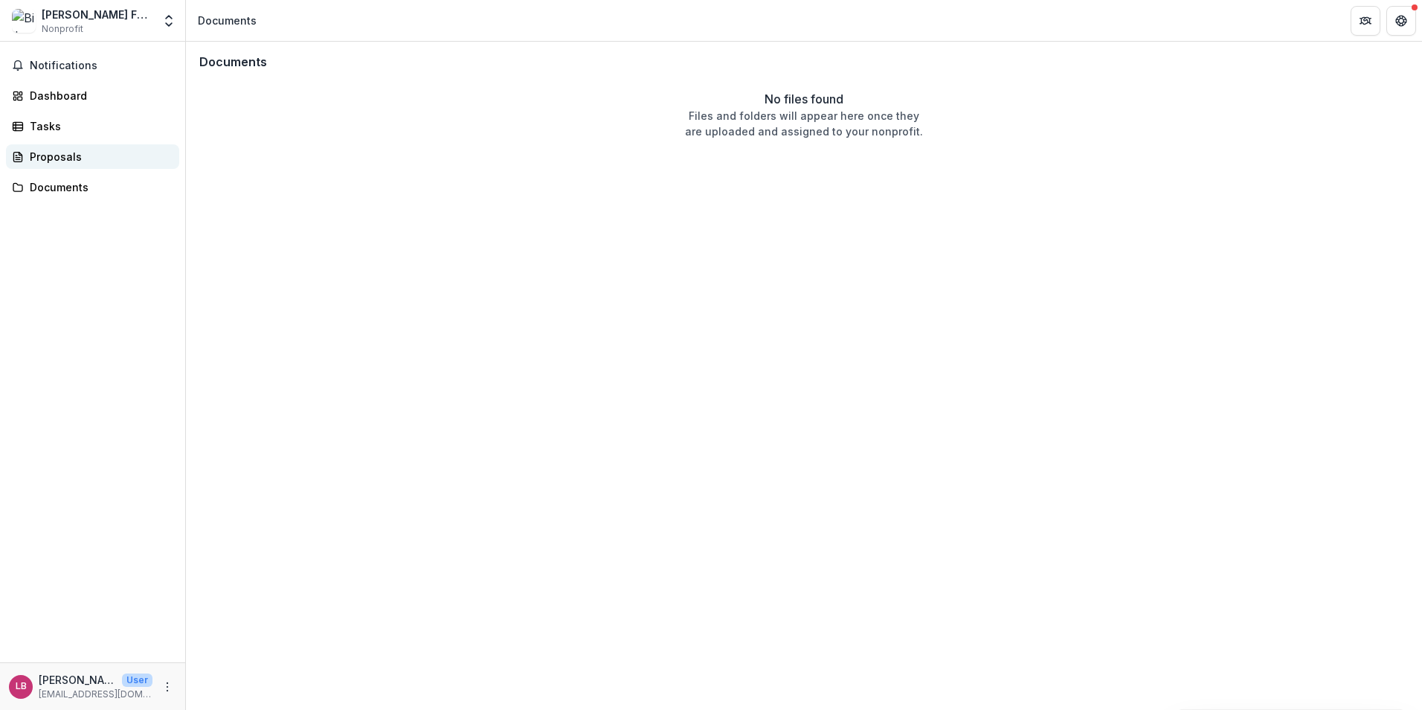
click at [110, 168] on link "Proposals" at bounding box center [92, 156] width 173 height 25
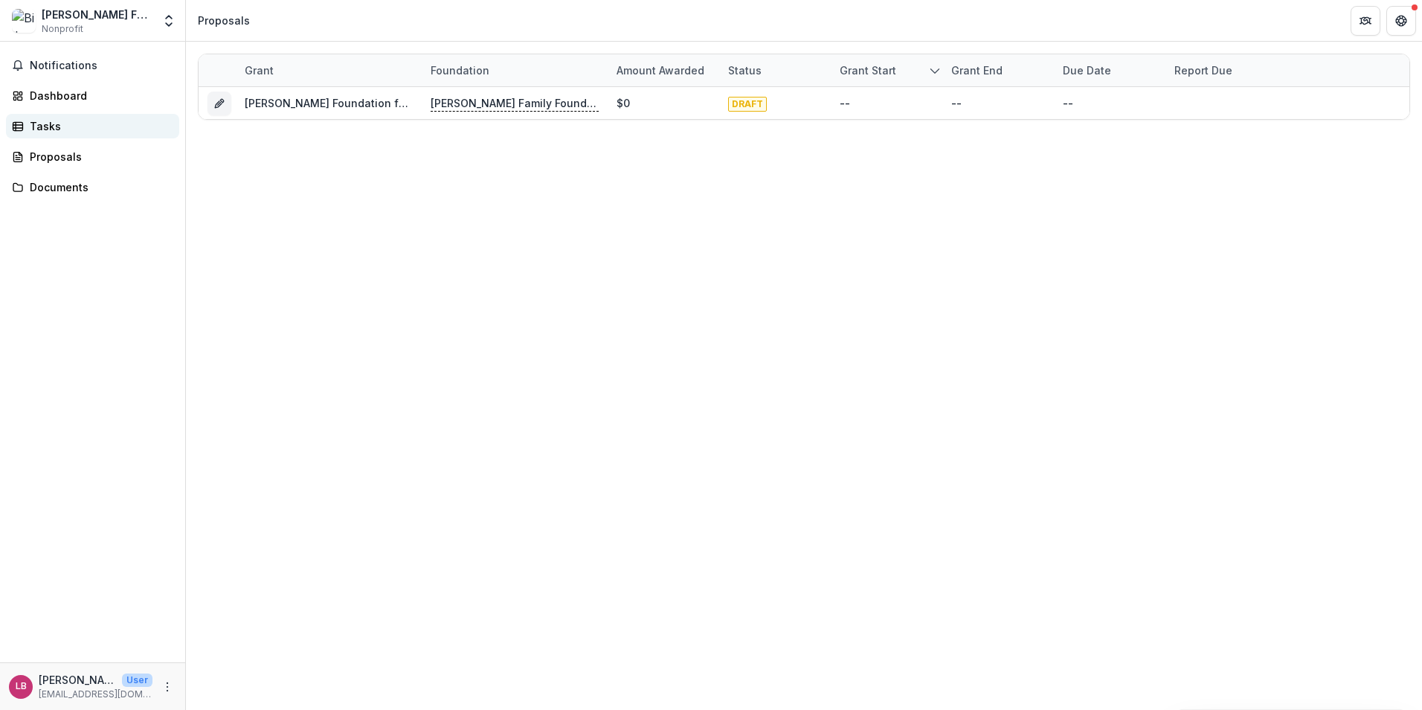
click at [116, 122] on div "Tasks" at bounding box center [99, 126] width 138 height 16
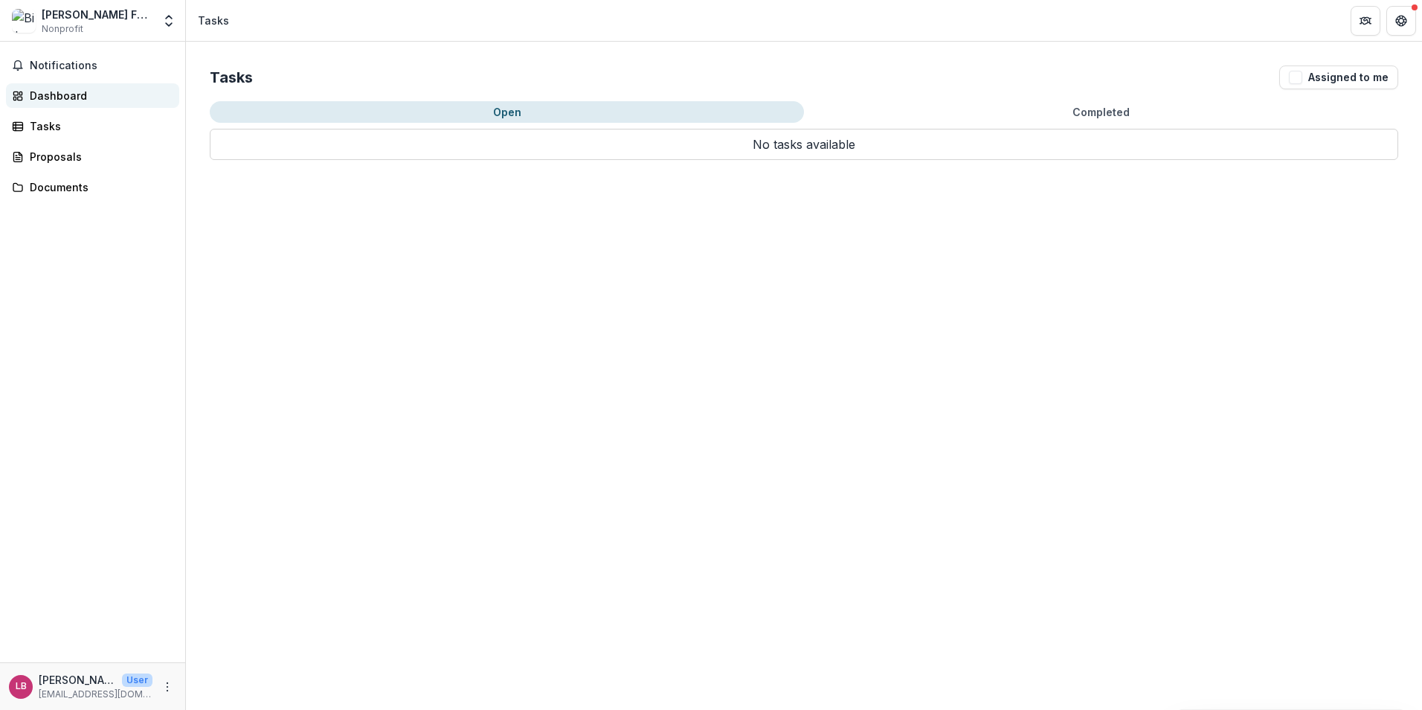
click at [109, 101] on div "Dashboard" at bounding box center [99, 96] width 138 height 16
